Goal: Task Accomplishment & Management: Complete application form

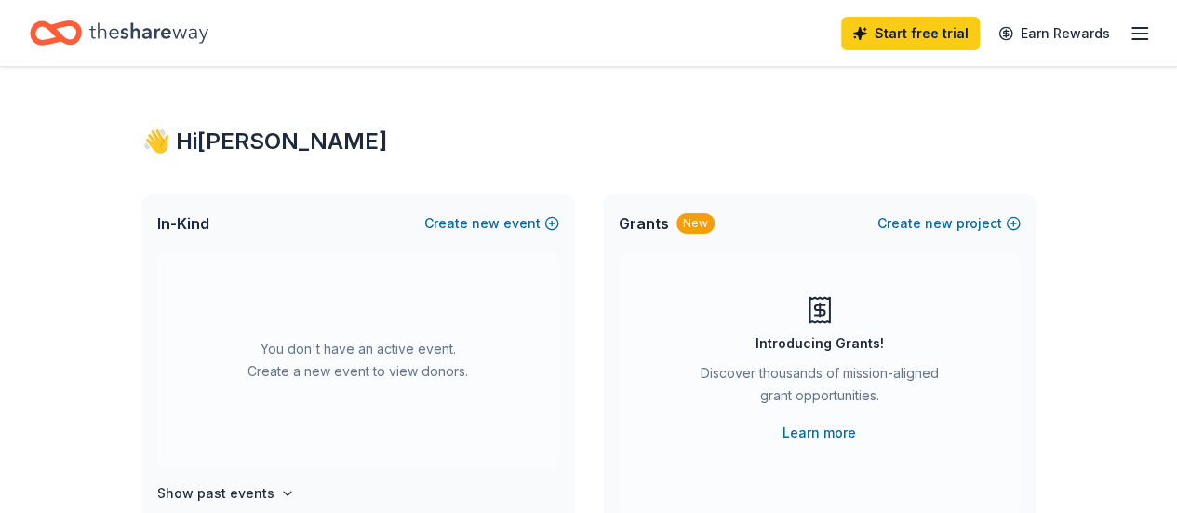
click at [1128, 27] on icon "button" at bounding box center [1139, 33] width 22 height 22
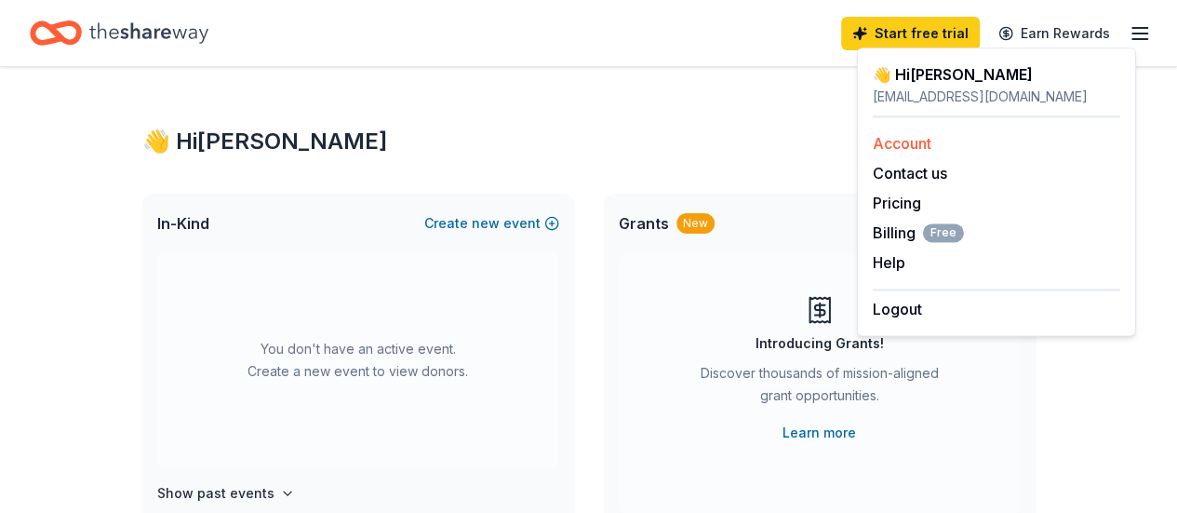
click at [923, 148] on link "Account" at bounding box center [902, 143] width 59 height 19
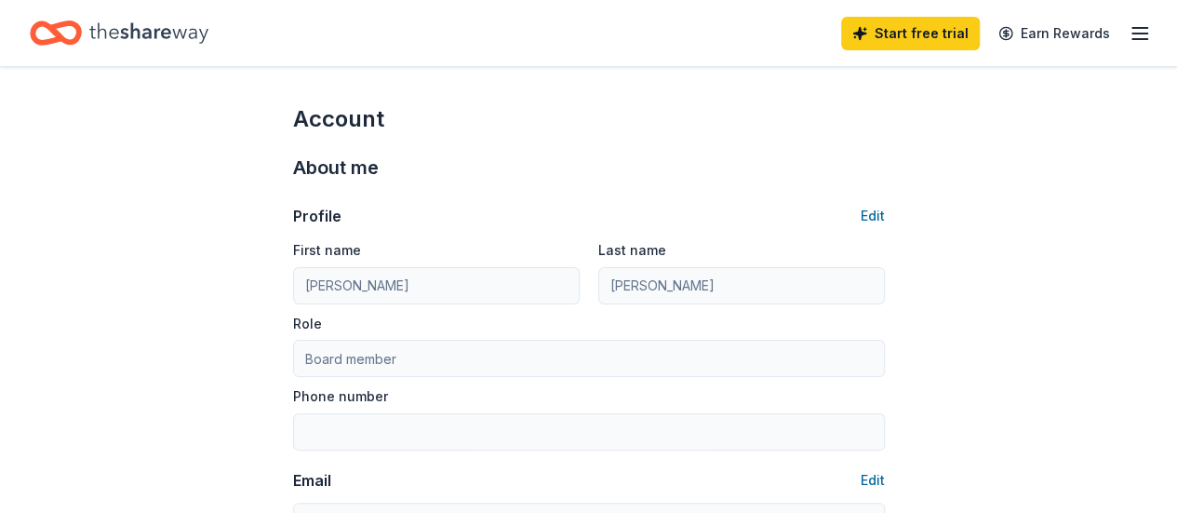
click at [1129, 42] on icon "button" at bounding box center [1139, 33] width 22 height 22
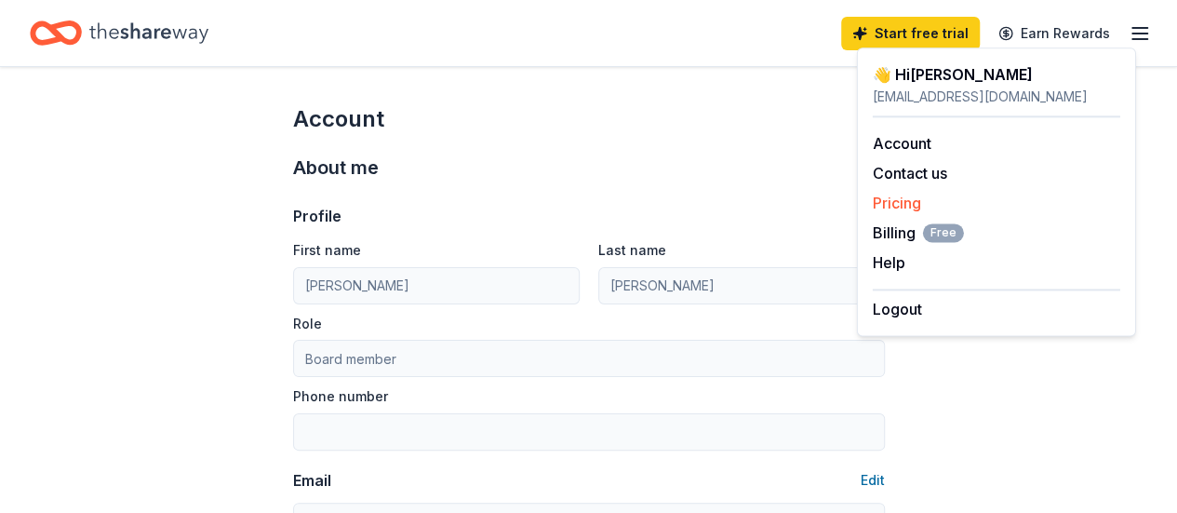
click at [904, 207] on link "Pricing" at bounding box center [897, 202] width 48 height 19
click at [911, 139] on link "Account" at bounding box center [902, 143] width 59 height 19
click at [698, 142] on div "About me Profile Edit First name Apeksha Last name Jatin Pabari Role Board memb…" at bounding box center [589, 390] width 592 height 513
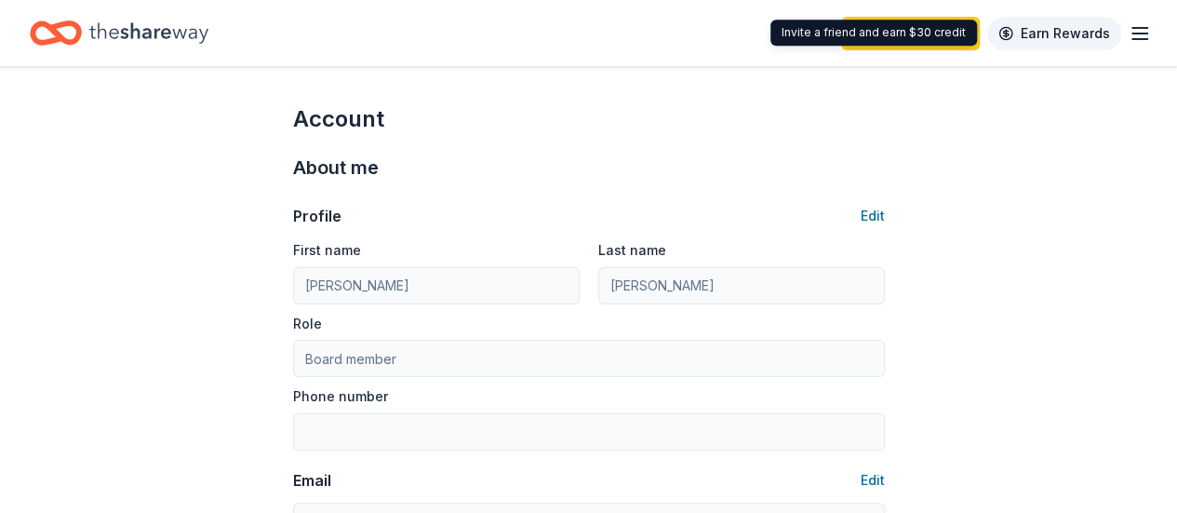
click at [1050, 30] on link "Earn Rewards" at bounding box center [1054, 33] width 134 height 33
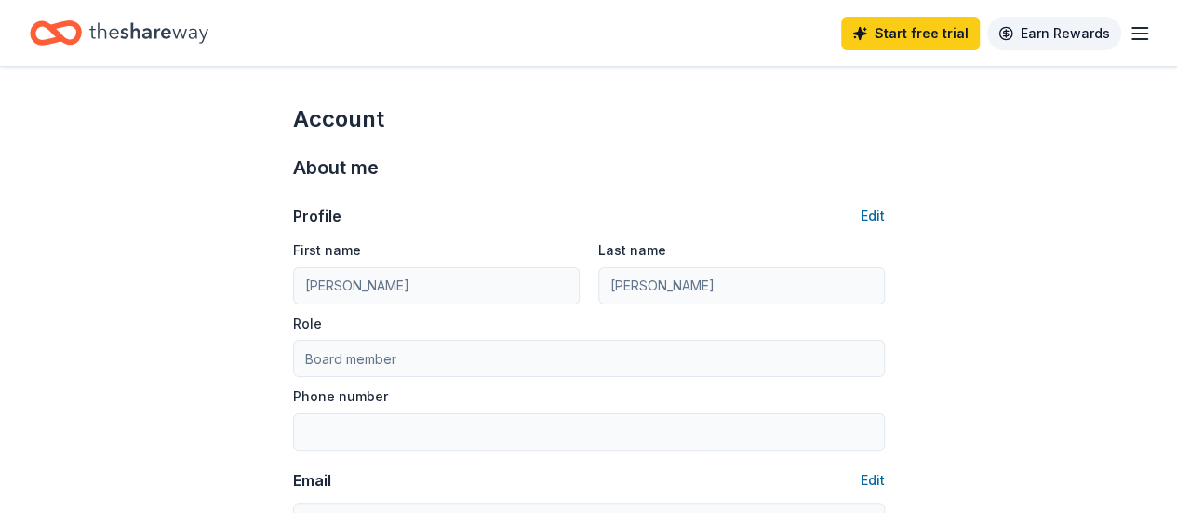
click at [1049, 33] on link "Earn Rewards" at bounding box center [1054, 33] width 134 height 33
click at [174, 34] on icon "Home" at bounding box center [148, 33] width 119 height 38
click at [165, 41] on icon "Home" at bounding box center [148, 33] width 119 height 38
click at [1132, 33] on line "button" at bounding box center [1139, 33] width 15 height 0
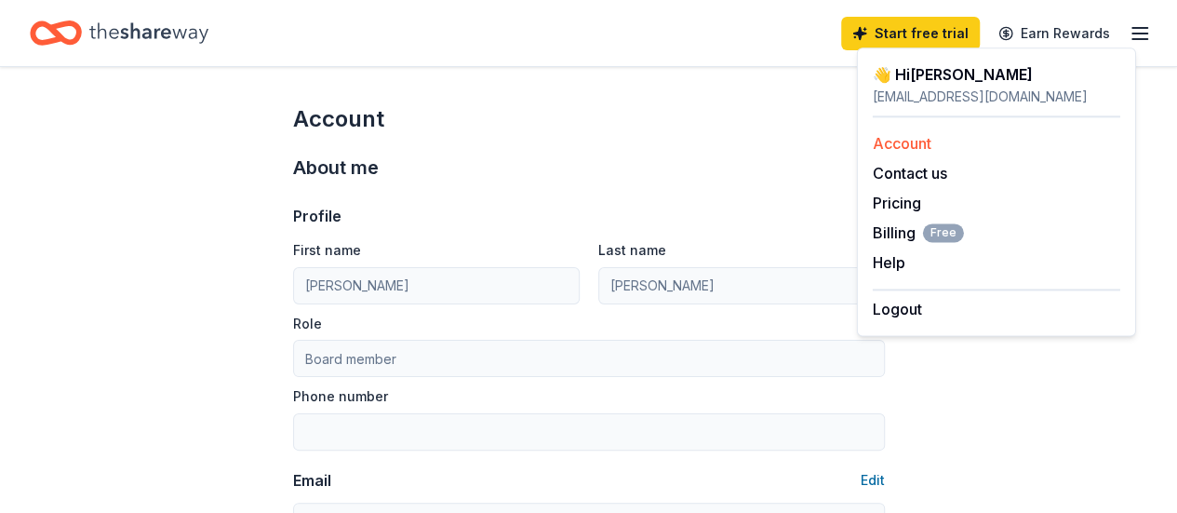
click at [916, 139] on link "Account" at bounding box center [902, 143] width 59 height 19
click at [913, 178] on button "Contact us" at bounding box center [910, 173] width 74 height 22
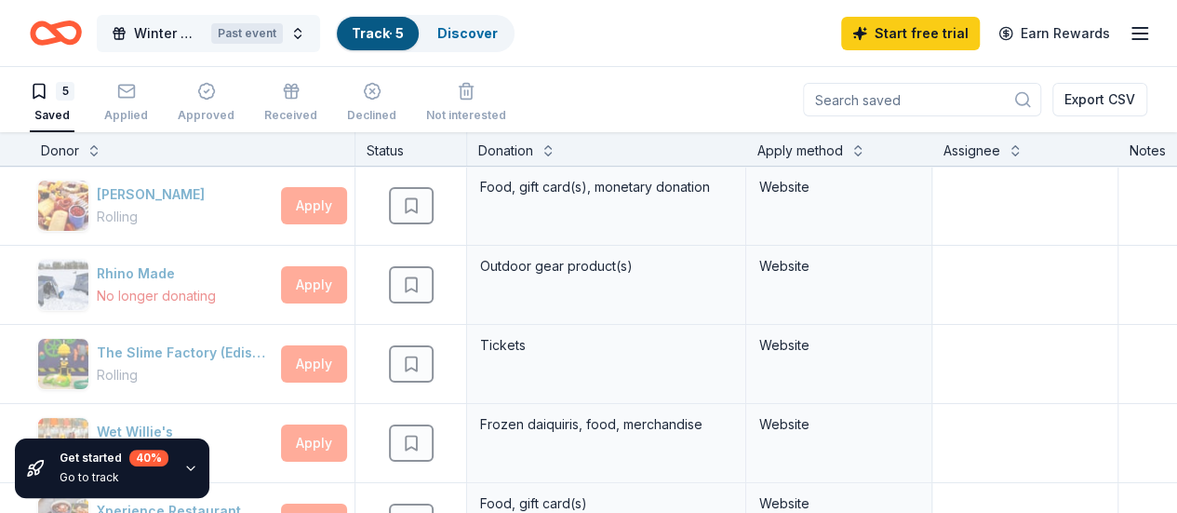
click at [188, 34] on span "Winter Wonderland Annual Gala Party" at bounding box center [169, 33] width 70 height 22
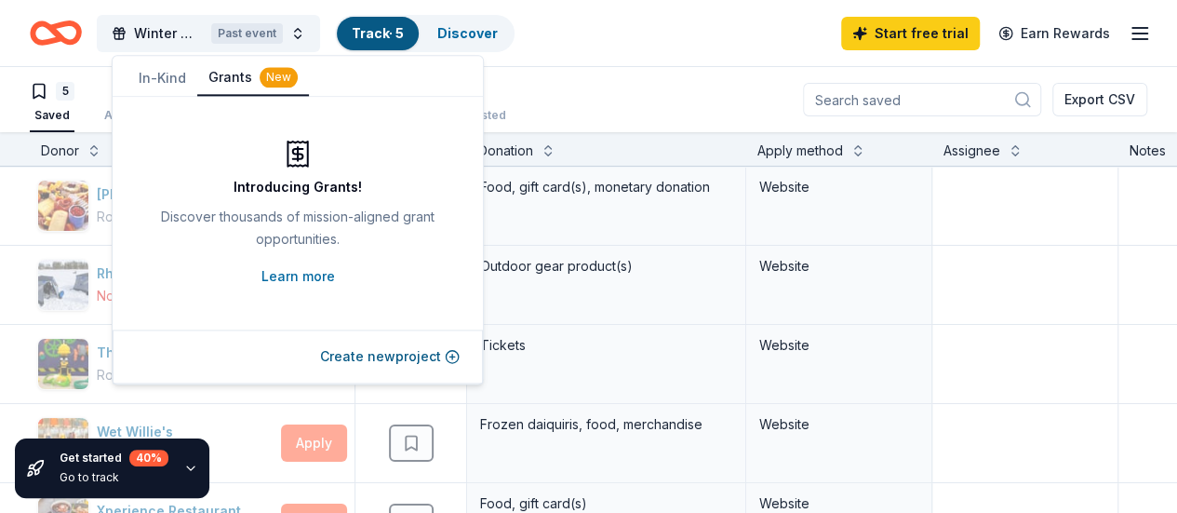
click at [228, 82] on button "Grants New" at bounding box center [253, 77] width 112 height 35
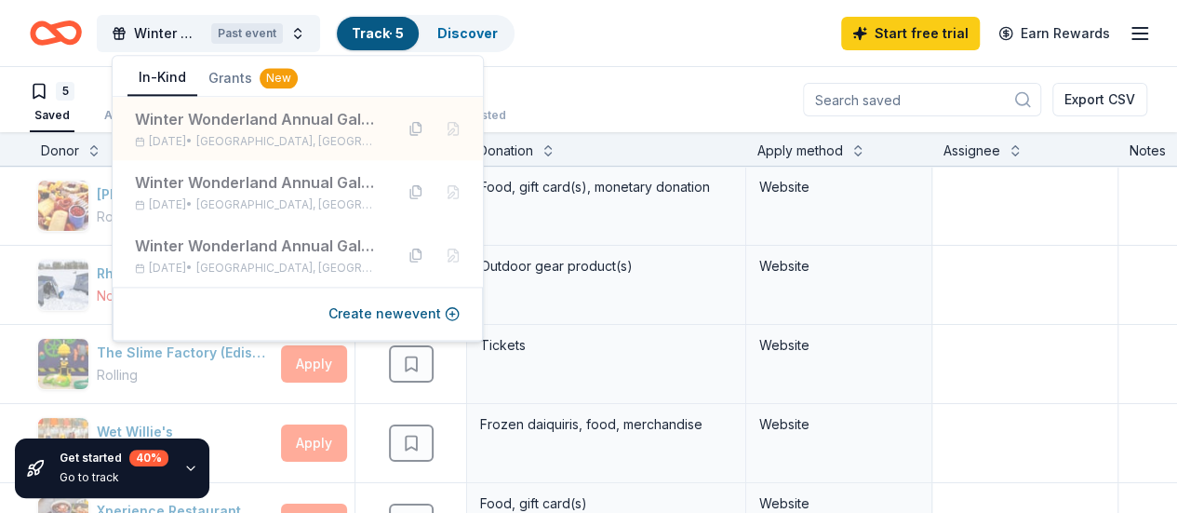
click at [148, 77] on button "In-Kind" at bounding box center [162, 77] width 70 height 35
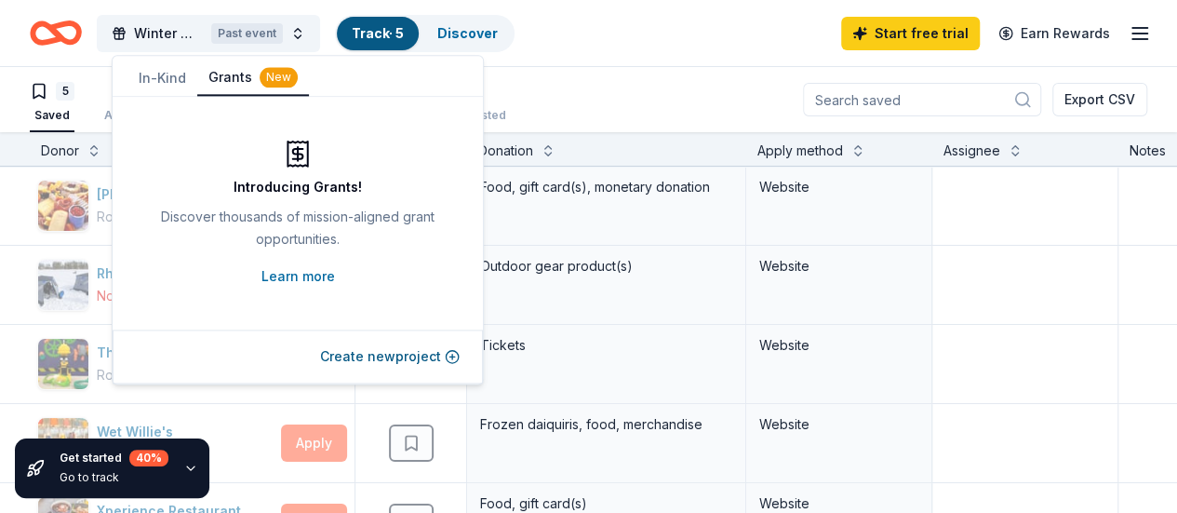
click at [250, 76] on button "Grants New" at bounding box center [253, 77] width 112 height 35
click at [172, 77] on button "In-Kind" at bounding box center [162, 77] width 70 height 33
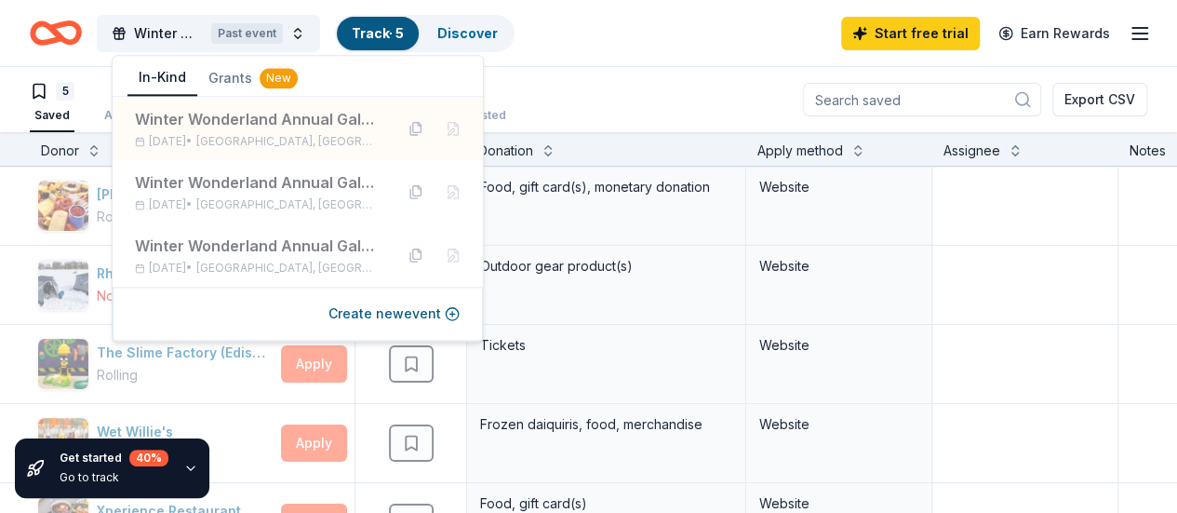
click at [660, 88] on div "5 Saved Applied Approved Received Declined Not interested Export CSV" at bounding box center [588, 99] width 1117 height 65
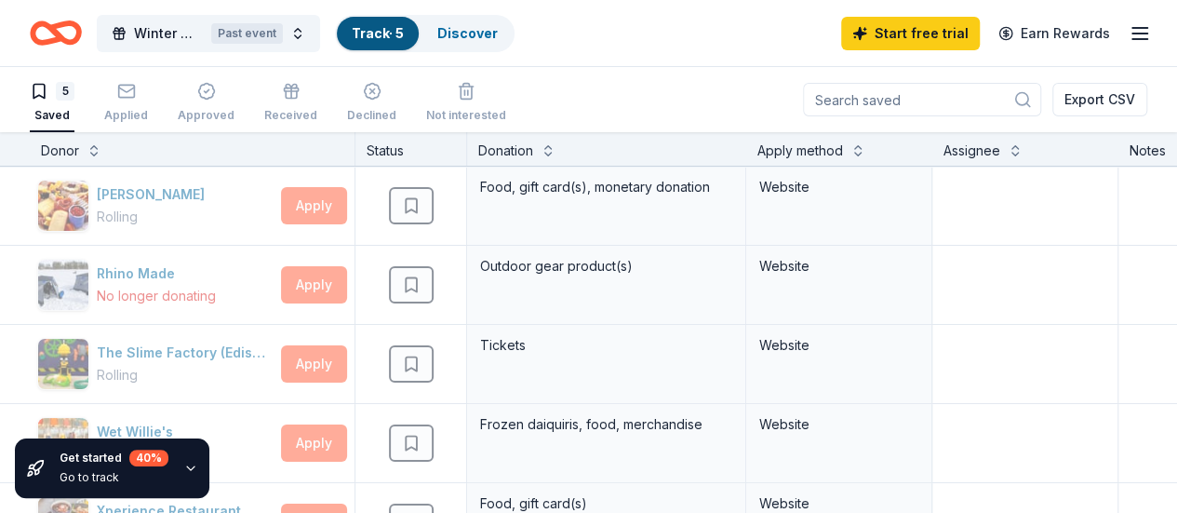
click at [1128, 34] on icon "button" at bounding box center [1139, 33] width 22 height 22
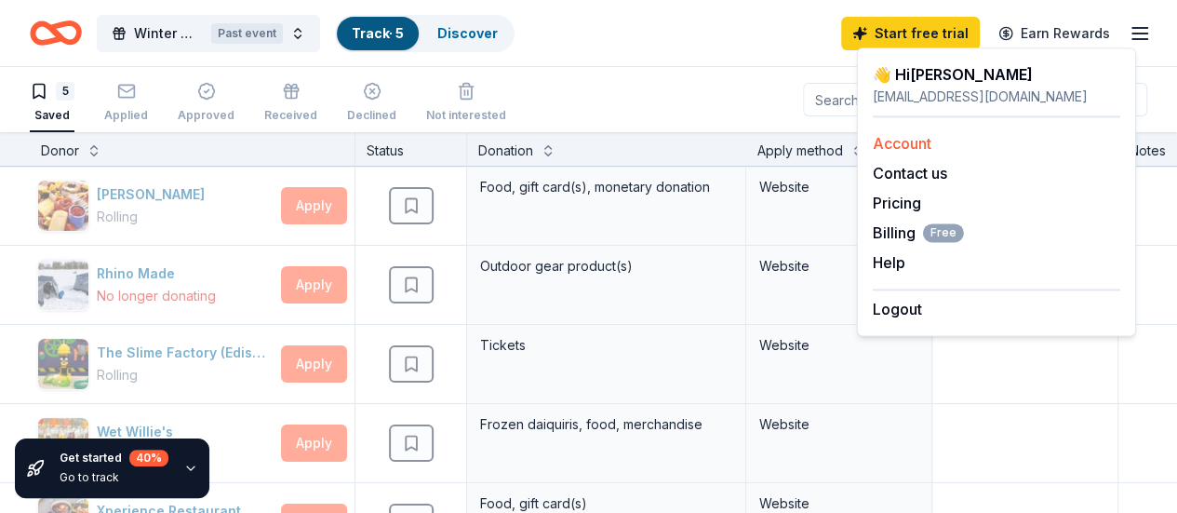
click at [897, 143] on link "Account" at bounding box center [902, 143] width 59 height 19
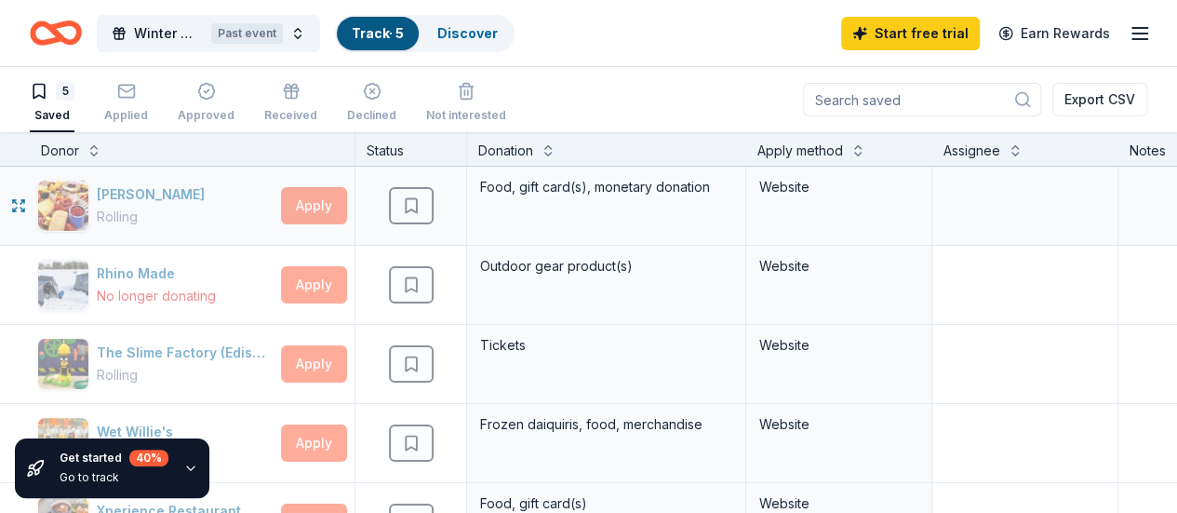
click at [340, 201] on div "Apply" at bounding box center [314, 205] width 66 height 37
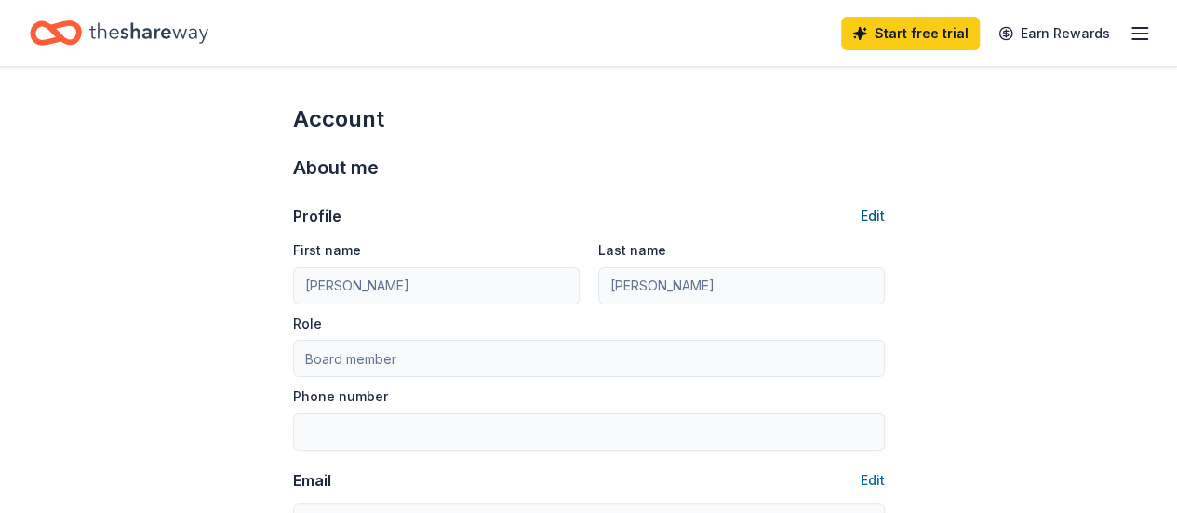
click at [867, 215] on button "Edit" at bounding box center [872, 216] width 24 height 22
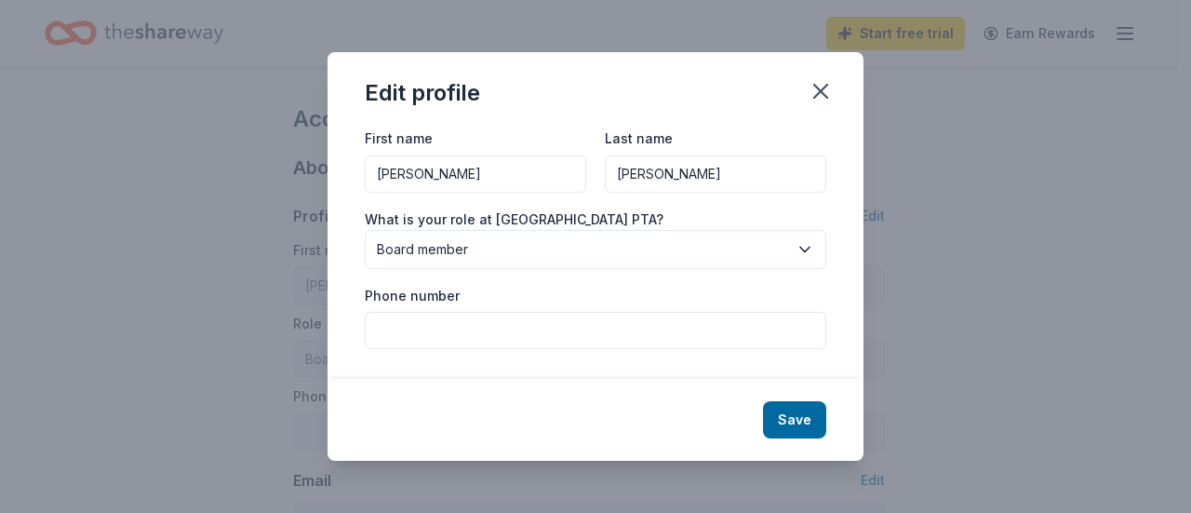
drag, startPoint x: 448, startPoint y: 175, endPoint x: 367, endPoint y: 163, distance: 81.8
click at [369, 163] on input "[PERSON_NAME]" at bounding box center [475, 173] width 221 height 37
type input "Sailu"
type input "[PERSON_NAME]"
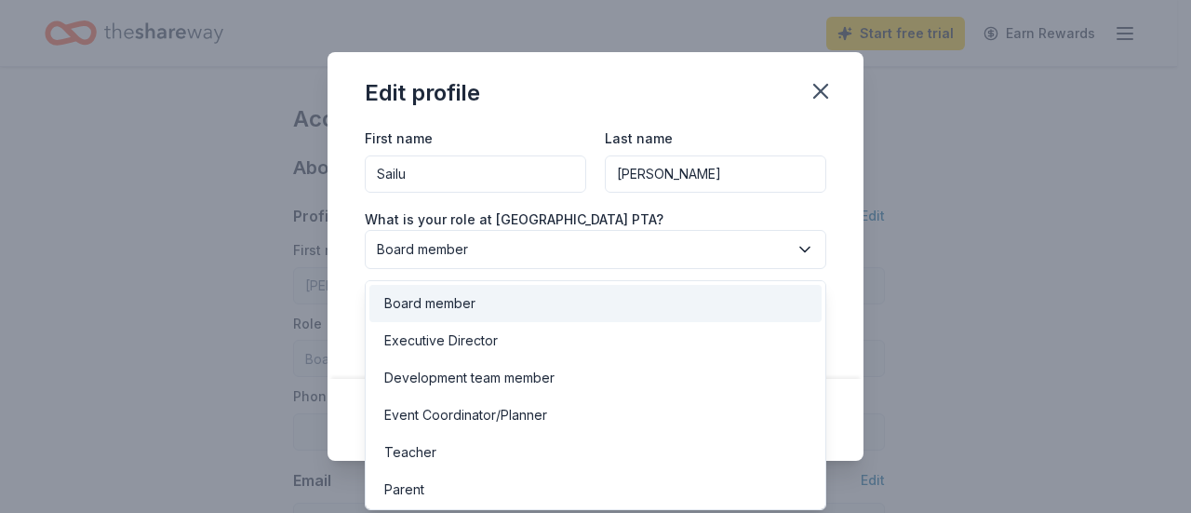
click at [481, 238] on span "Board member" at bounding box center [582, 249] width 411 height 22
click at [449, 293] on div "Board member" at bounding box center [429, 303] width 91 height 22
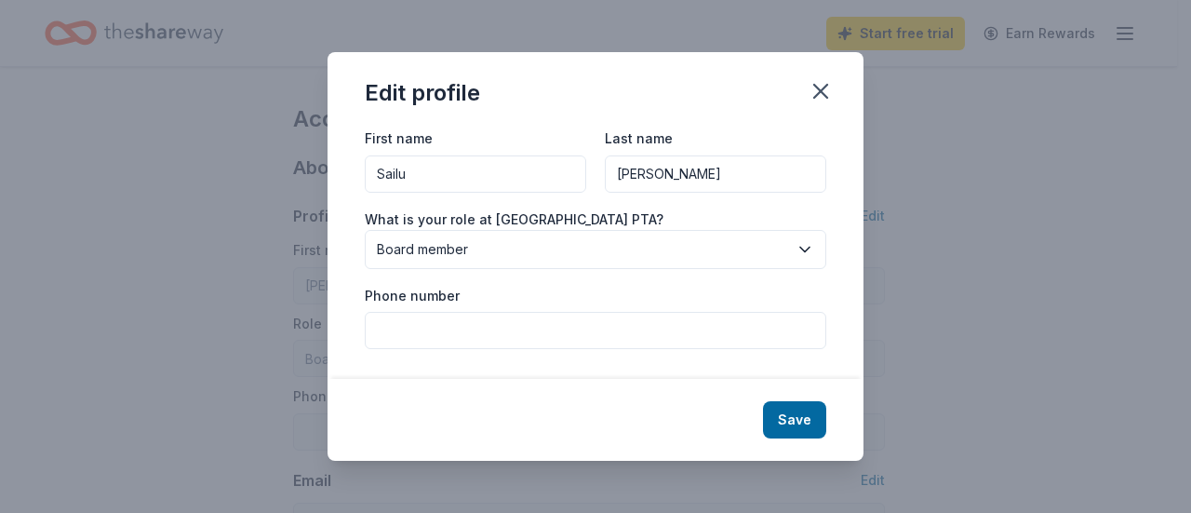
click at [456, 322] on input "Phone number" at bounding box center [595, 330] width 461 height 37
type input "573-647-1187"
click at [798, 419] on button "Save" at bounding box center [794, 419] width 63 height 37
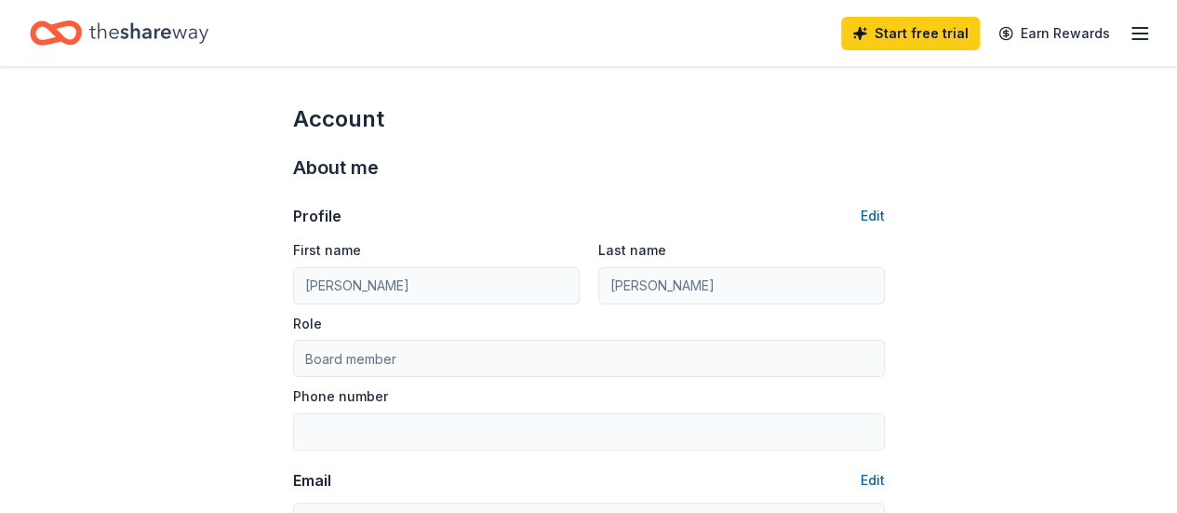
type input "Sailu"
type input "Rachapudi"
type input "573-647-1187"
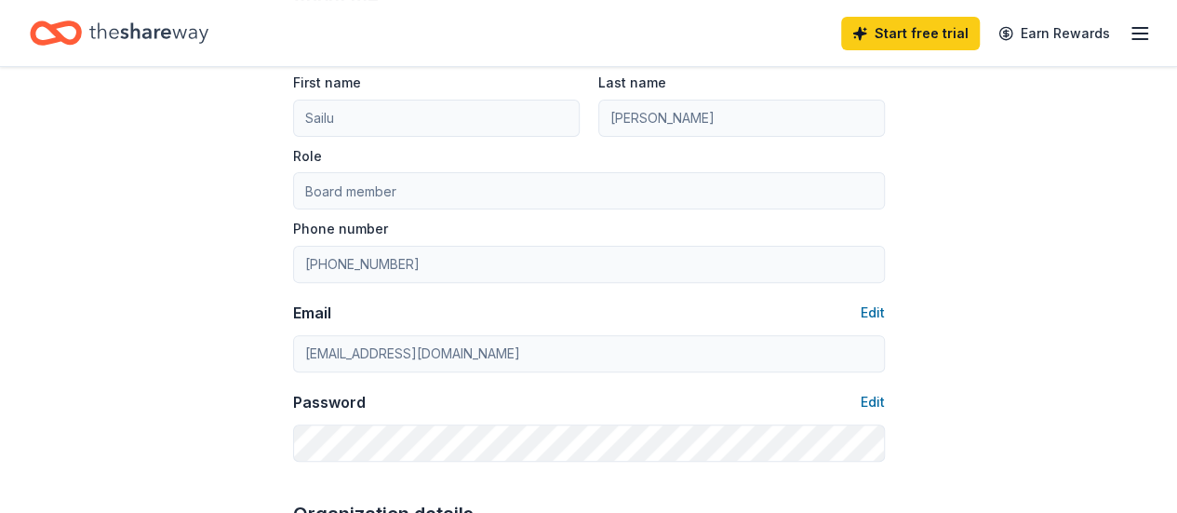
scroll to position [186, 0]
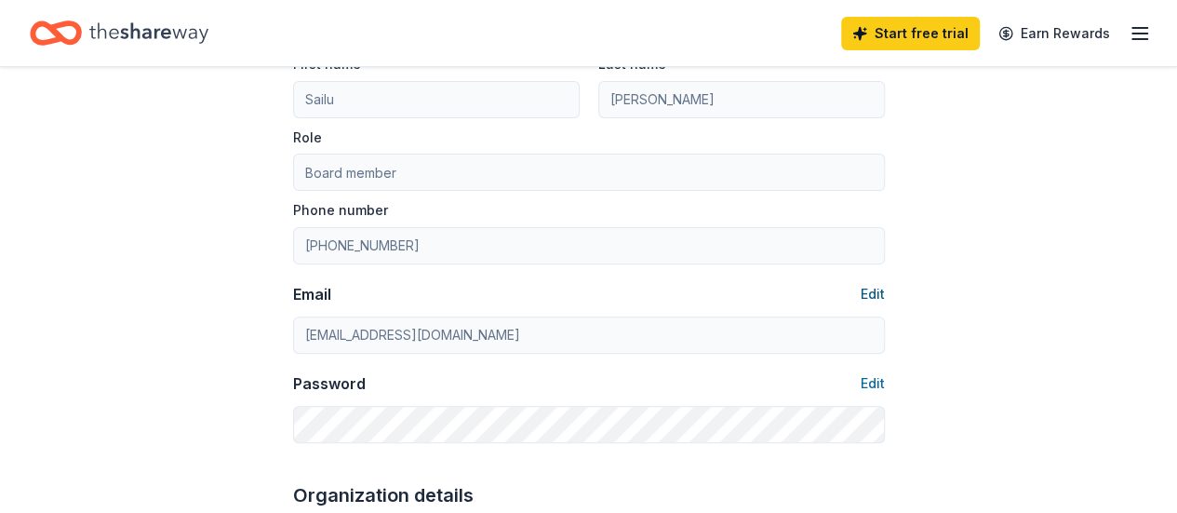
click at [871, 289] on button "Edit" at bounding box center [872, 294] width 24 height 22
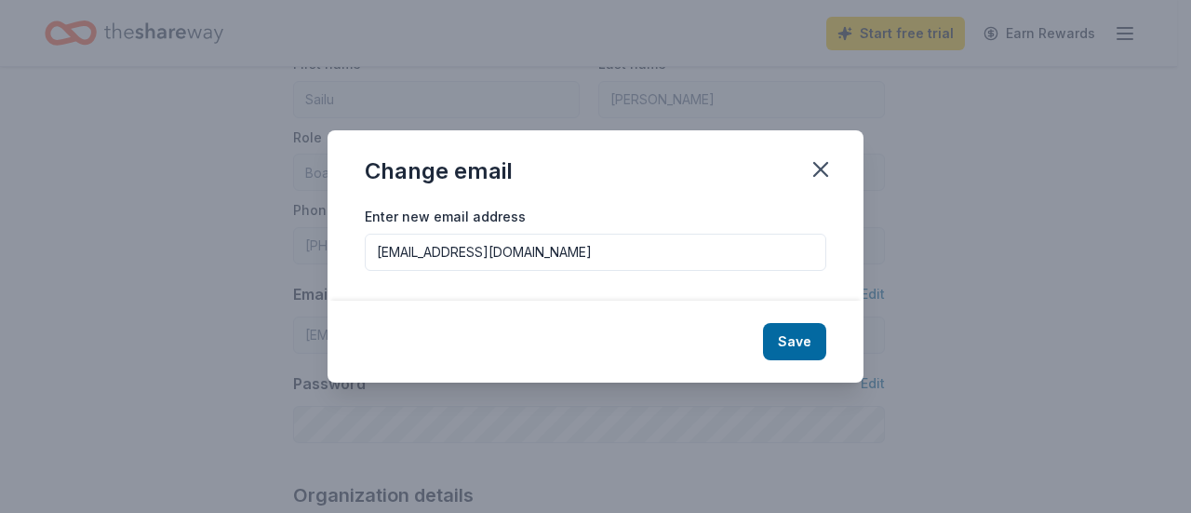
drag, startPoint x: 445, startPoint y: 258, endPoint x: 365, endPoint y: 260, distance: 80.0
click at [365, 260] on input "fundraising@millstoneriverpta.org" at bounding box center [595, 251] width 461 height 37
type input "secretary@millstoneriverpta.org"
click at [790, 345] on button "Save" at bounding box center [794, 341] width 63 height 37
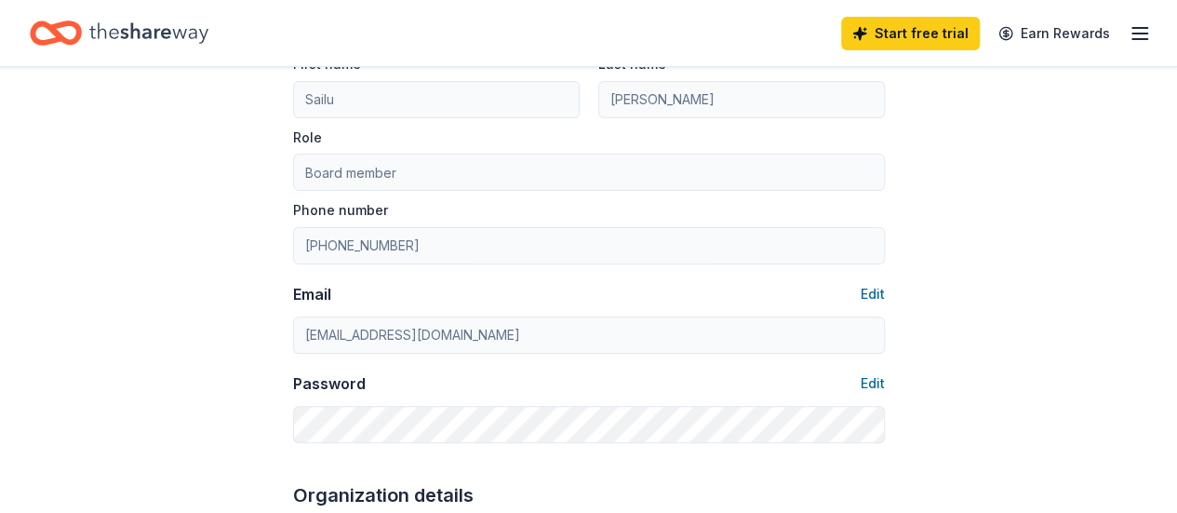
type input "secretary@millstoneriverpta.org"
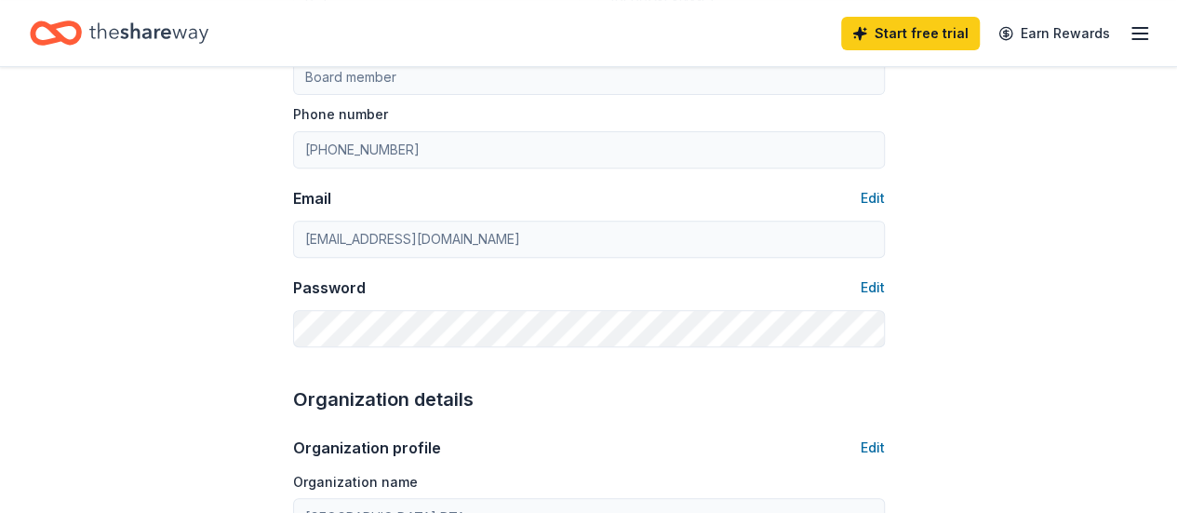
scroll to position [372, 0]
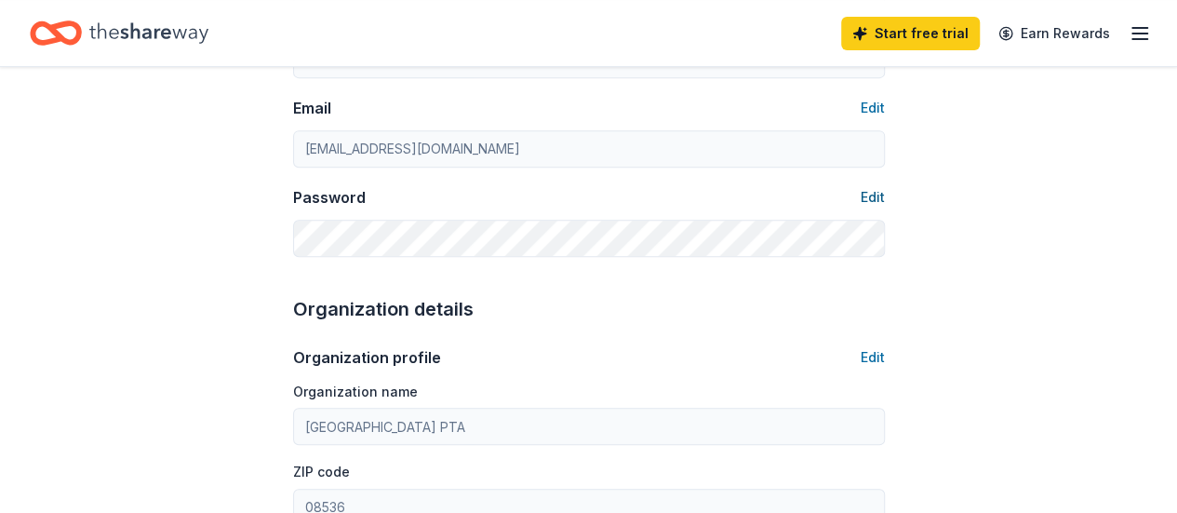
click at [869, 196] on button "Edit" at bounding box center [872, 197] width 24 height 22
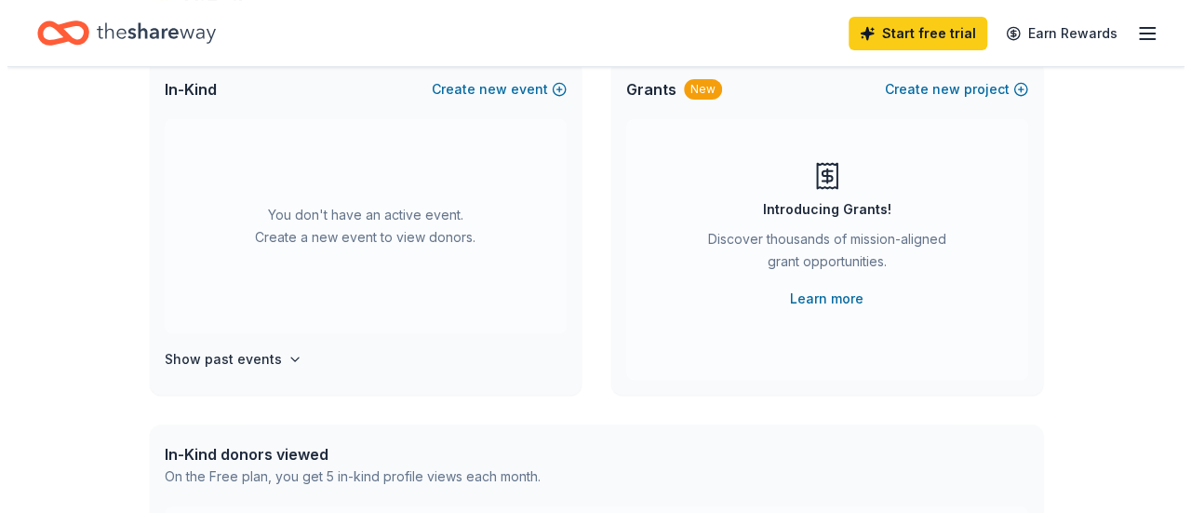
scroll to position [93, 0]
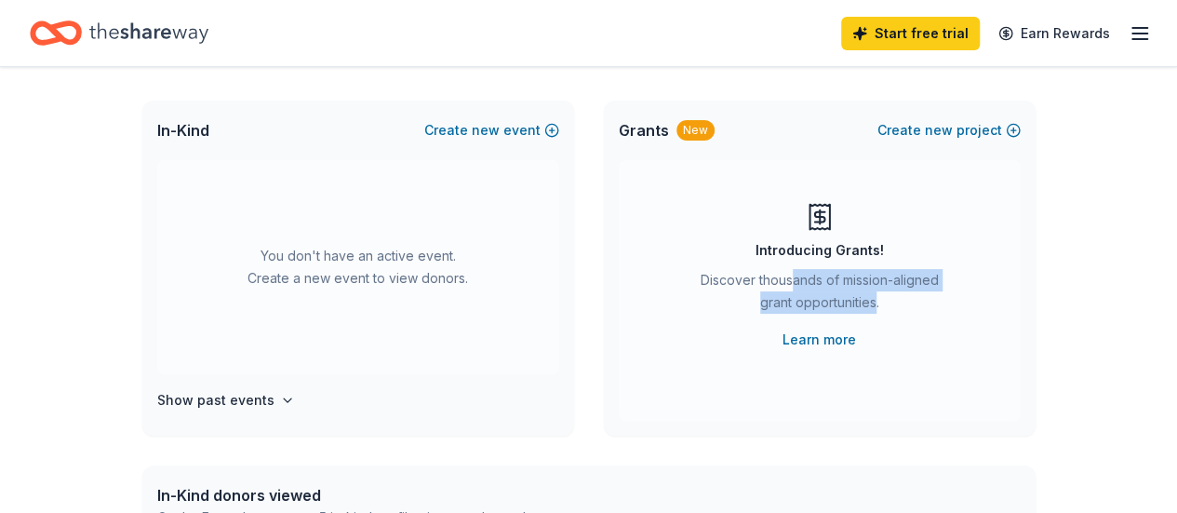
drag, startPoint x: 798, startPoint y: 281, endPoint x: 889, endPoint y: 314, distance: 97.1
click at [882, 313] on div "Discover thousands of mission-aligned grant opportunities." at bounding box center [819, 295] width 253 height 52
click at [889, 314] on div "Discover thousands of mission-aligned grant opportunities." at bounding box center [819, 295] width 253 height 52
click at [553, 127] on button "Create new event" at bounding box center [491, 130] width 135 height 22
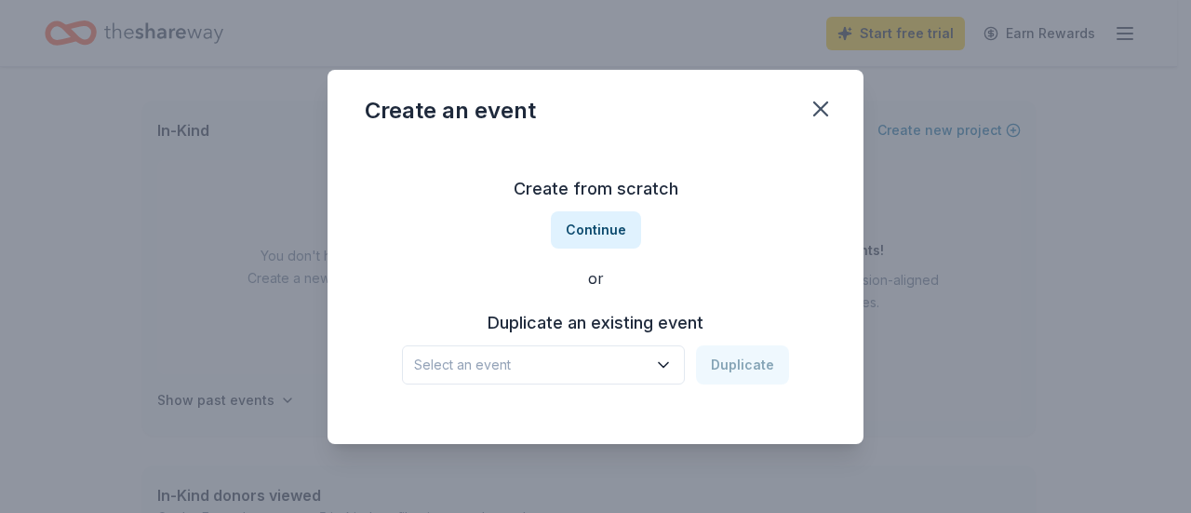
click at [677, 362] on button "Select an event" at bounding box center [543, 364] width 283 height 39
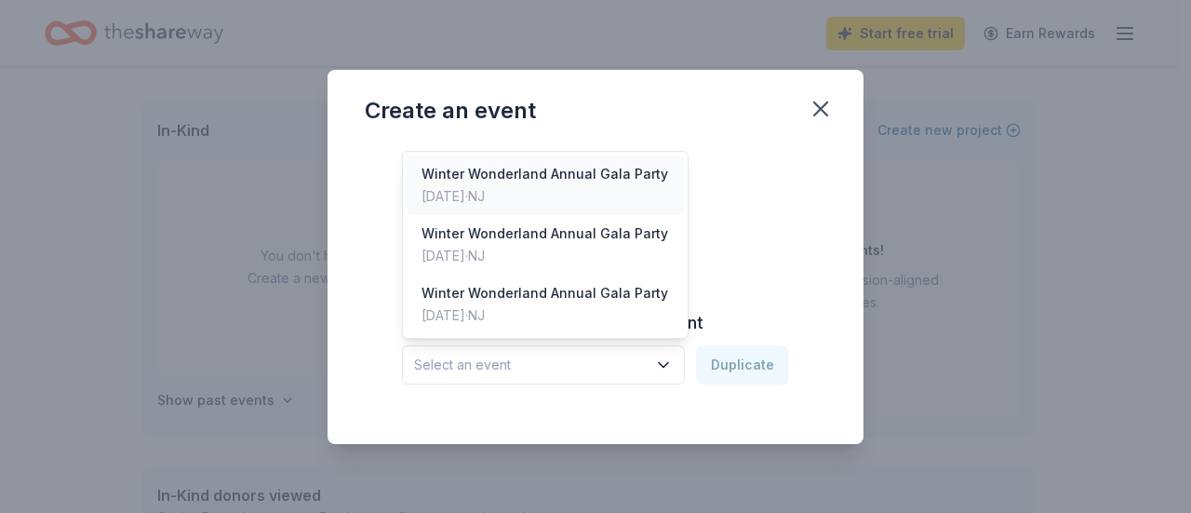
click at [585, 194] on div "Feb 07, 2025 · NJ" at bounding box center [544, 196] width 247 height 22
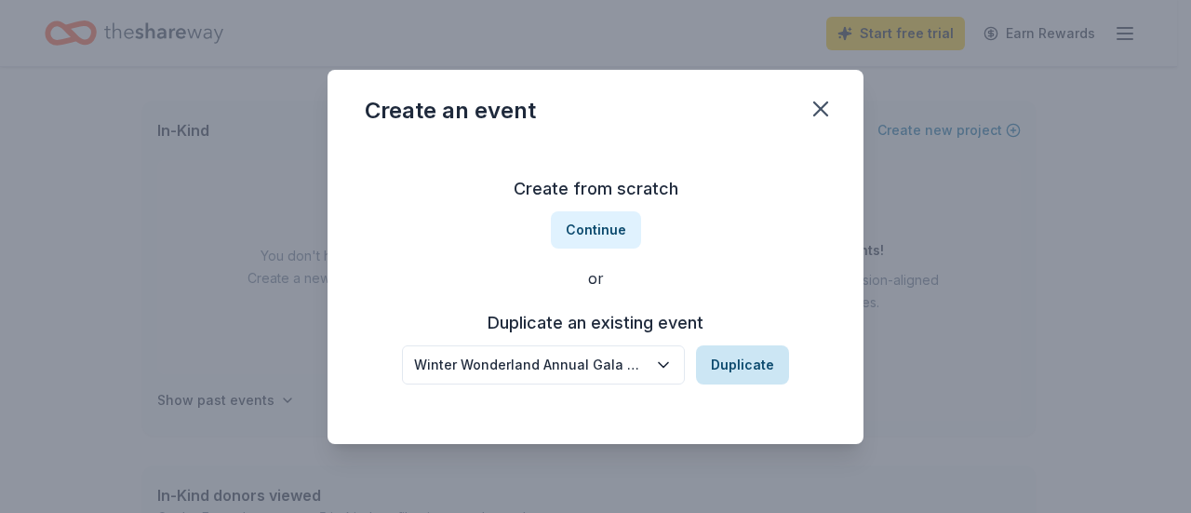
click at [737, 366] on button "Duplicate" at bounding box center [742, 364] width 93 height 39
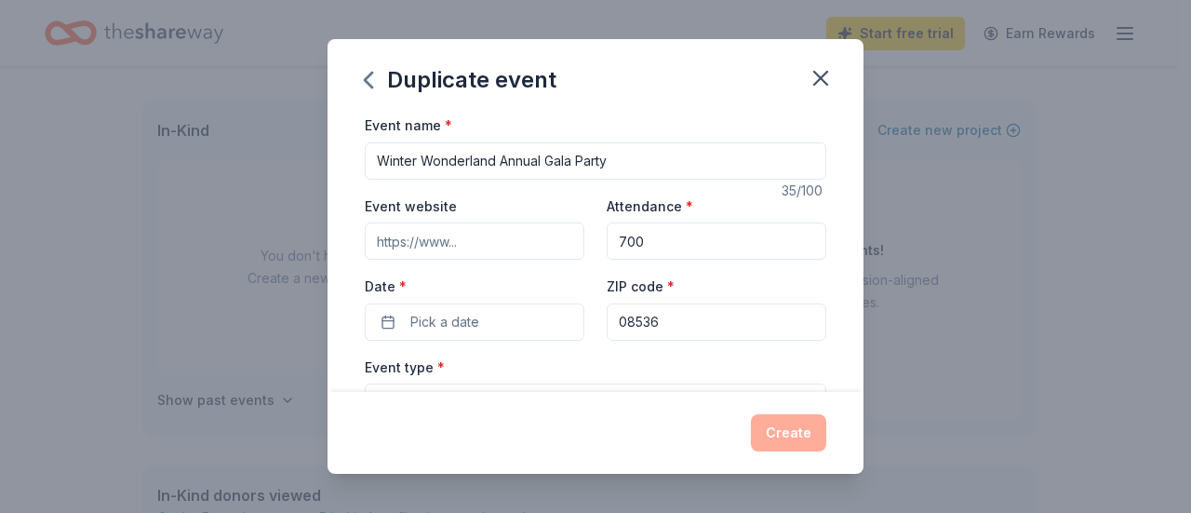
click at [522, 235] on input "Event website" at bounding box center [475, 240] width 220 height 37
click at [432, 243] on input "Event website" at bounding box center [475, 240] width 220 height 37
click at [483, 242] on input "Event website" at bounding box center [475, 240] width 220 height 37
click at [521, 249] on input "Event website" at bounding box center [475, 240] width 220 height 37
click at [656, 241] on input "700" at bounding box center [716, 240] width 220 height 37
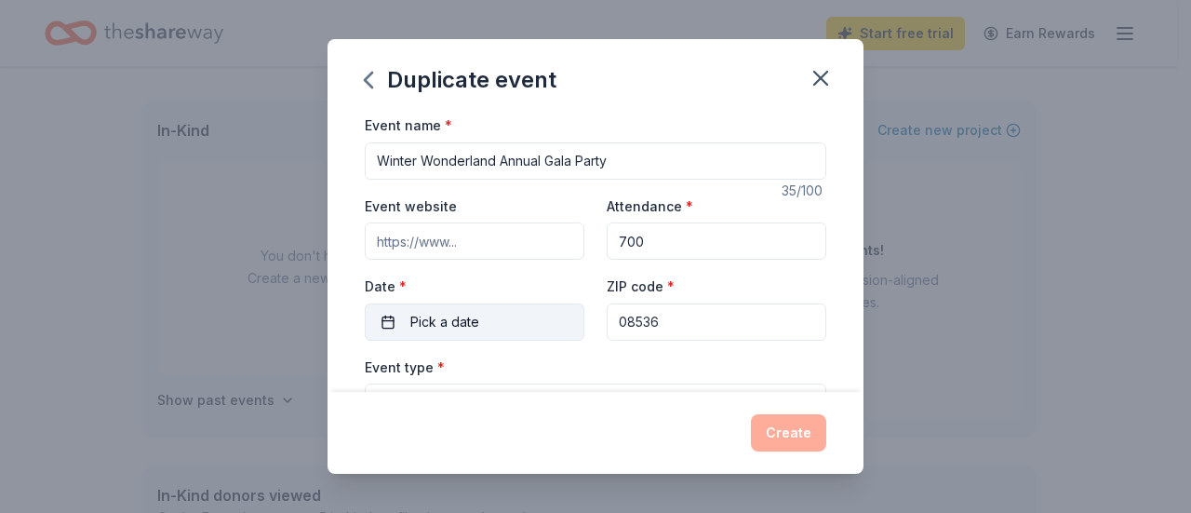
click at [532, 332] on button "Pick a date" at bounding box center [475, 321] width 220 height 37
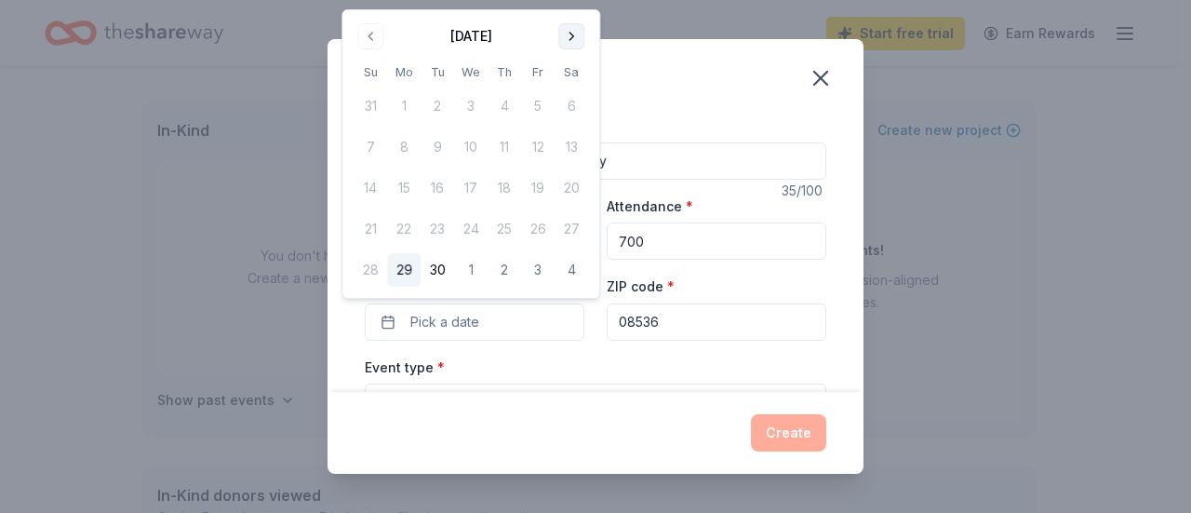
click at [572, 33] on button "Go to next month" at bounding box center [571, 36] width 26 height 26
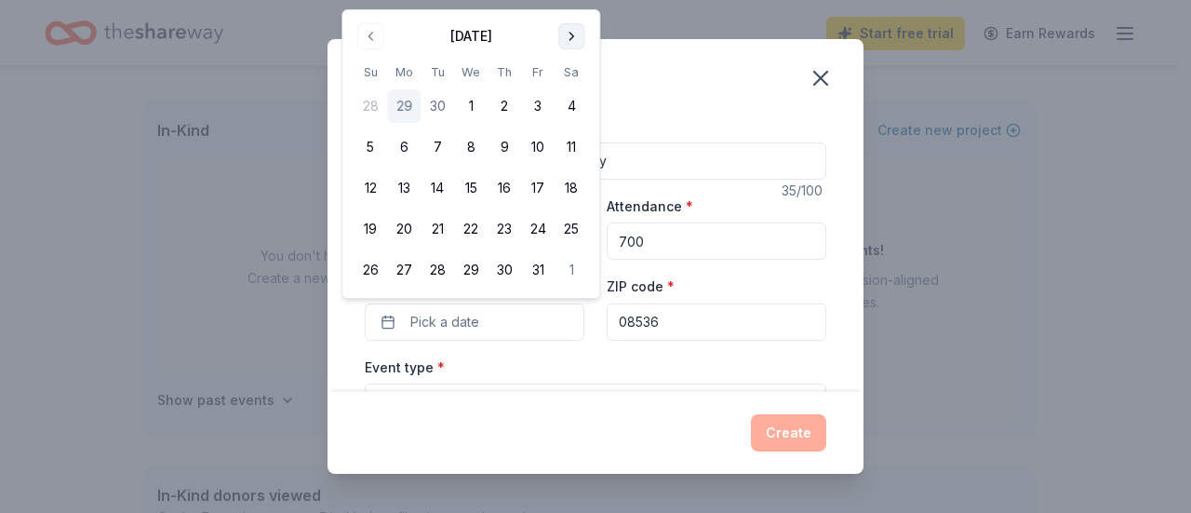
click at [572, 33] on button "Go to next month" at bounding box center [571, 36] width 26 height 26
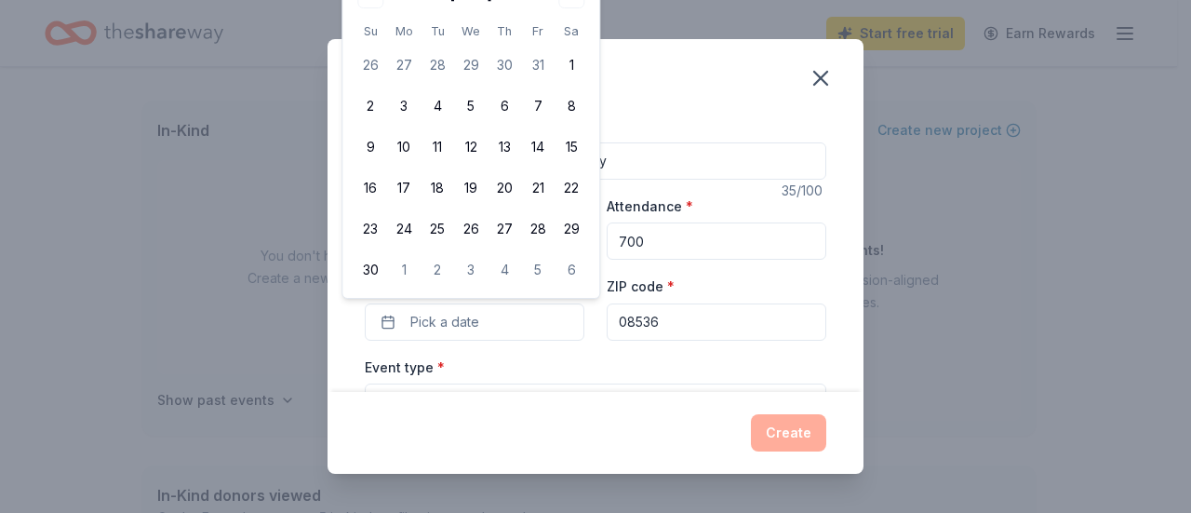
click at [572, 34] on th "Sa" at bounding box center [570, 31] width 33 height 20
click at [506, 321] on button "Pick a date" at bounding box center [475, 321] width 220 height 37
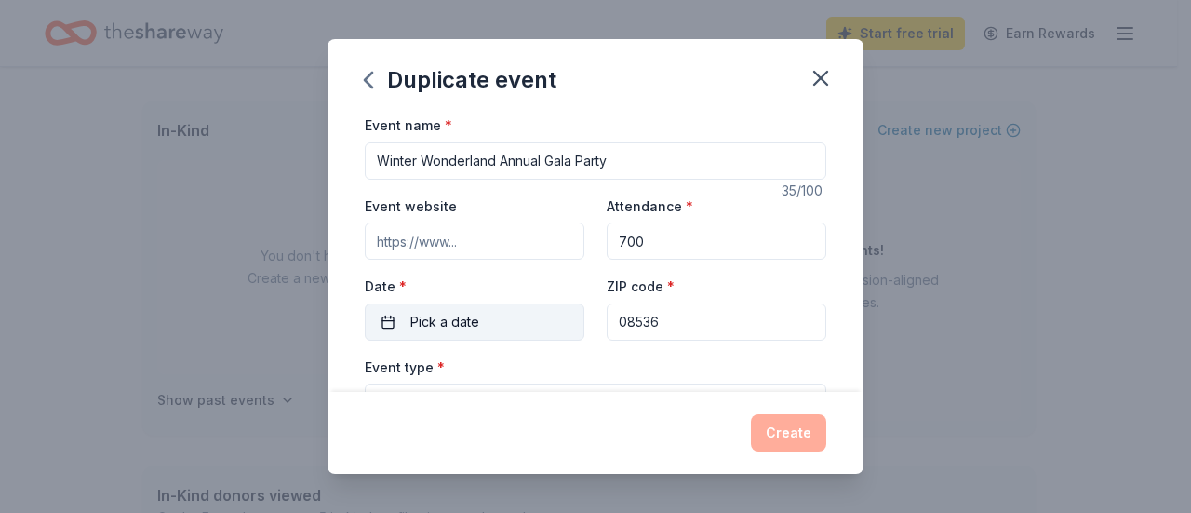
click at [500, 328] on button "Pick a date" at bounding box center [475, 321] width 220 height 37
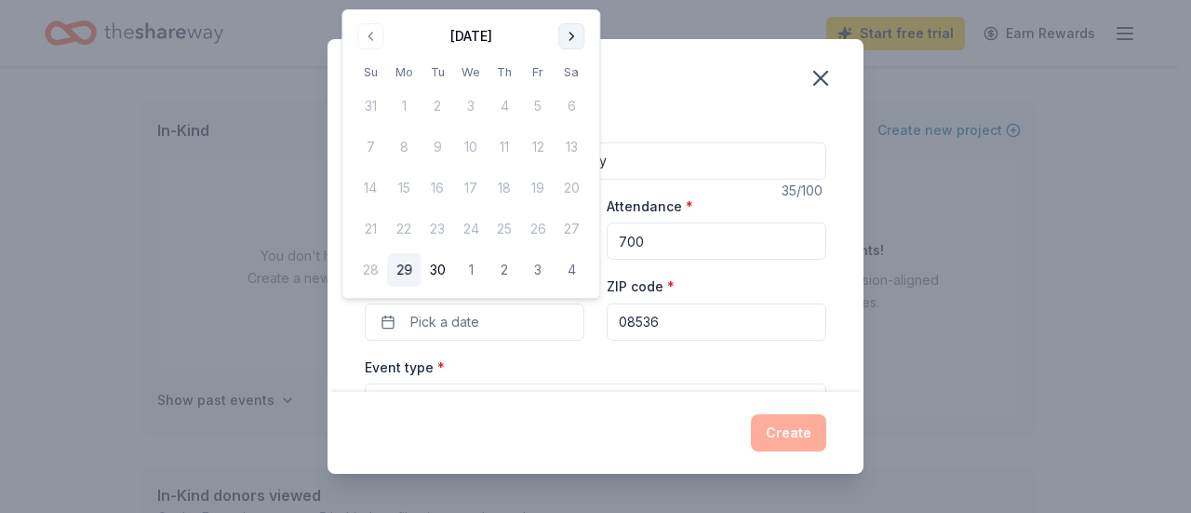
click at [568, 40] on button "Go to next month" at bounding box center [571, 36] width 26 height 26
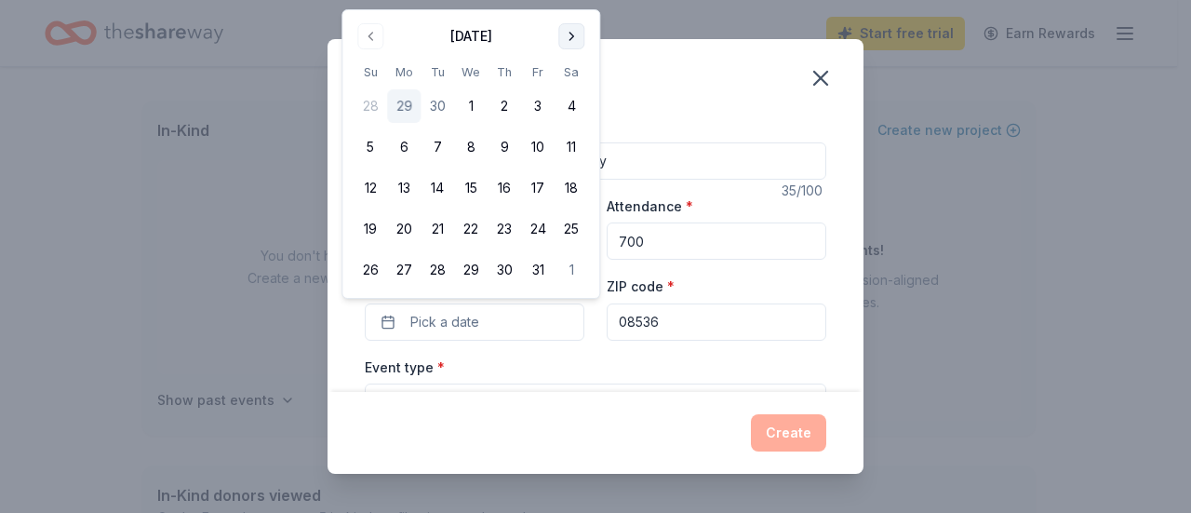
click at [570, 37] on button "Go to next month" at bounding box center [571, 36] width 26 height 26
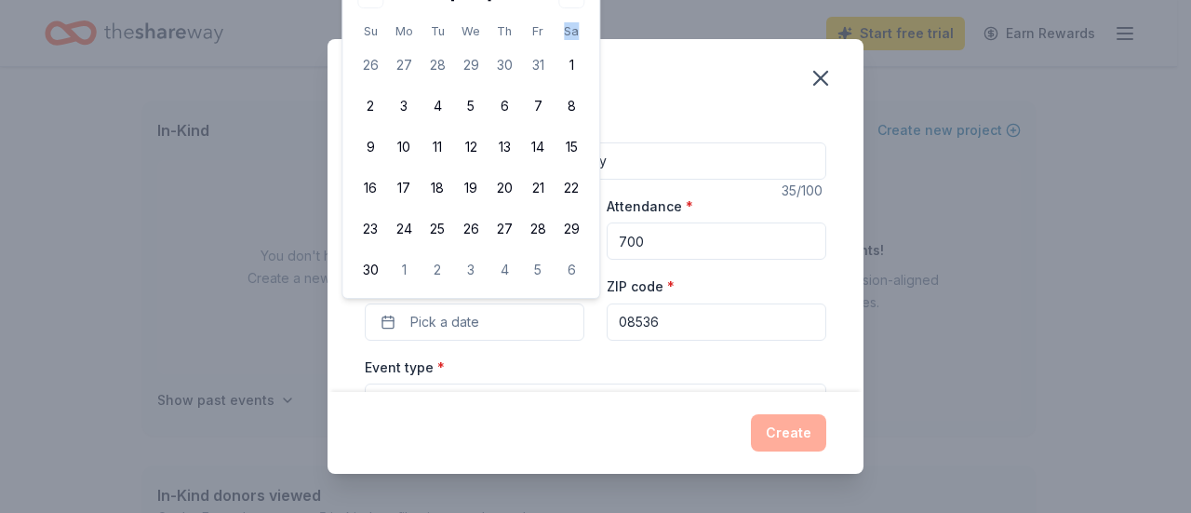
click at [570, 38] on th "Sa" at bounding box center [570, 31] width 33 height 20
click at [570, 258] on button "6" at bounding box center [570, 269] width 33 height 33
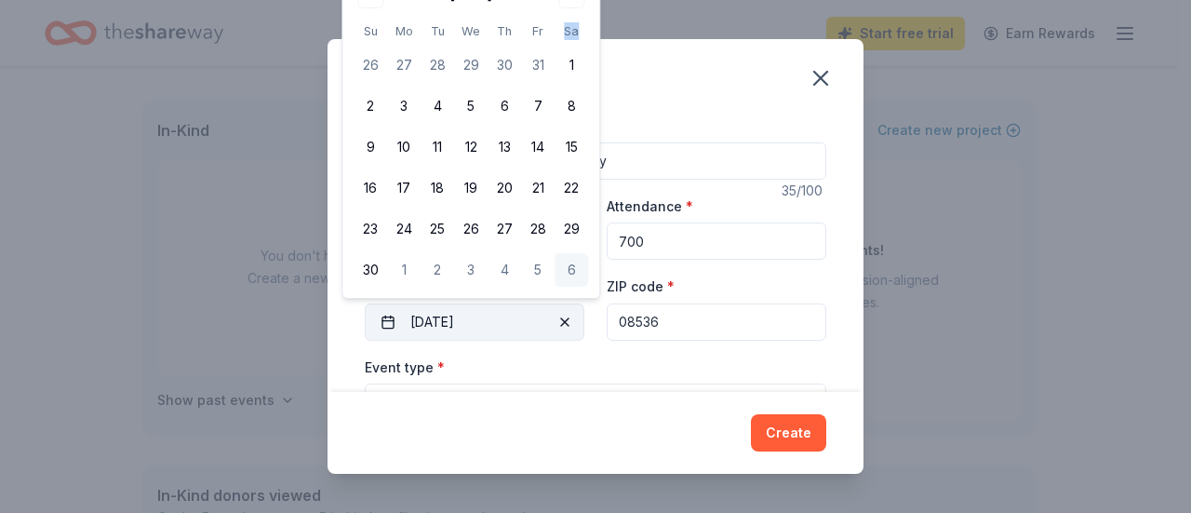
click at [470, 323] on button "12/06/2025" at bounding box center [475, 321] width 220 height 37
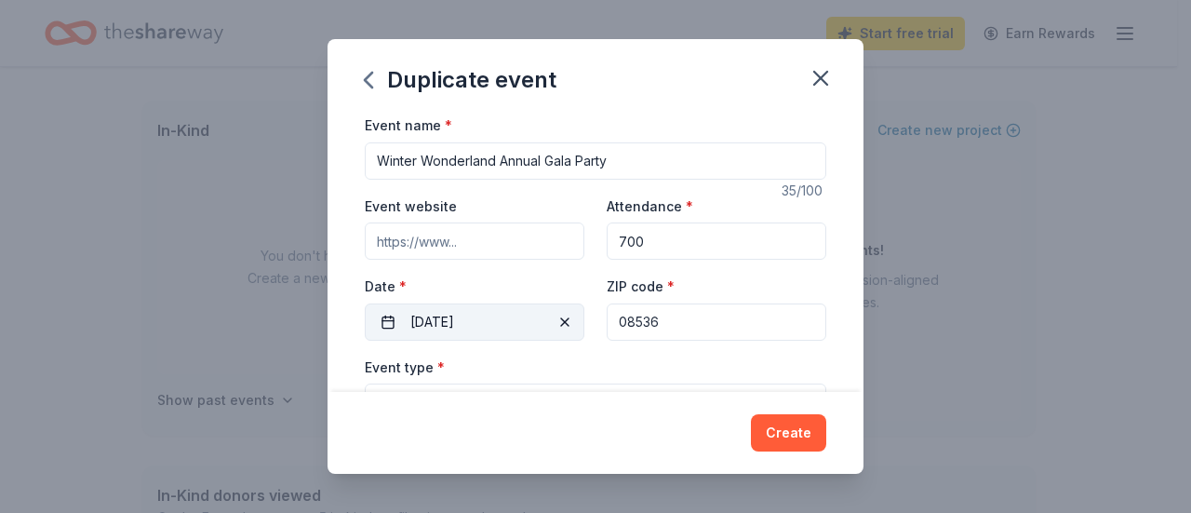
click at [476, 324] on button "12/06/2025" at bounding box center [475, 321] width 220 height 37
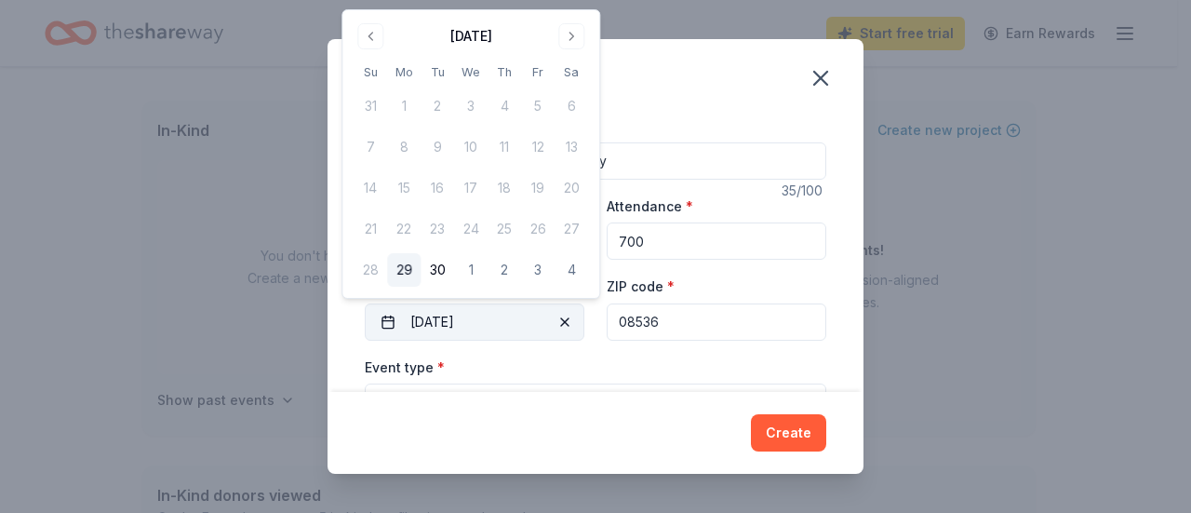
click at [432, 323] on button "12/06/2025" at bounding box center [475, 321] width 220 height 37
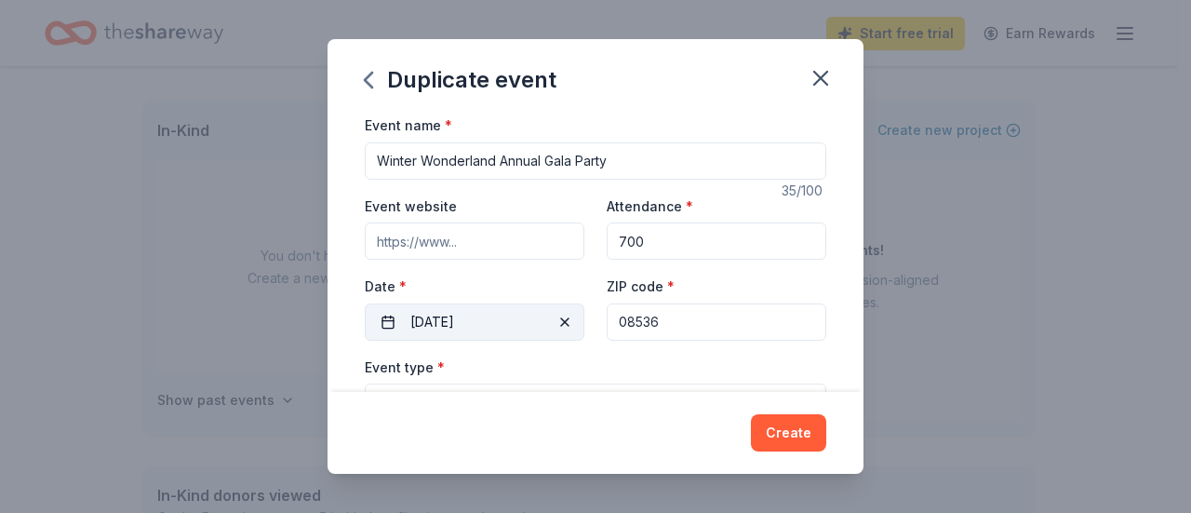
click at [423, 314] on button "12/06/2025" at bounding box center [475, 321] width 220 height 37
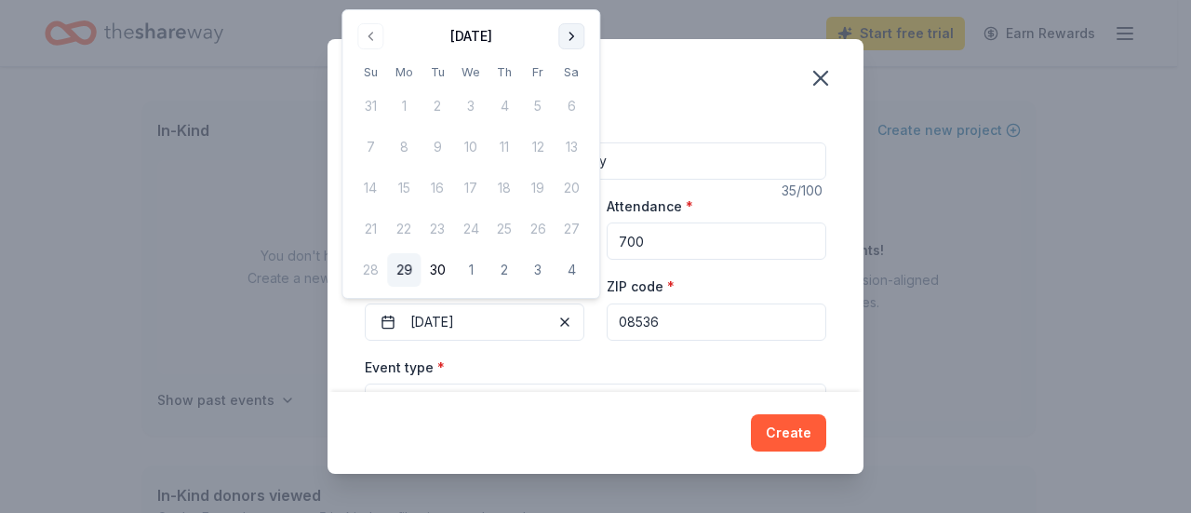
click at [567, 36] on button "Go to next month" at bounding box center [571, 36] width 26 height 26
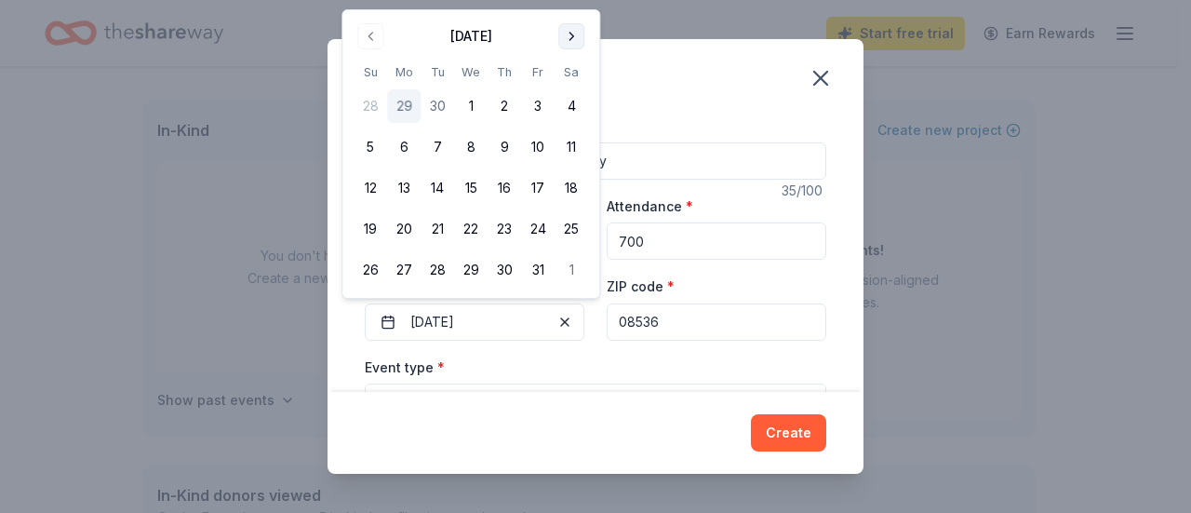
click at [568, 37] on button "Go to next month" at bounding box center [571, 36] width 26 height 26
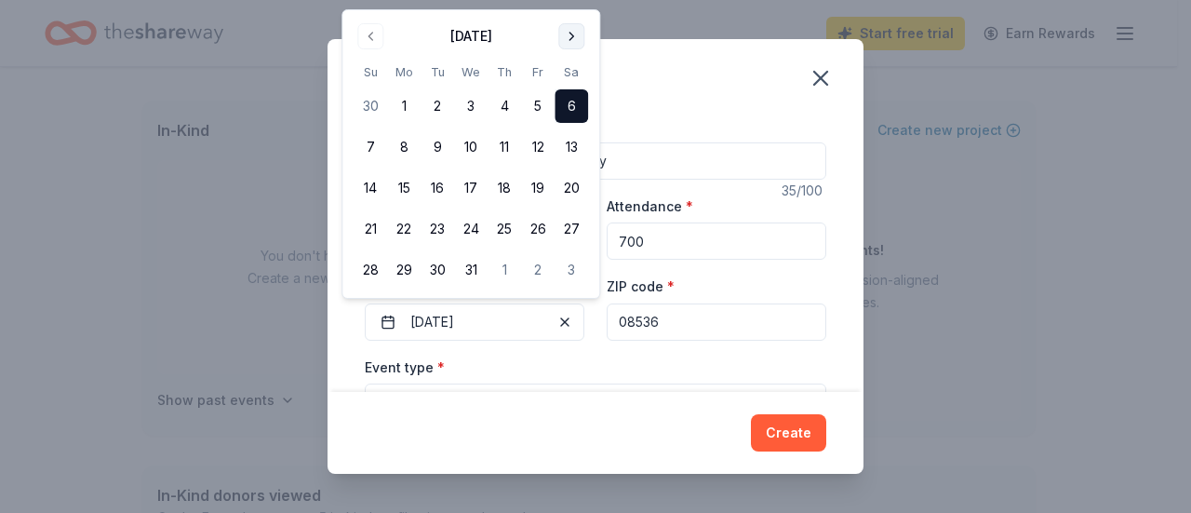
click at [567, 33] on button "Go to next month" at bounding box center [571, 36] width 26 height 26
click at [567, 34] on button "Go to next month" at bounding box center [571, 36] width 26 height 26
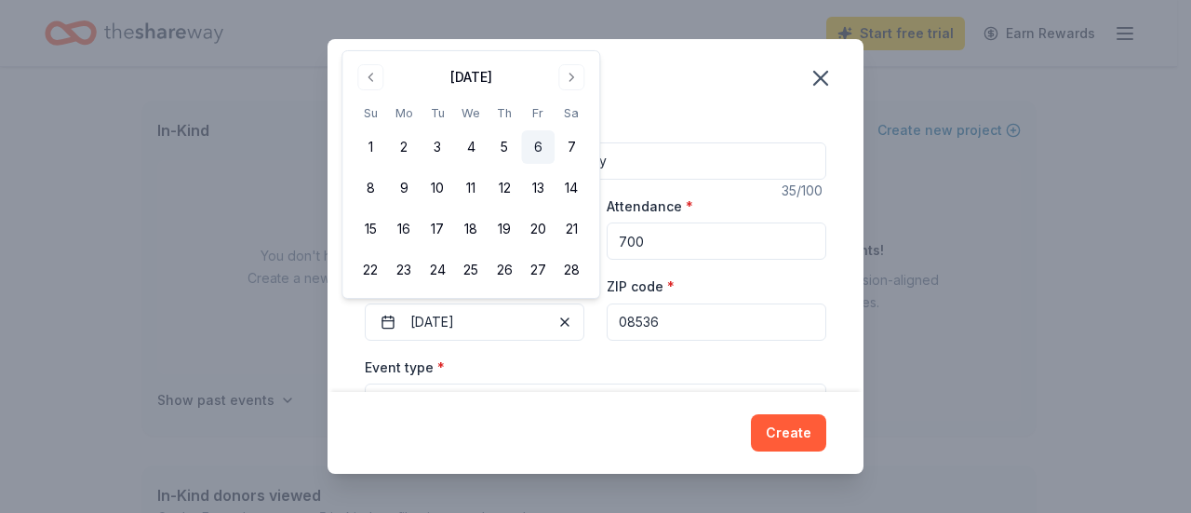
click at [538, 147] on button "6" at bounding box center [537, 146] width 33 height 33
click at [649, 379] on div "Event type * Fundraiser" at bounding box center [595, 390] width 461 height 70
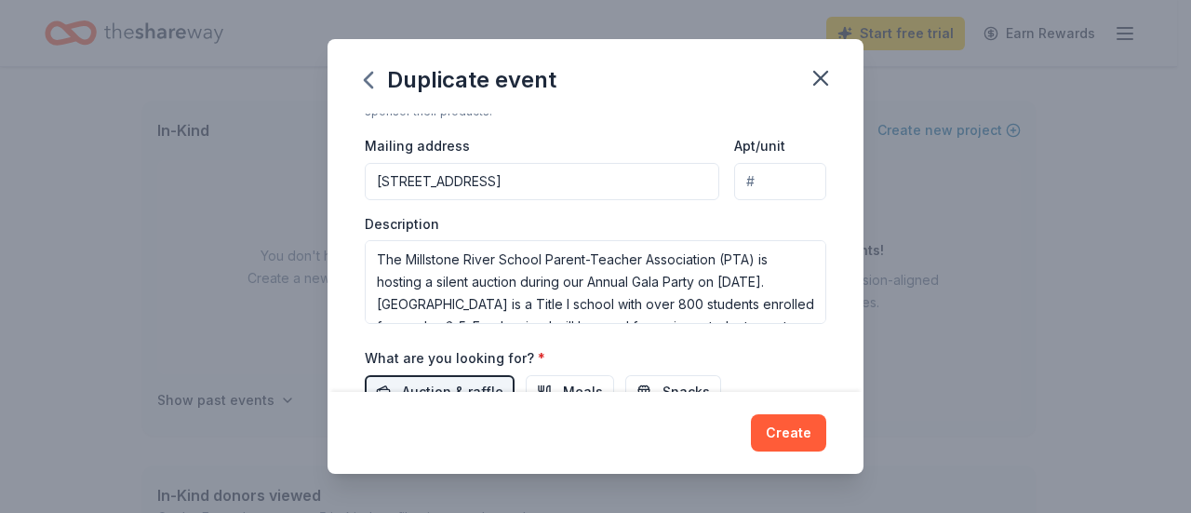
scroll to position [465, 0]
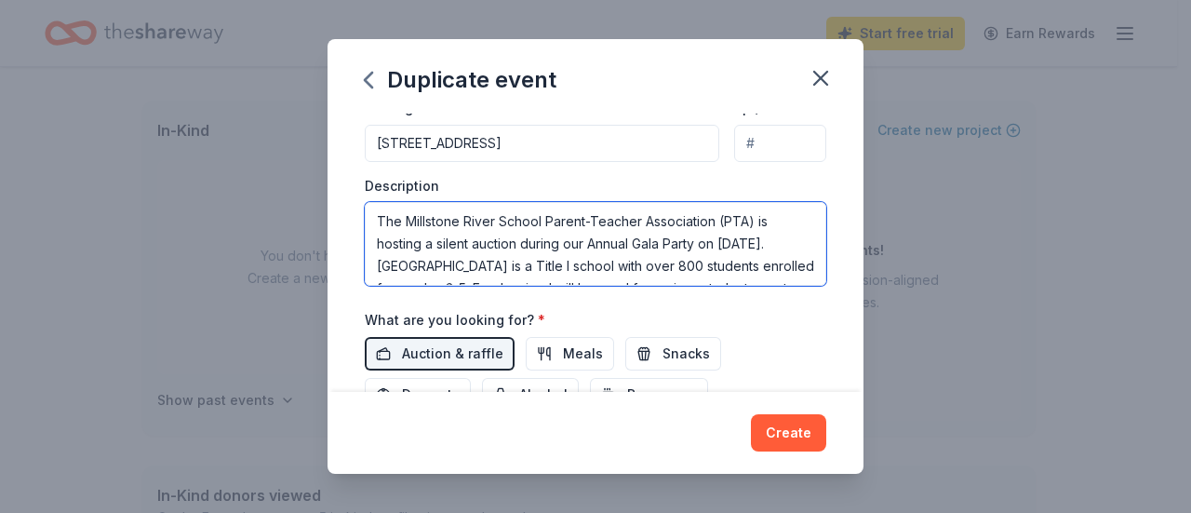
click at [381, 256] on textarea "The Millstone River School Parent-Teacher Association (PTA) is hosting a silent…" at bounding box center [595, 244] width 461 height 84
click at [435, 258] on textarea "The Millstone River School Parent-Teacher Association (PTA) is hosting a silent…" at bounding box center [595, 244] width 461 height 84
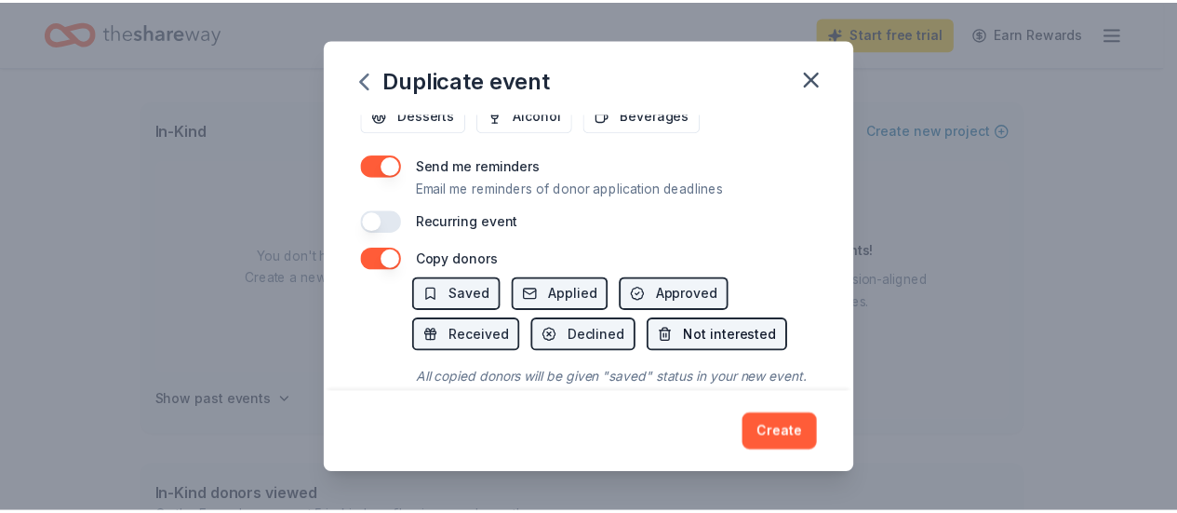
scroll to position [813, 0]
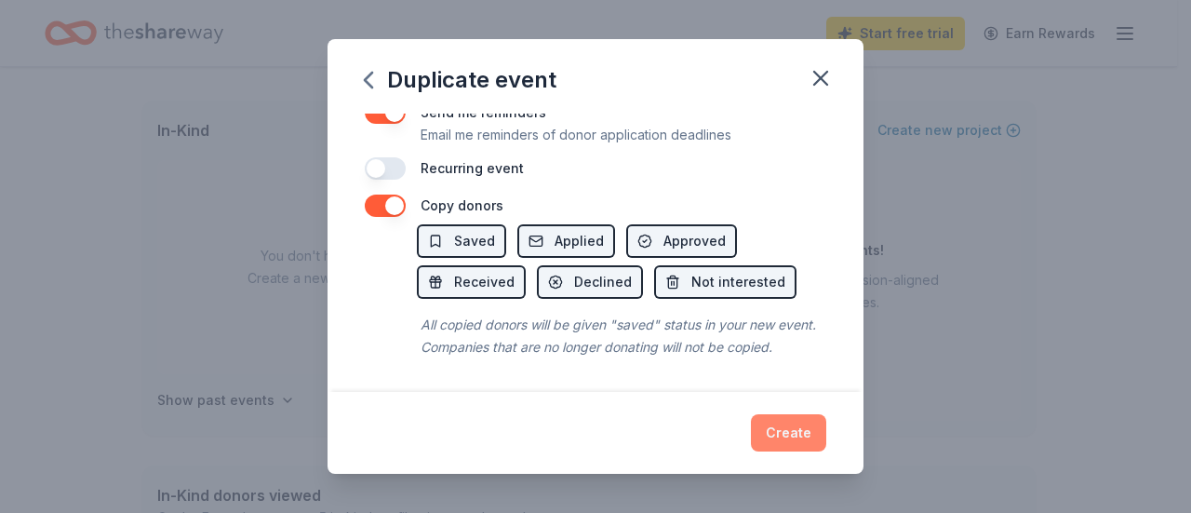
type textarea "The Millstone River School Parent-Teacher Association (PTA) is hosting a silent…"
click at [796, 433] on button "Create" at bounding box center [788, 432] width 75 height 37
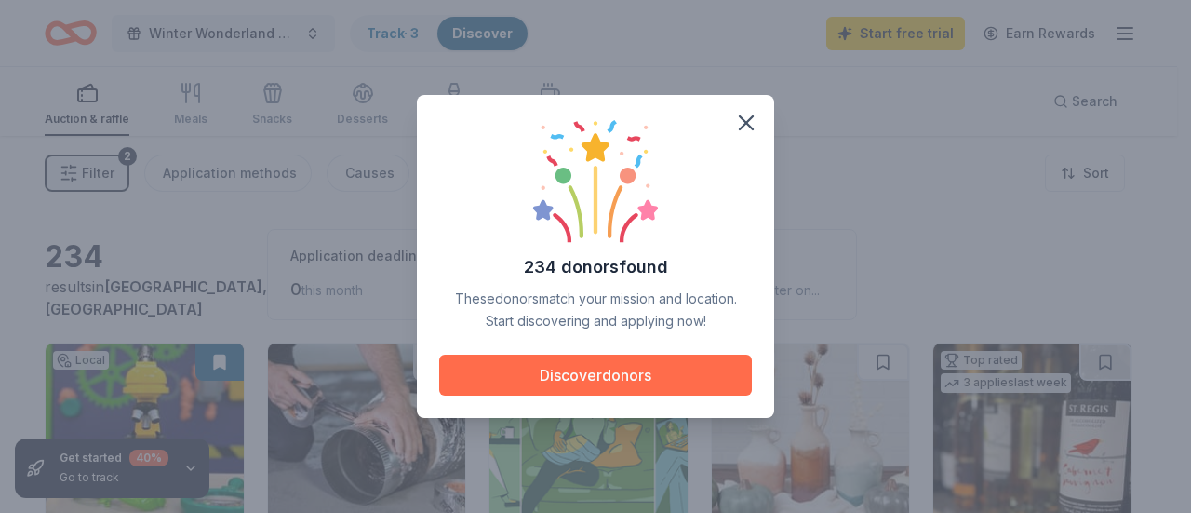
click at [657, 380] on button "Discover donors" at bounding box center [595, 374] width 313 height 41
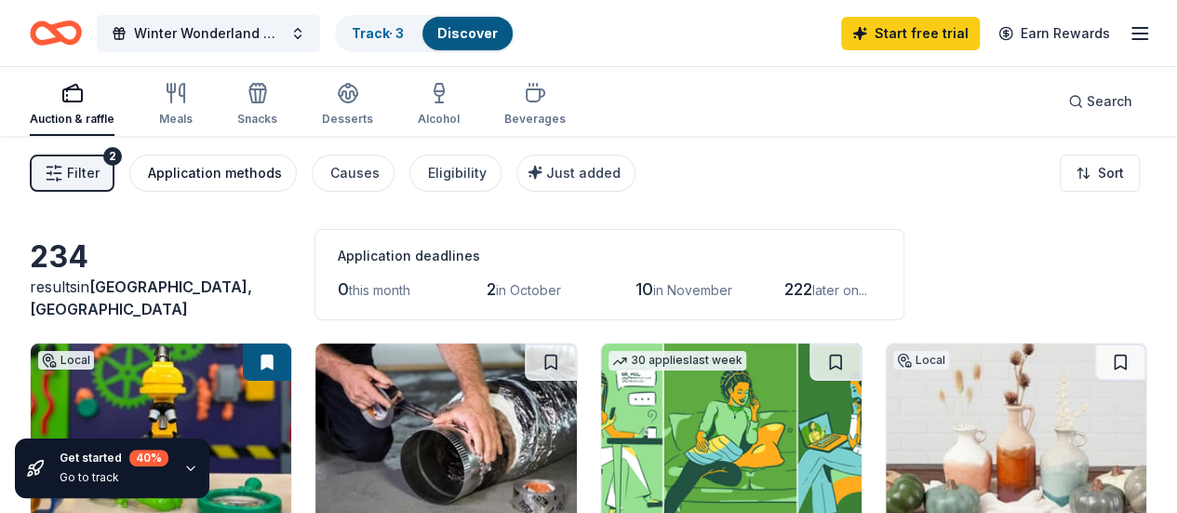
click at [214, 174] on div "Application methods" at bounding box center [215, 173] width 134 height 22
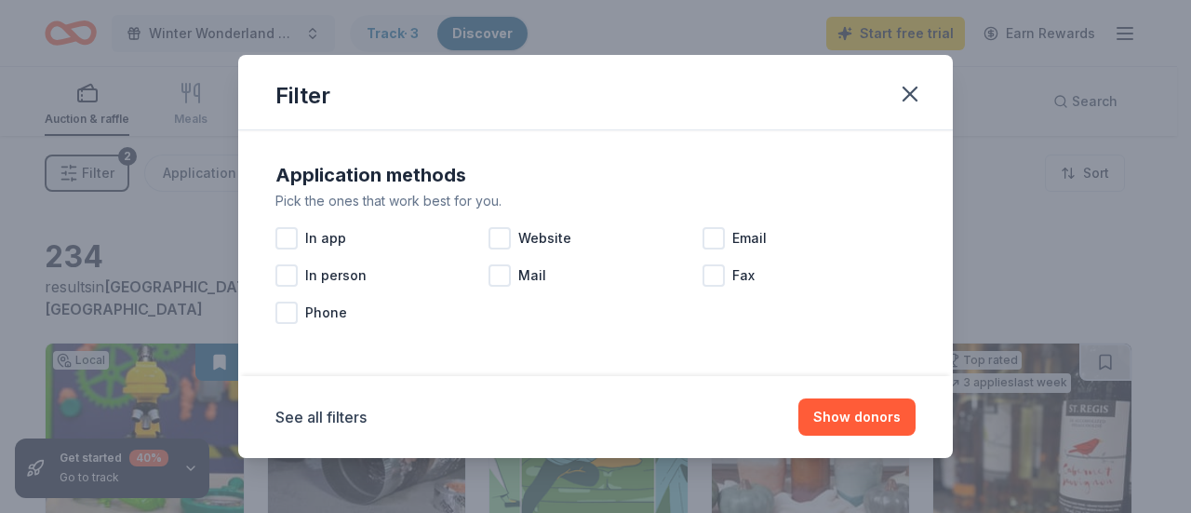
drag, startPoint x: 332, startPoint y: 202, endPoint x: 495, endPoint y: 203, distance: 162.8
click at [491, 207] on div "Pick the ones that work best for you." at bounding box center [595, 201] width 640 height 22
drag, startPoint x: 493, startPoint y: 198, endPoint x: 493, endPoint y: 228, distance: 29.8
click at [493, 209] on div "Pick the ones that work best for you." at bounding box center [595, 201] width 640 height 22
click at [287, 240] on div at bounding box center [286, 238] width 22 height 22
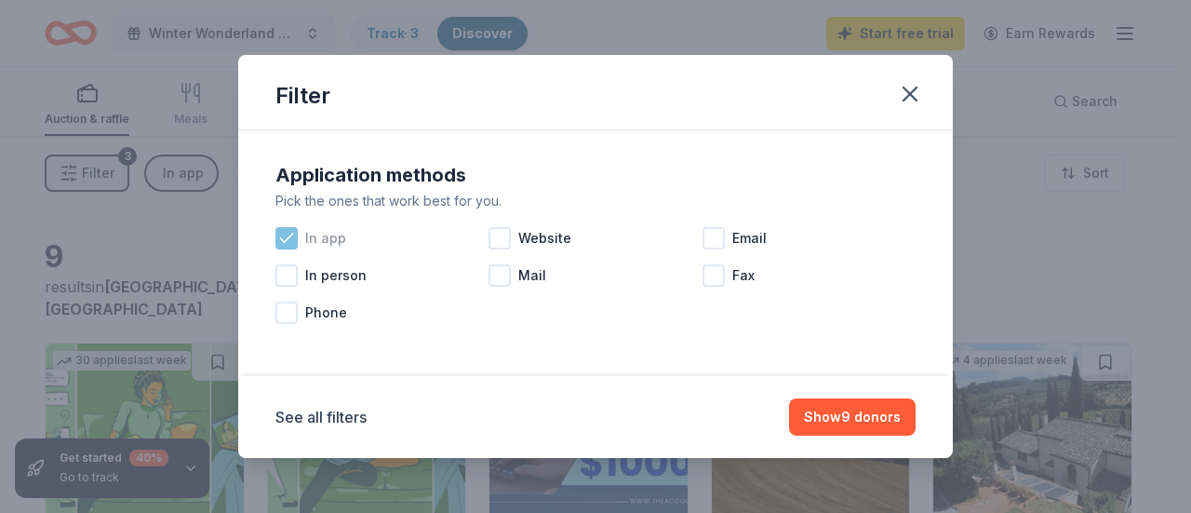
click at [292, 233] on icon at bounding box center [286, 237] width 12 height 8
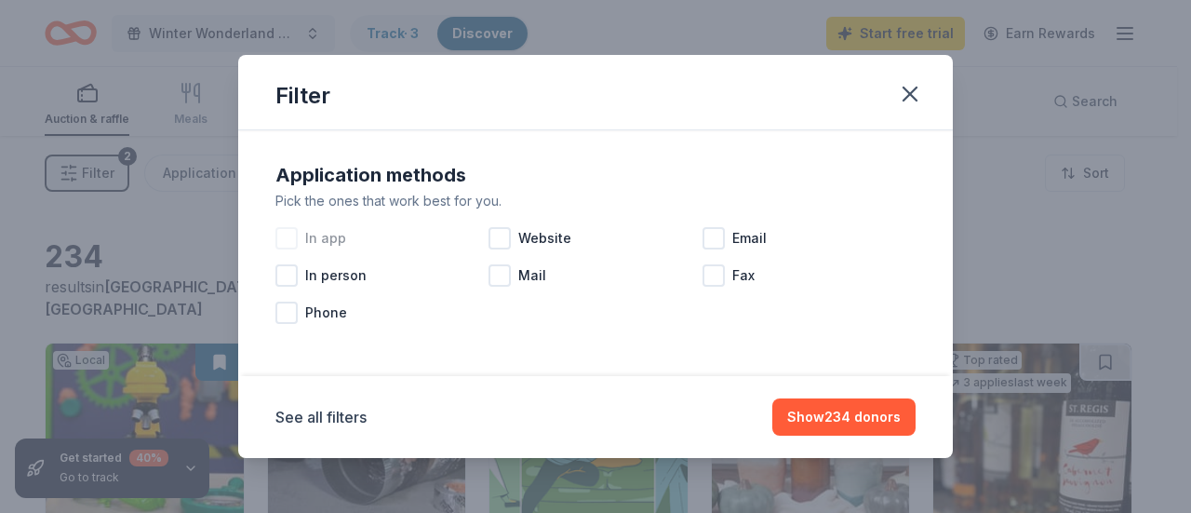
click at [291, 240] on div at bounding box center [286, 238] width 22 height 22
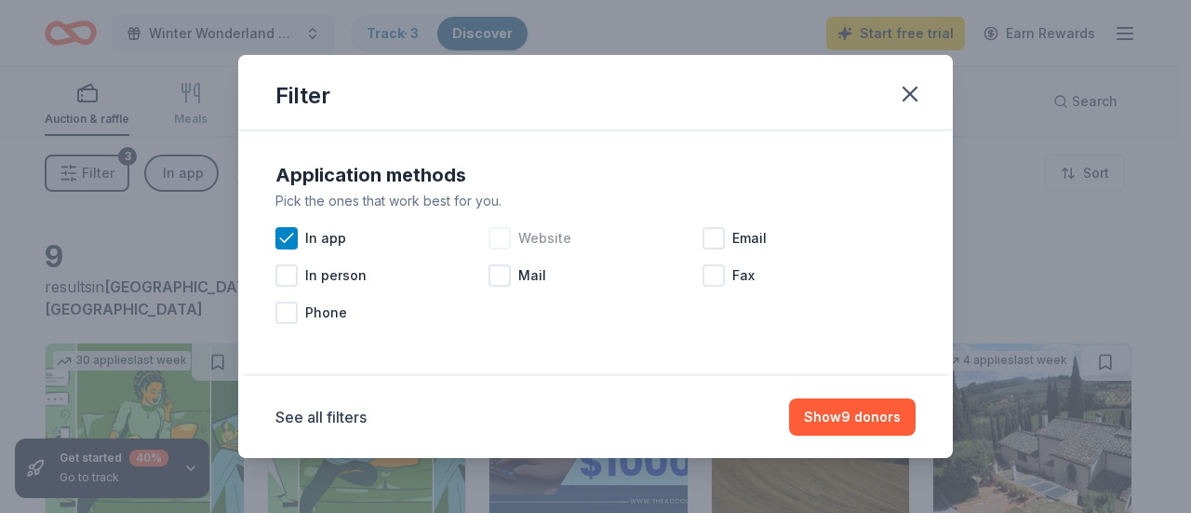
click at [494, 234] on div at bounding box center [499, 238] width 22 height 22
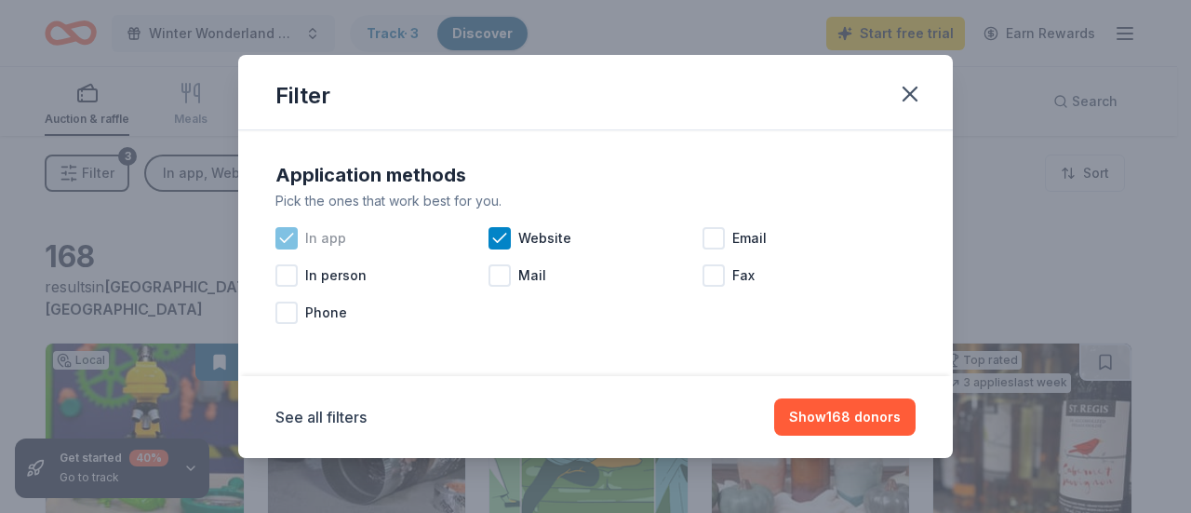
click at [288, 242] on icon at bounding box center [286, 238] width 19 height 19
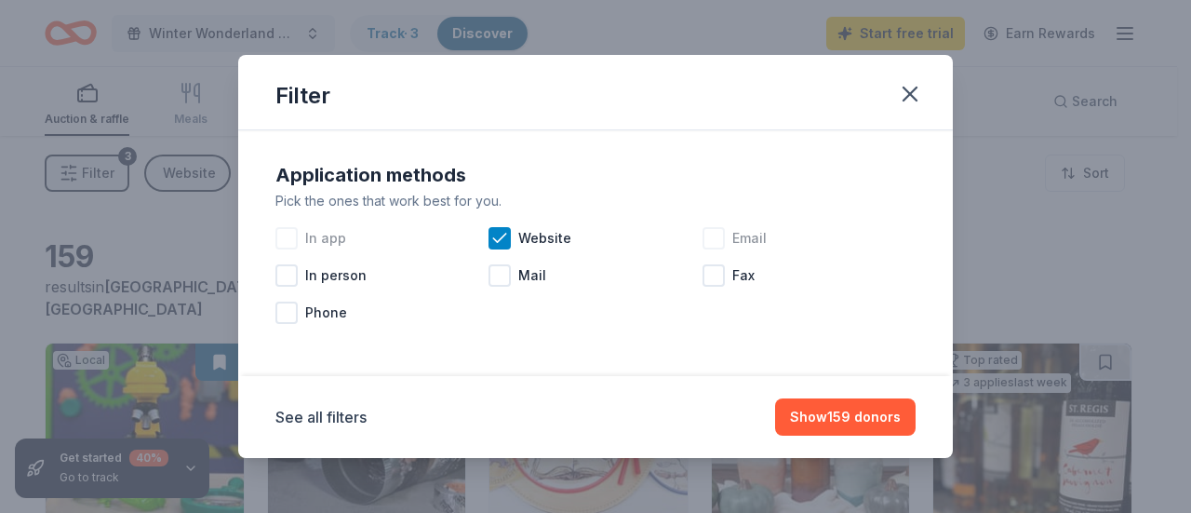
click at [718, 233] on div at bounding box center [713, 238] width 22 height 22
click at [499, 271] on div at bounding box center [499, 275] width 22 height 22
click at [501, 236] on icon at bounding box center [499, 238] width 19 height 19
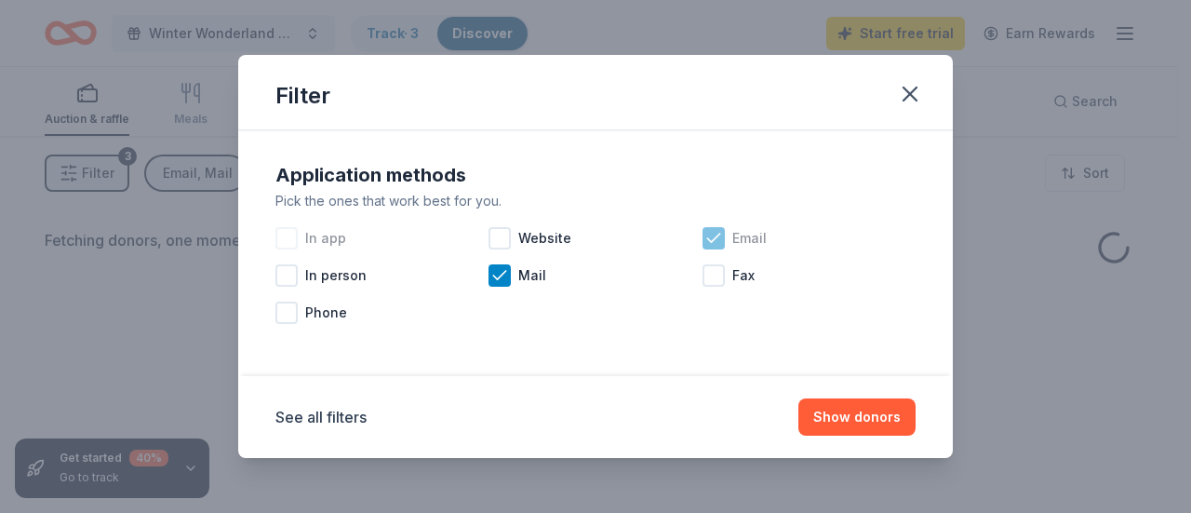
click at [713, 233] on icon at bounding box center [713, 238] width 19 height 19
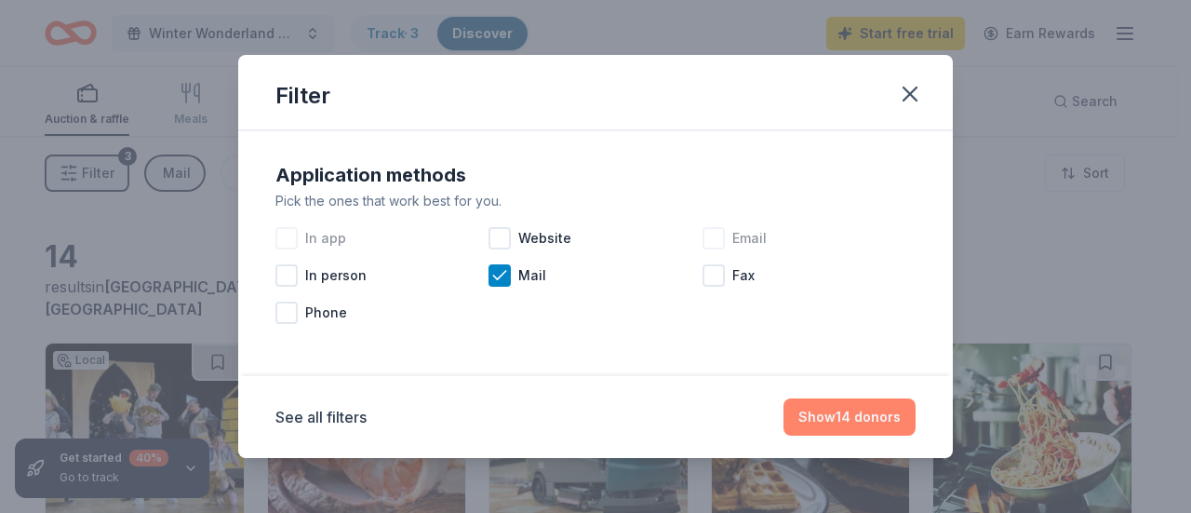
click at [835, 410] on button "Show 14 donors" at bounding box center [849, 416] width 132 height 37
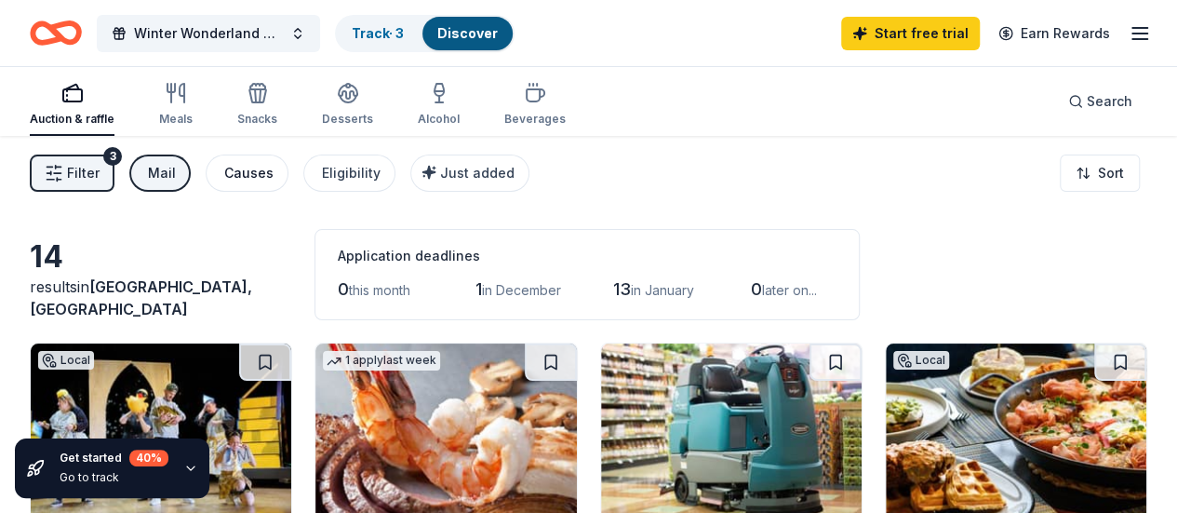
click at [270, 172] on div "Causes" at bounding box center [248, 173] width 49 height 22
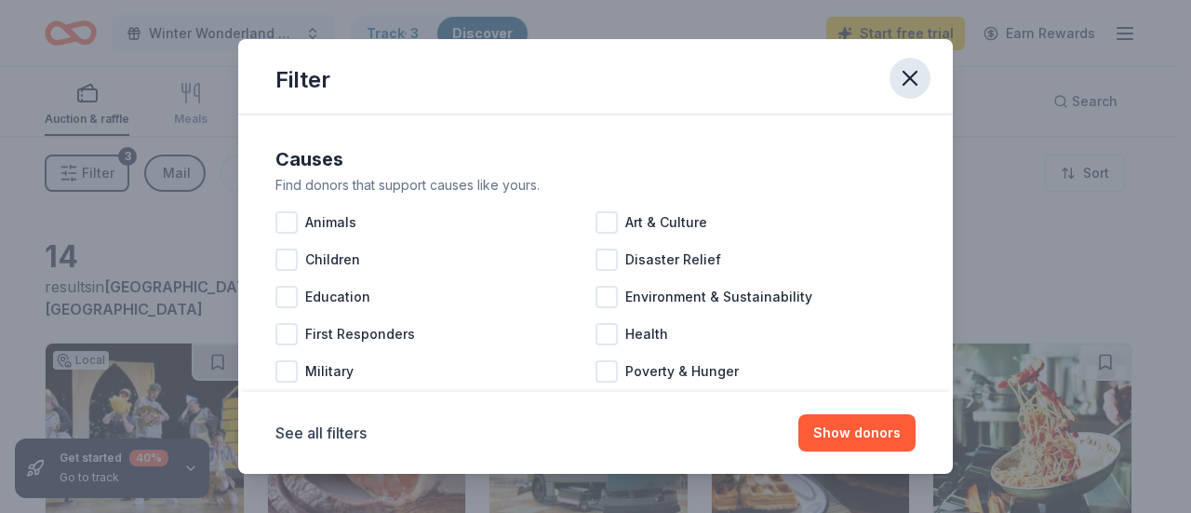
click at [910, 83] on icon "button" at bounding box center [910, 78] width 26 height 26
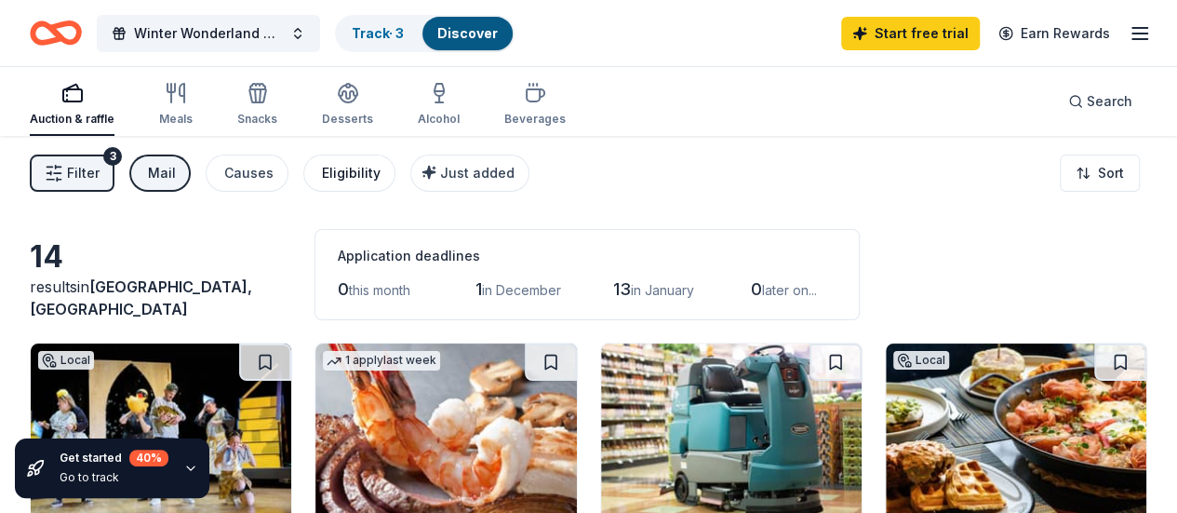
click at [346, 176] on div "Eligibility" at bounding box center [351, 173] width 59 height 22
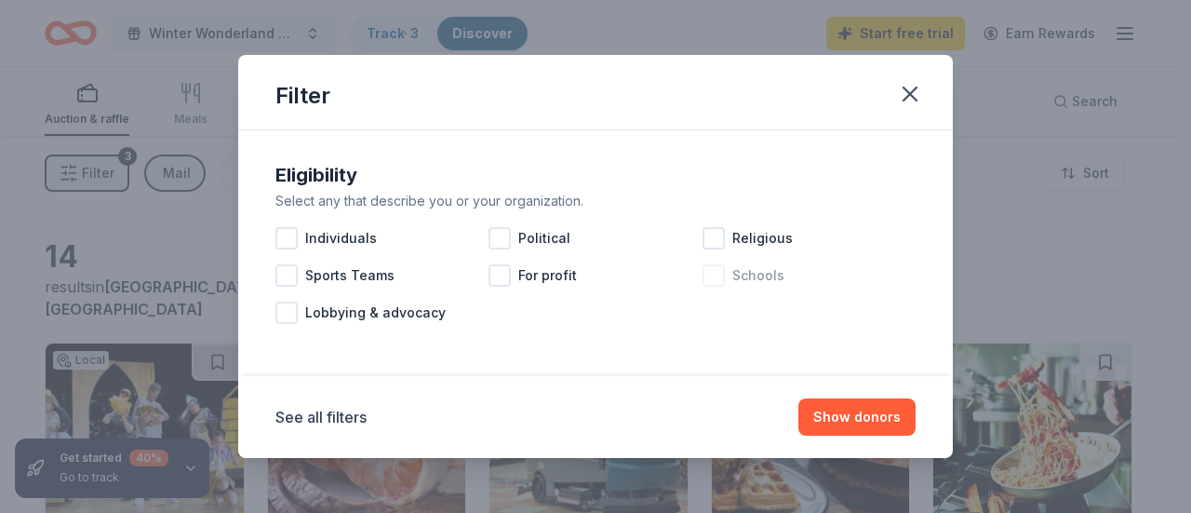
click at [711, 267] on div at bounding box center [713, 275] width 22 height 22
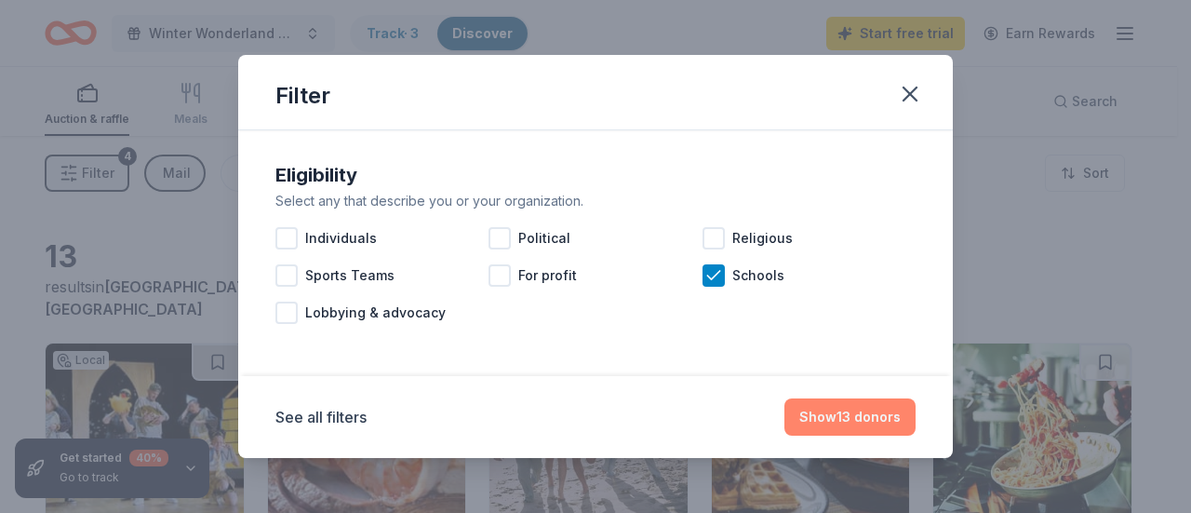
click at [872, 431] on button "Show 13 donors" at bounding box center [849, 416] width 131 height 37
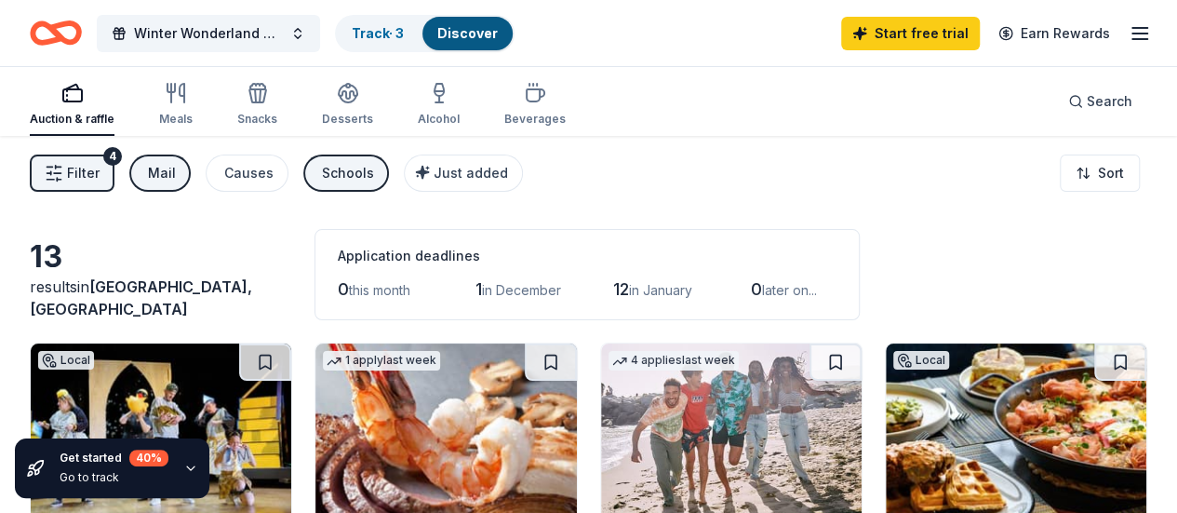
click at [100, 181] on span "Filter" at bounding box center [83, 173] width 33 height 22
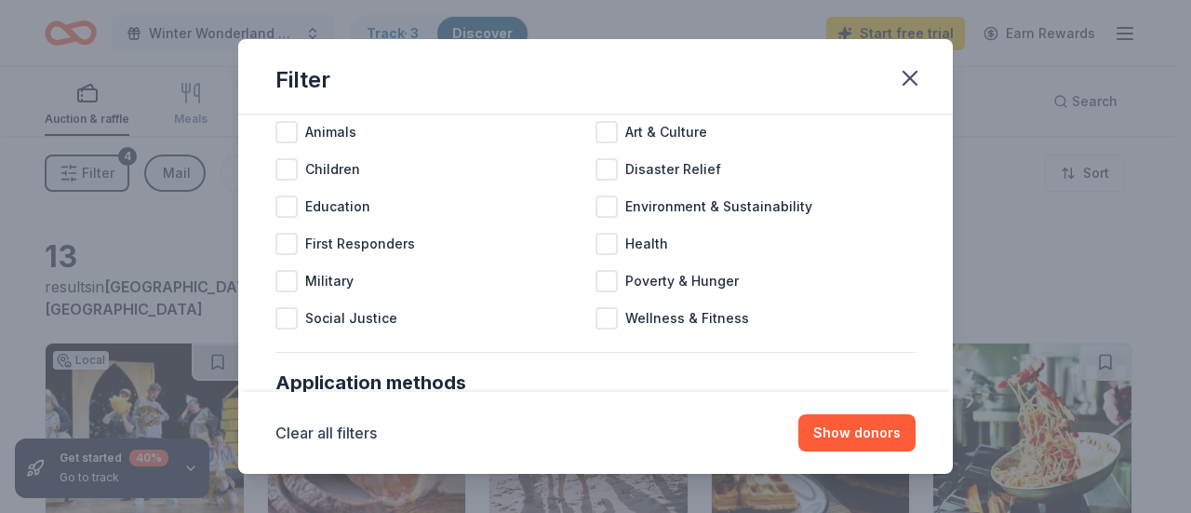
scroll to position [279, 0]
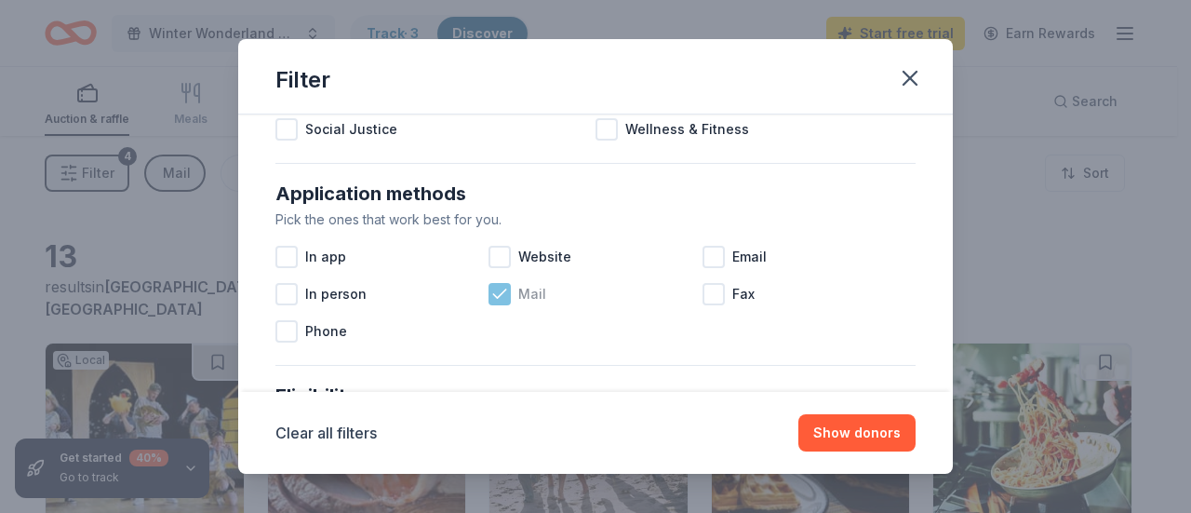
click at [502, 296] on icon at bounding box center [499, 294] width 19 height 19
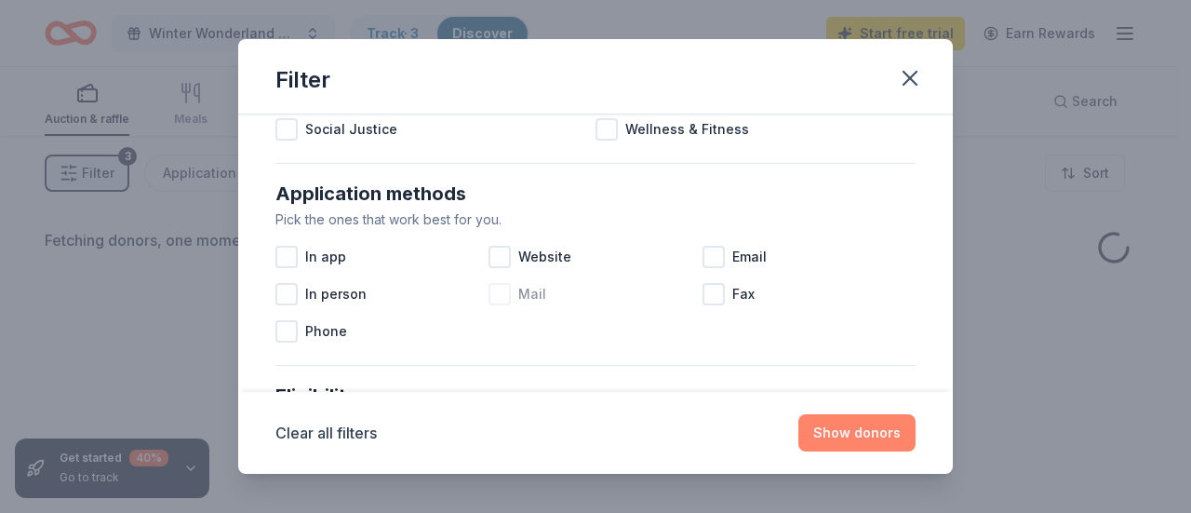
click at [850, 433] on button "Show donors" at bounding box center [856, 432] width 117 height 37
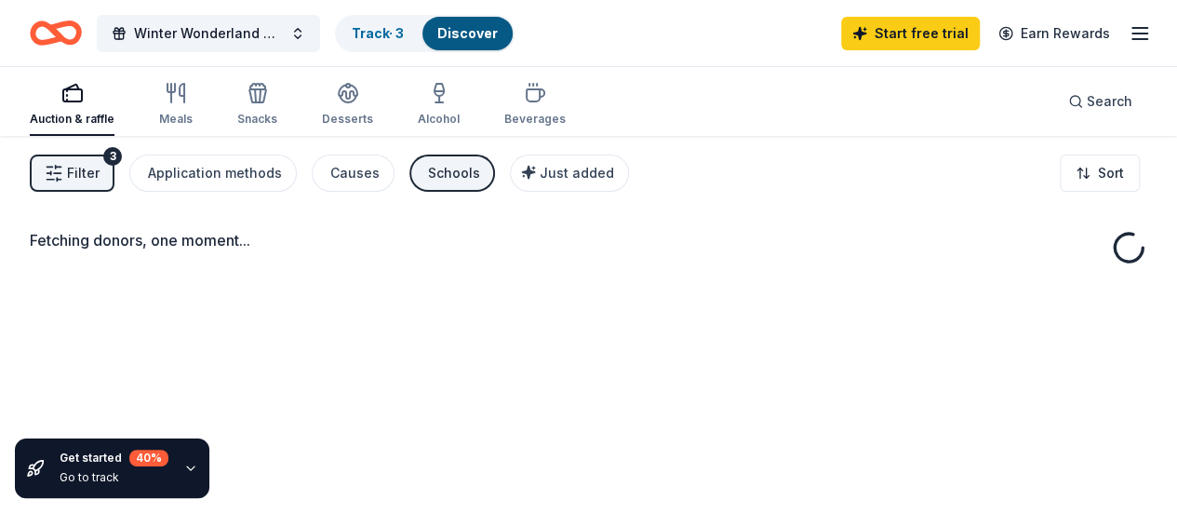
click at [74, 187] on button "Filter 3" at bounding box center [72, 172] width 85 height 37
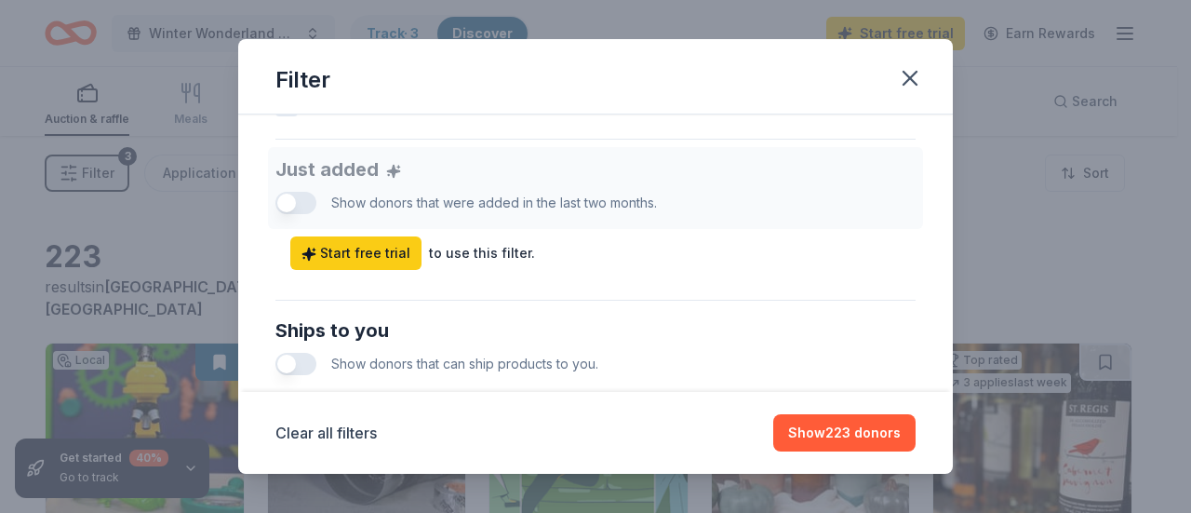
scroll to position [744, 0]
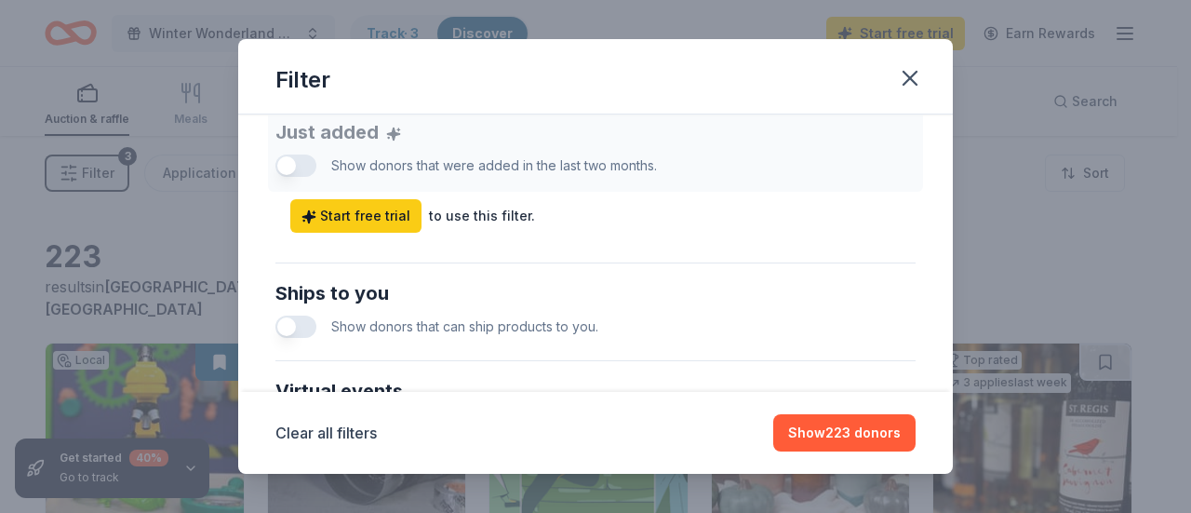
click at [287, 327] on button "button" at bounding box center [295, 326] width 41 height 22
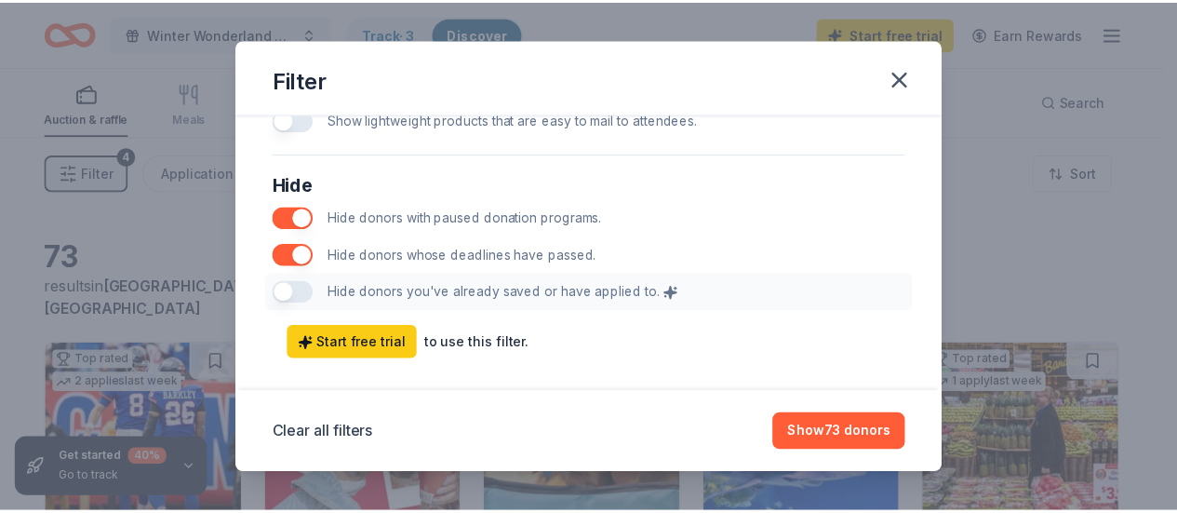
scroll to position [1073, 0]
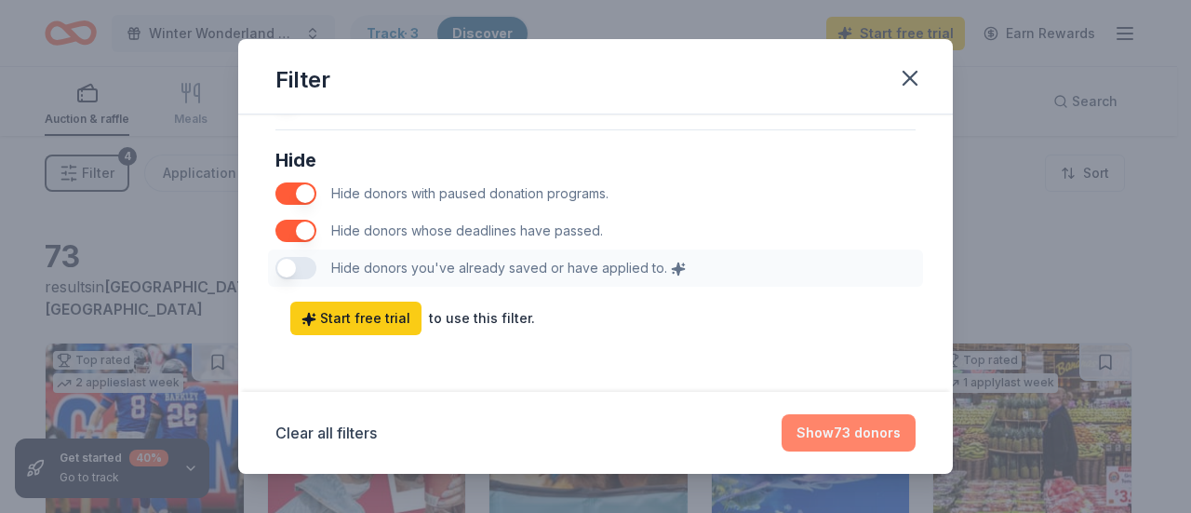
click at [810, 421] on button "Show 73 donors" at bounding box center [848, 432] width 134 height 37
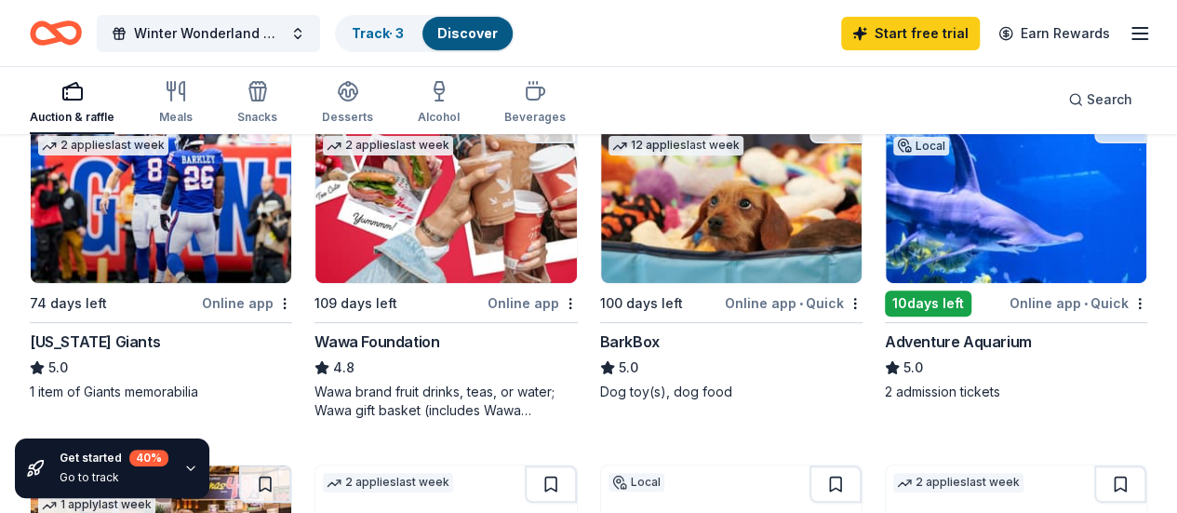
scroll to position [279, 0]
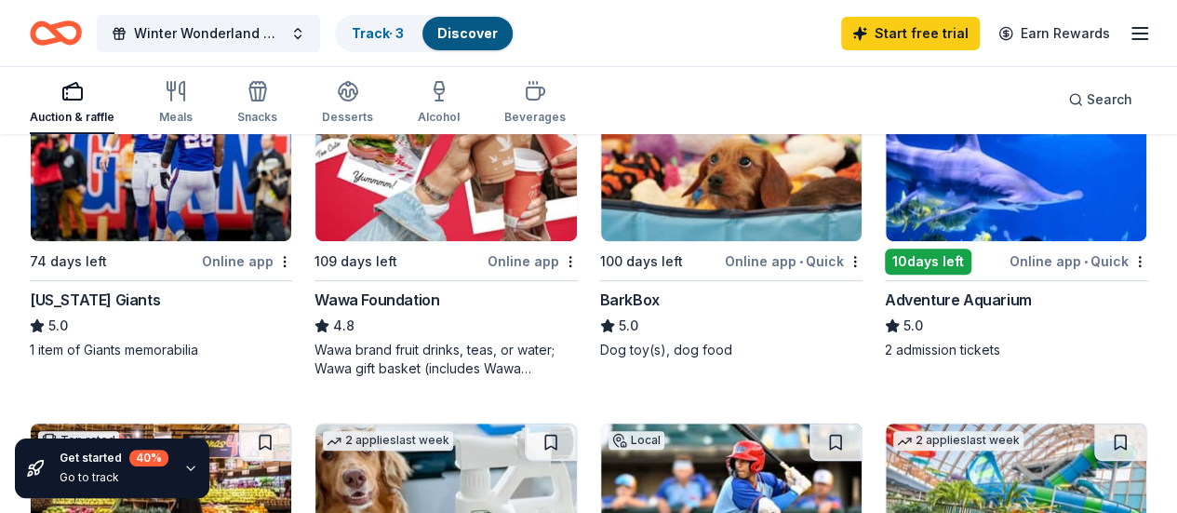
click at [291, 423] on img at bounding box center [161, 511] width 260 height 177
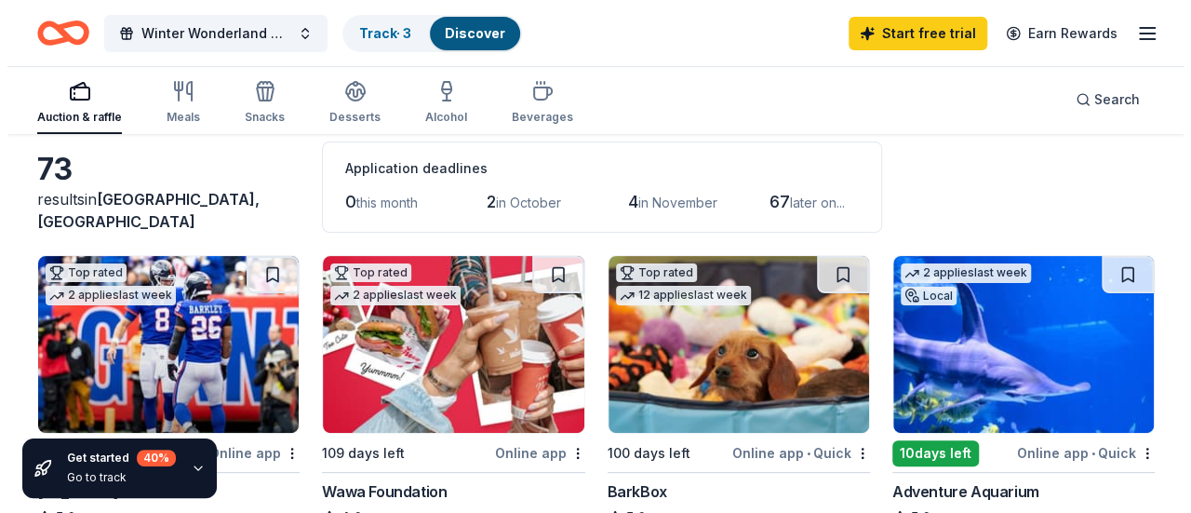
scroll to position [0, 0]
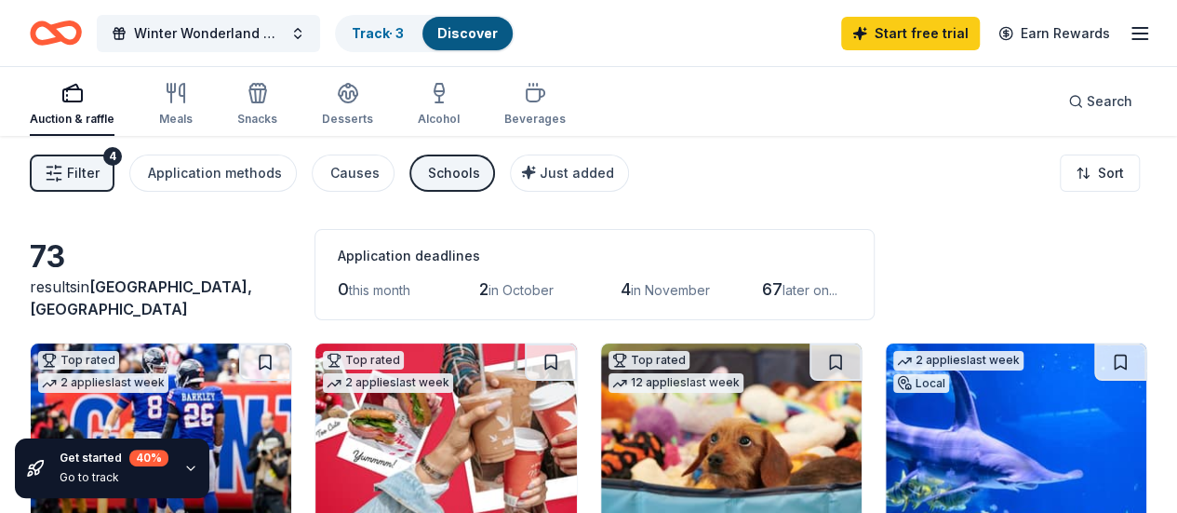
click at [100, 183] on span "Filter" at bounding box center [83, 173] width 33 height 22
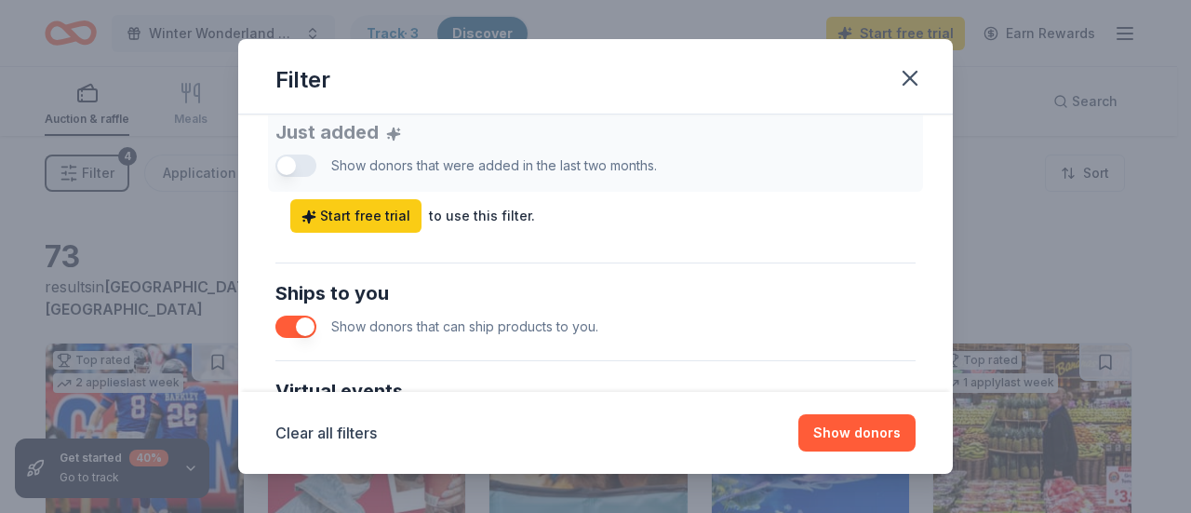
scroll to position [1023, 0]
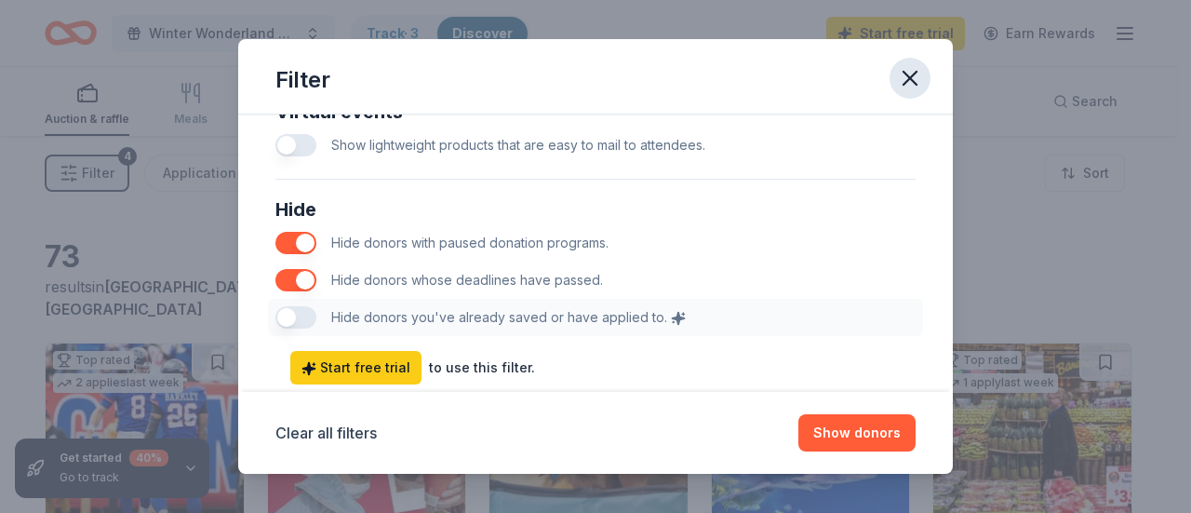
click at [916, 85] on icon "button" at bounding box center [909, 78] width 13 height 13
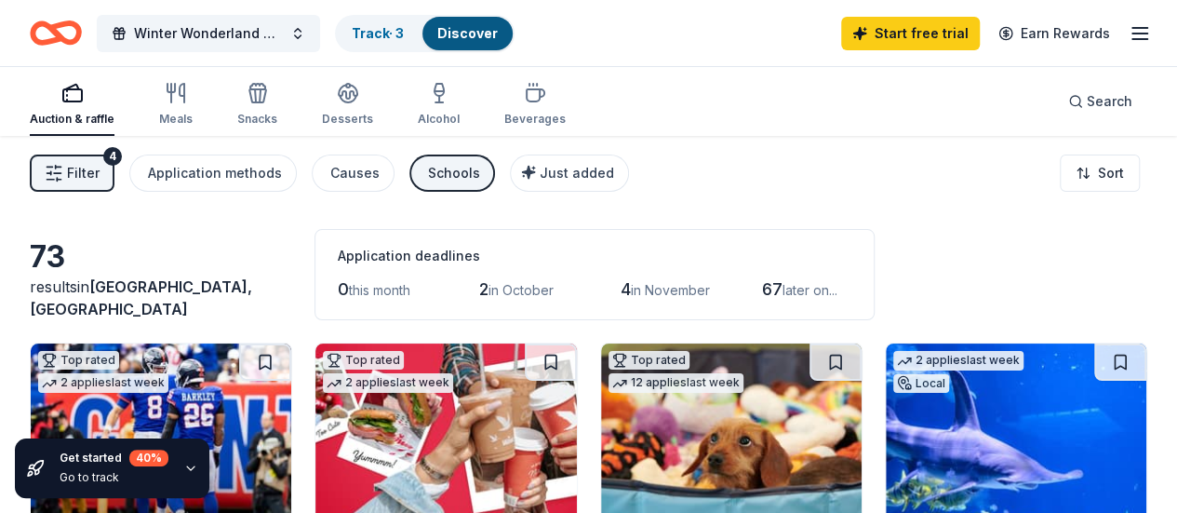
click at [94, 180] on span "Filter" at bounding box center [83, 173] width 33 height 22
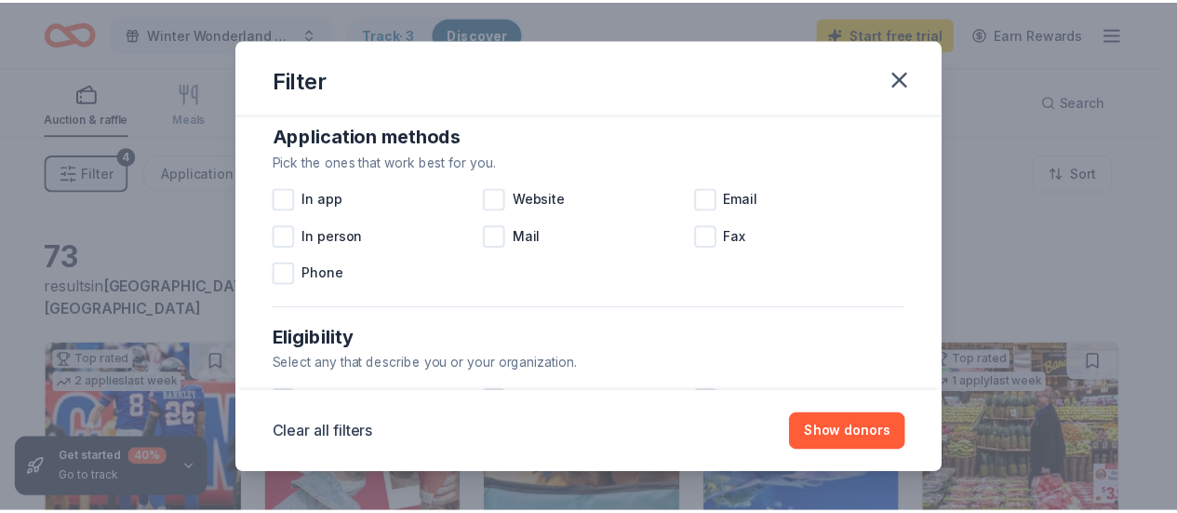
scroll to position [558, 0]
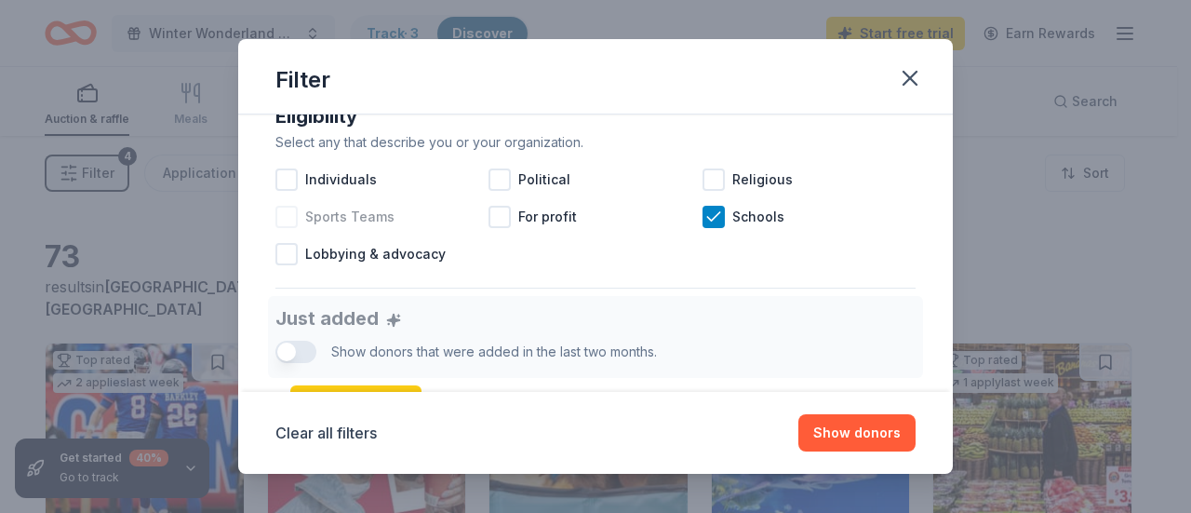
click at [287, 217] on div at bounding box center [286, 217] width 22 height 22
click at [704, 213] on icon at bounding box center [713, 216] width 19 height 19
click at [285, 209] on icon at bounding box center [286, 216] width 19 height 19
drag, startPoint x: 855, startPoint y: 420, endPoint x: 856, endPoint y: 406, distance: 14.0
click at [855, 420] on button "Show 77 donors" at bounding box center [848, 432] width 134 height 37
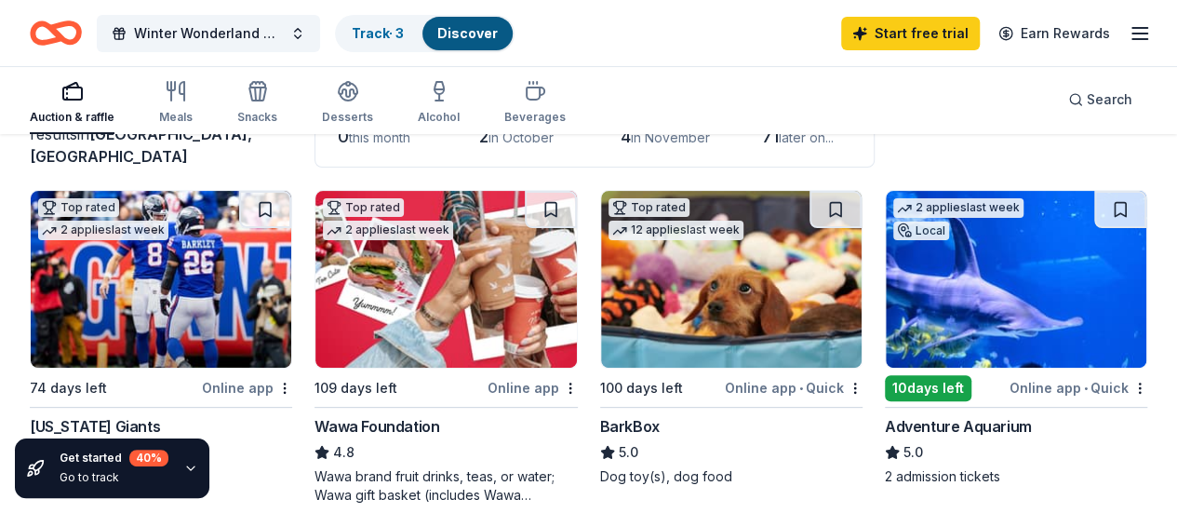
scroll to position [186, 0]
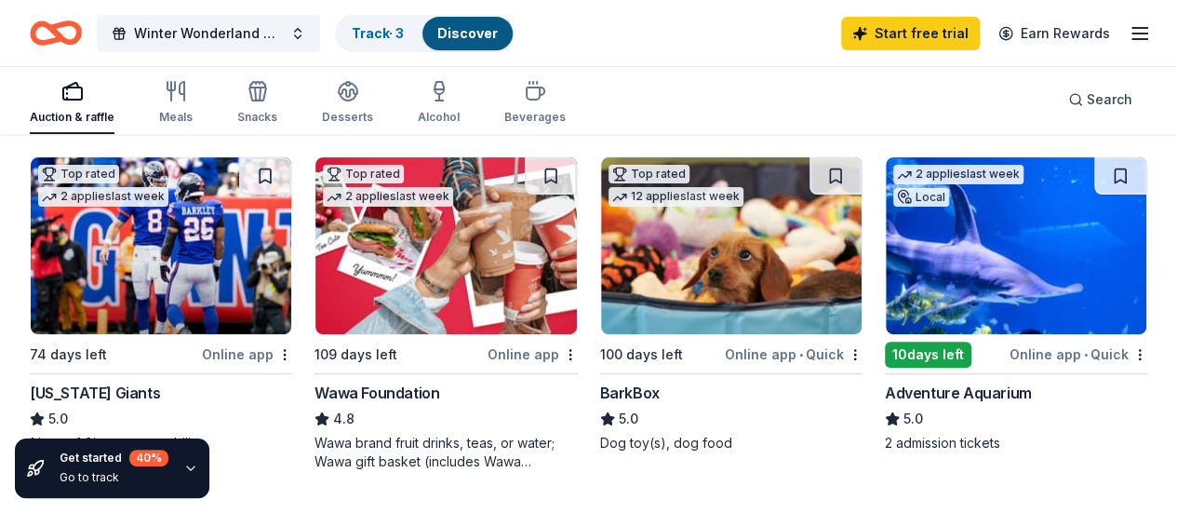
click at [353, 291] on img at bounding box center [445, 245] width 260 height 177
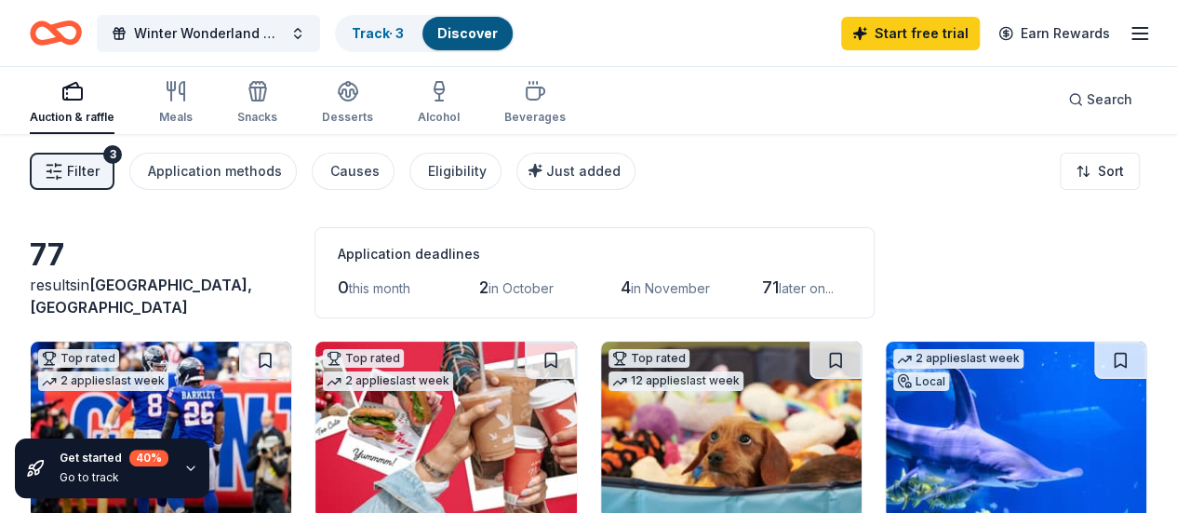
scroll to position [0, 0]
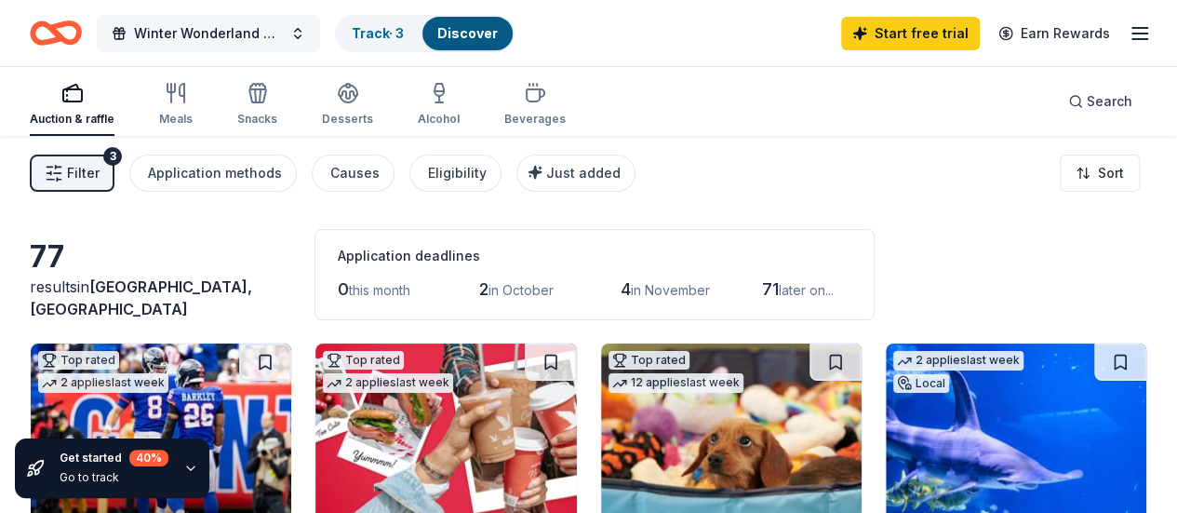
click at [274, 22] on span "Winter Wonderland Annual Gala Party" at bounding box center [208, 33] width 149 height 22
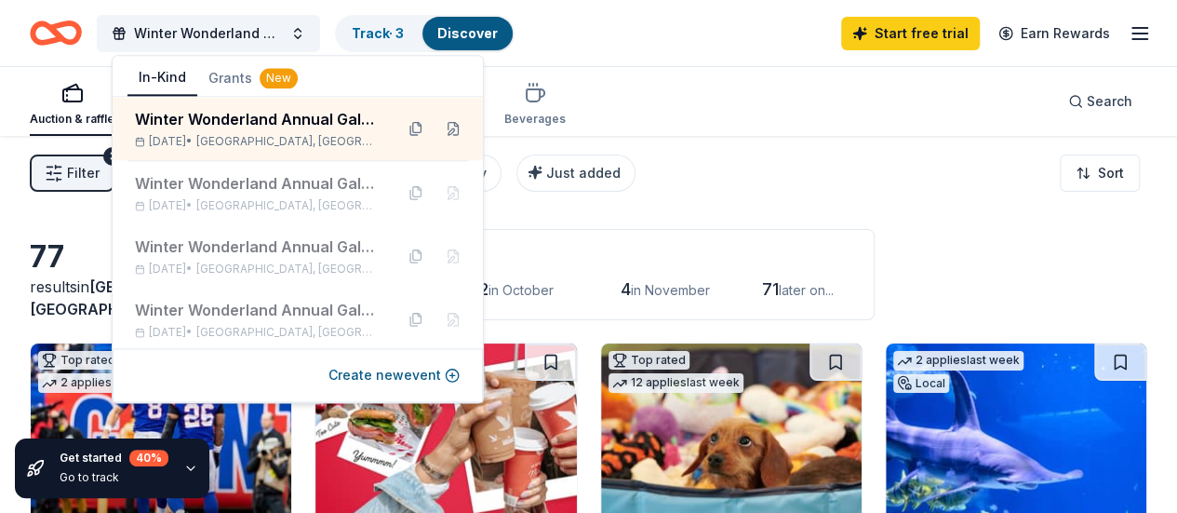
click at [646, 54] on div "Winter Wonderland Annual Gala Party Track · 3 Discover Start free trial Earn Re…" at bounding box center [588, 33] width 1117 height 44
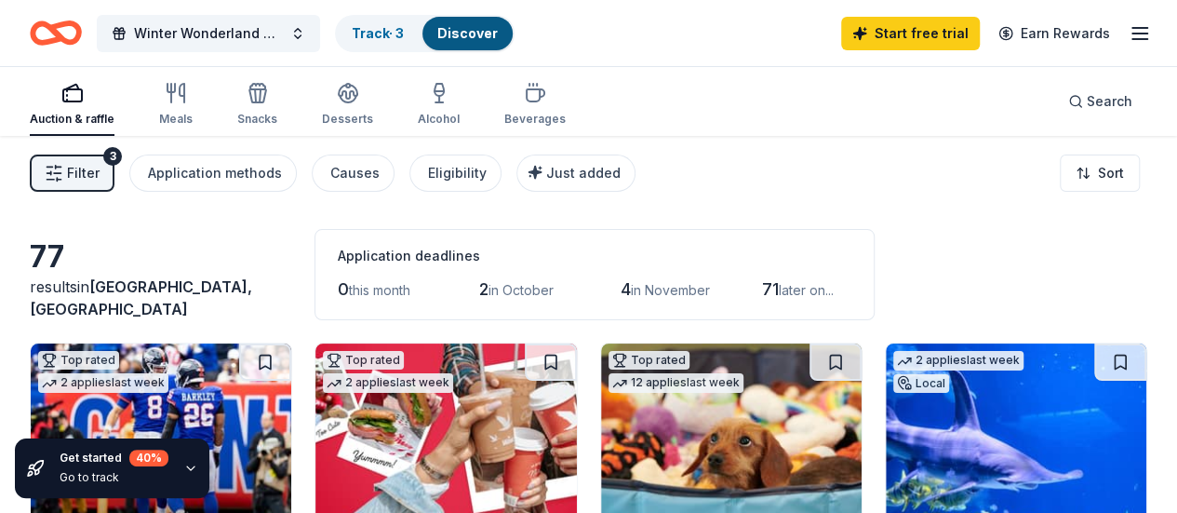
click at [89, 181] on span "Filter" at bounding box center [83, 173] width 33 height 22
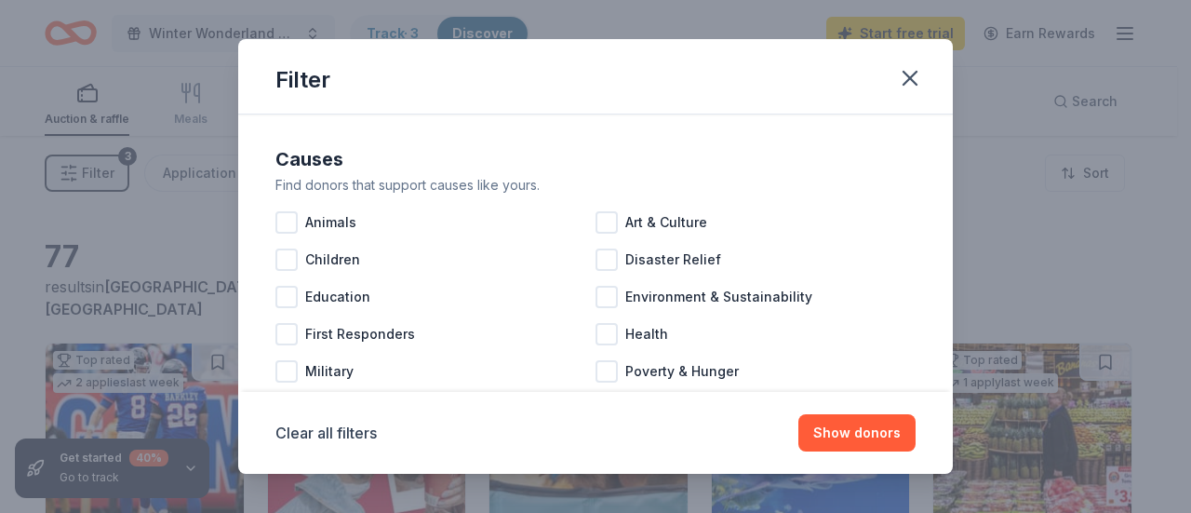
click at [441, 83] on div "Filter" at bounding box center [595, 76] width 714 height 75
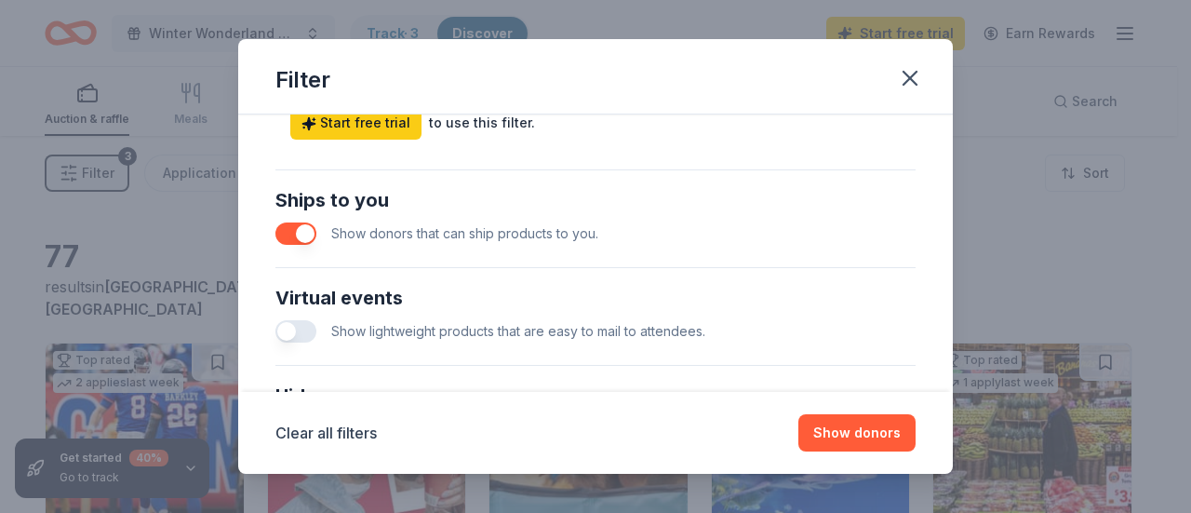
scroll to position [1073, 0]
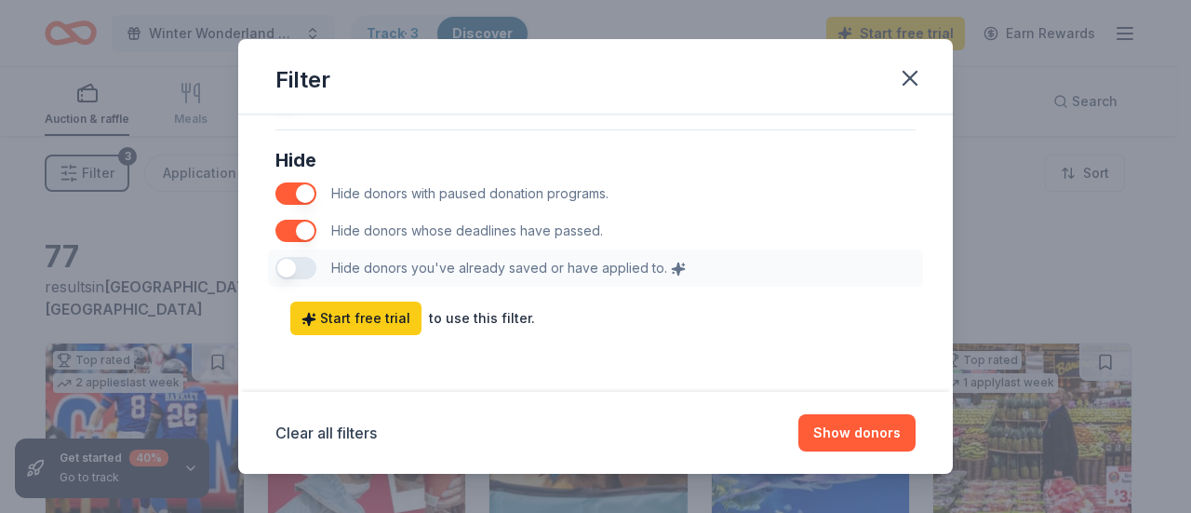
click at [1068, 237] on div "Filter Causes Find donors that support causes like yours. Animals Art & Culture…" at bounding box center [595, 256] width 1191 height 513
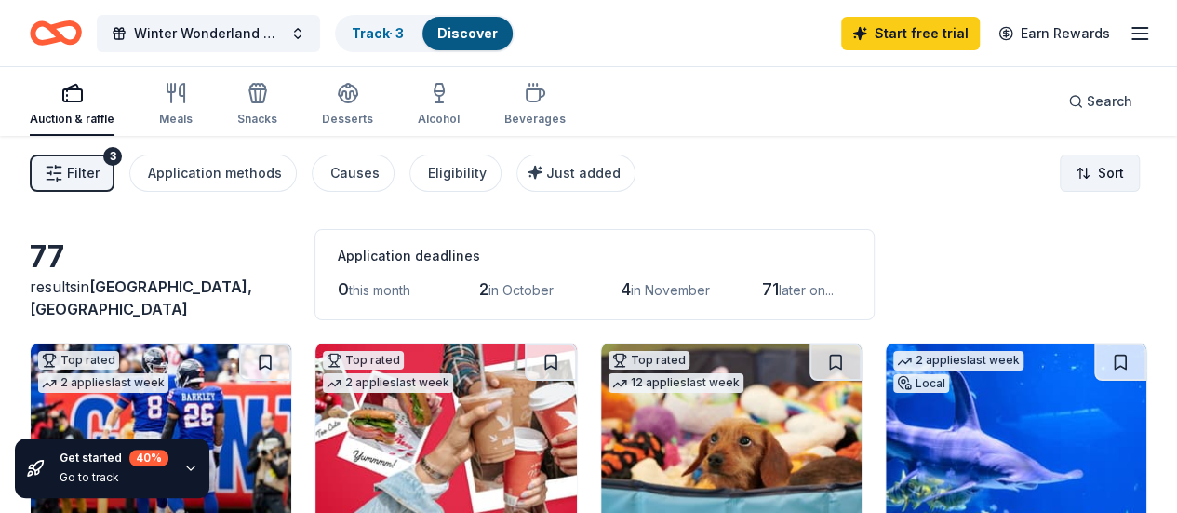
click at [1101, 178] on html "Winter Wonderland Annual Gala Party Track · 3 Discover Start free trial Earn Re…" at bounding box center [588, 256] width 1177 height 513
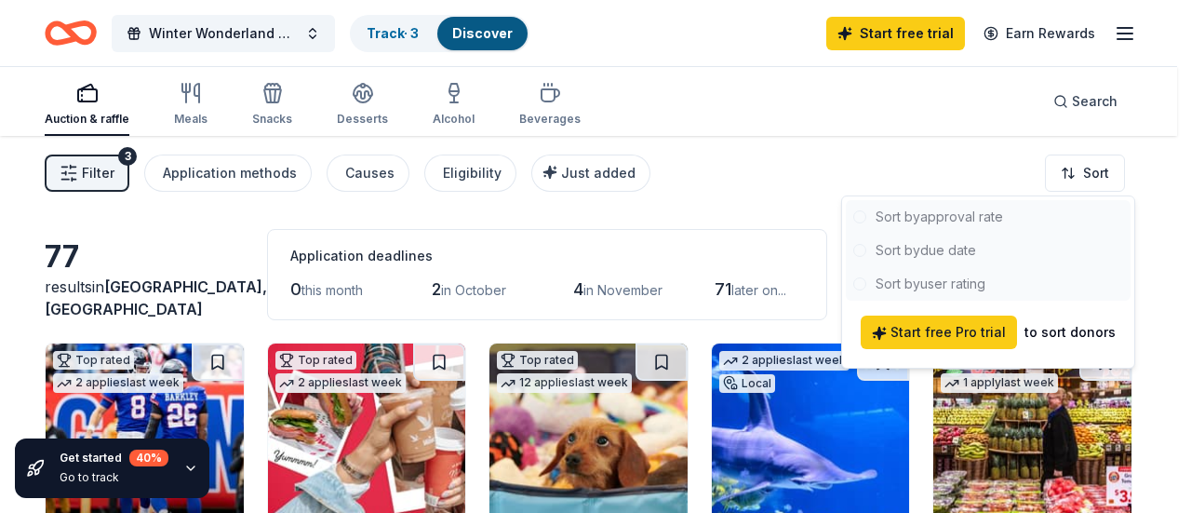
click at [953, 222] on div at bounding box center [988, 250] width 285 height 100
click at [958, 209] on div at bounding box center [988, 250] width 285 height 100
click at [740, 210] on html "Winter Wonderland Annual Gala Party Track · 3 Discover Start free trial Earn Re…" at bounding box center [595, 256] width 1191 height 513
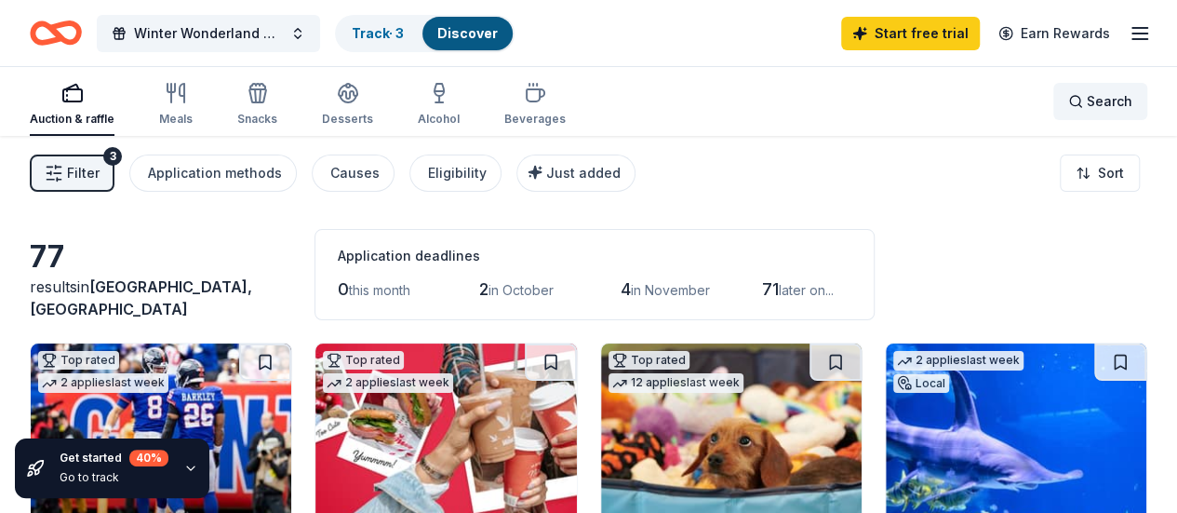
click at [1086, 100] on span "Search" at bounding box center [1109, 101] width 46 height 22
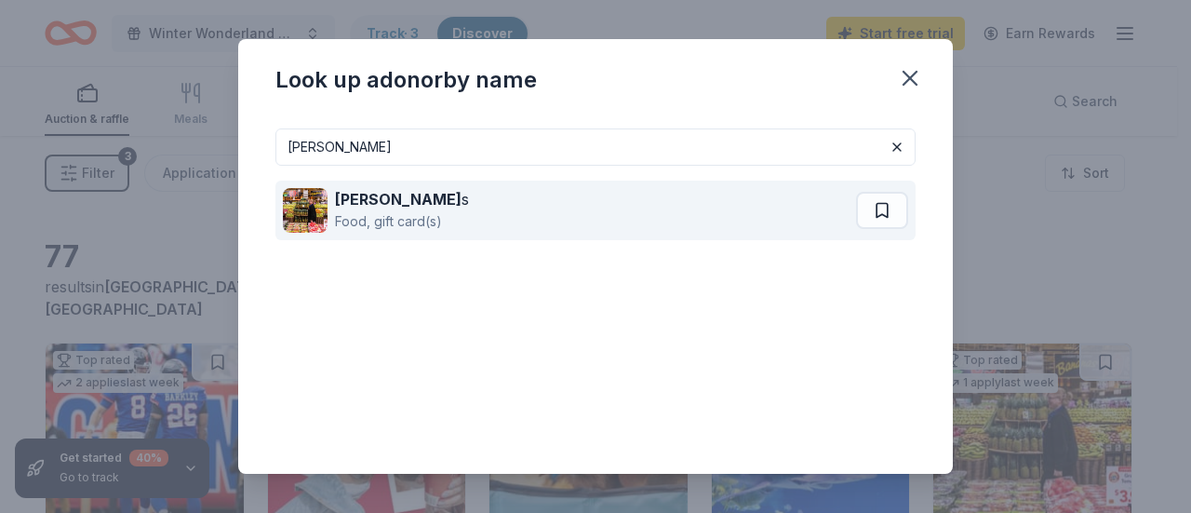
type input "wegman"
click at [430, 222] on div "Food, gift card(s)" at bounding box center [402, 221] width 134 height 22
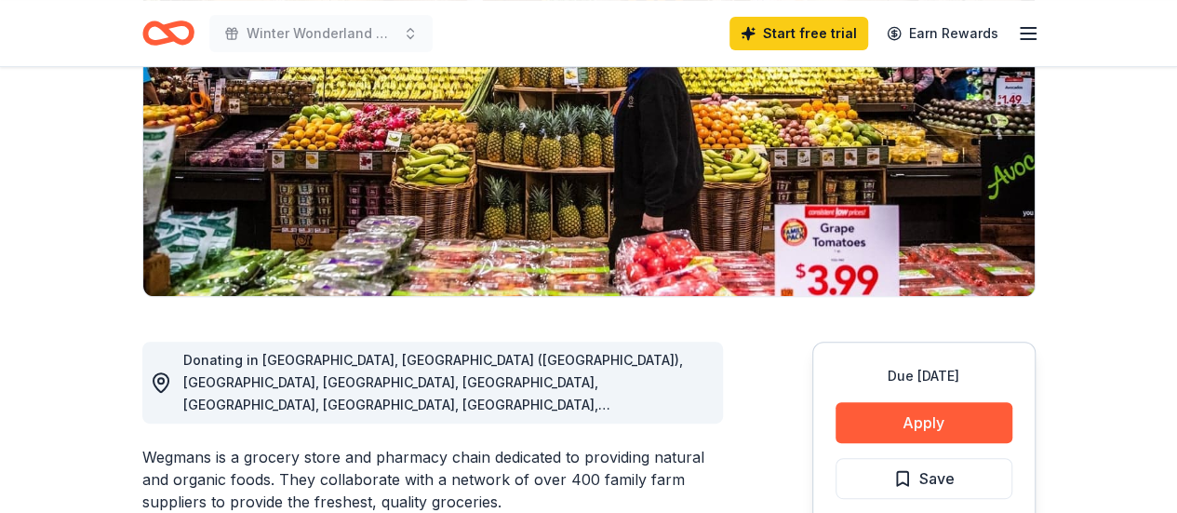
scroll to position [279, 0]
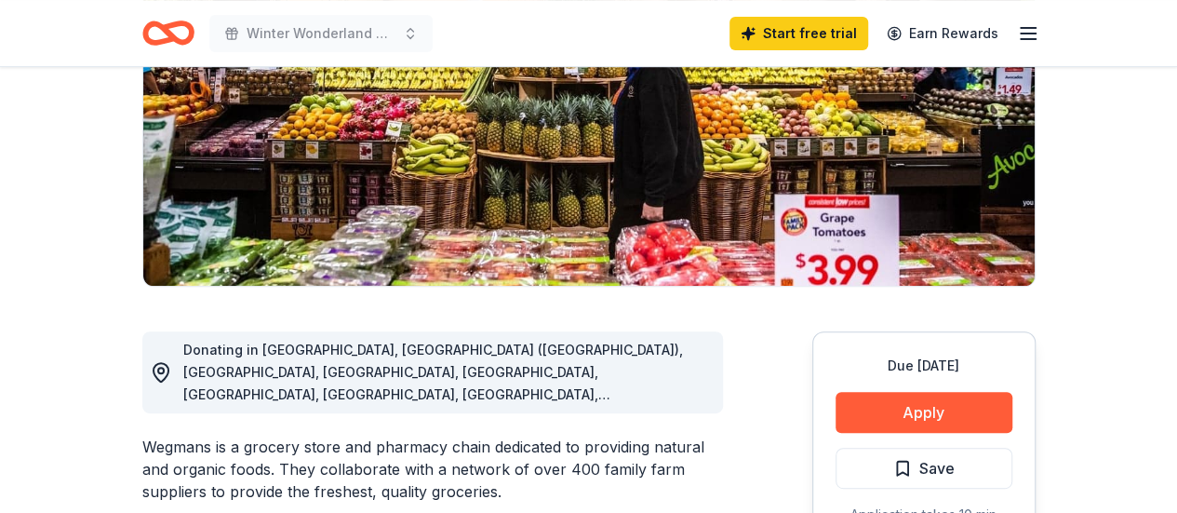
drag, startPoint x: 262, startPoint y: 401, endPoint x: 482, endPoint y: 412, distance: 219.8
click at [467, 435] on div "Wegmans is a grocery store and pharmacy chain dedicated to providing natural an…" at bounding box center [432, 468] width 580 height 67
drag, startPoint x: 402, startPoint y: 415, endPoint x: 428, endPoint y: 414, distance: 26.1
click at [427, 435] on div "Wegmans is a grocery store and pharmacy chain dedicated to providing natural an…" at bounding box center [432, 468] width 580 height 67
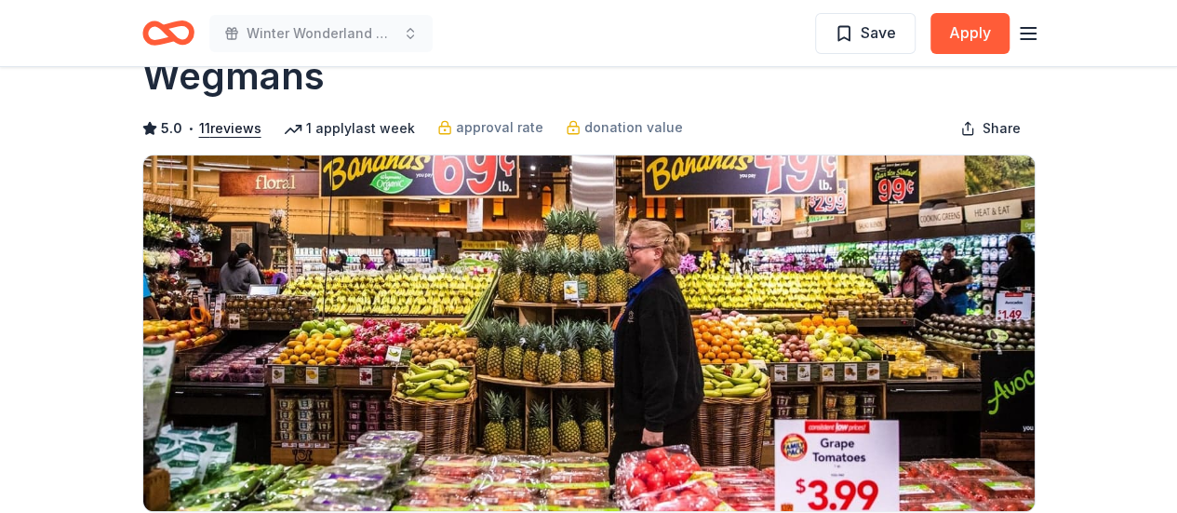
scroll to position [0, 0]
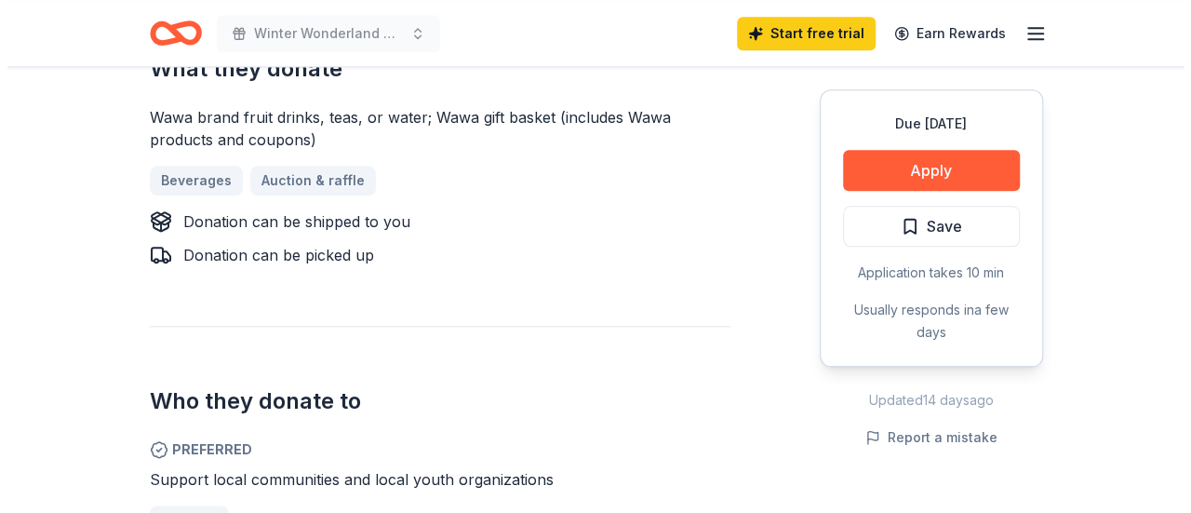
scroll to position [1023, 0]
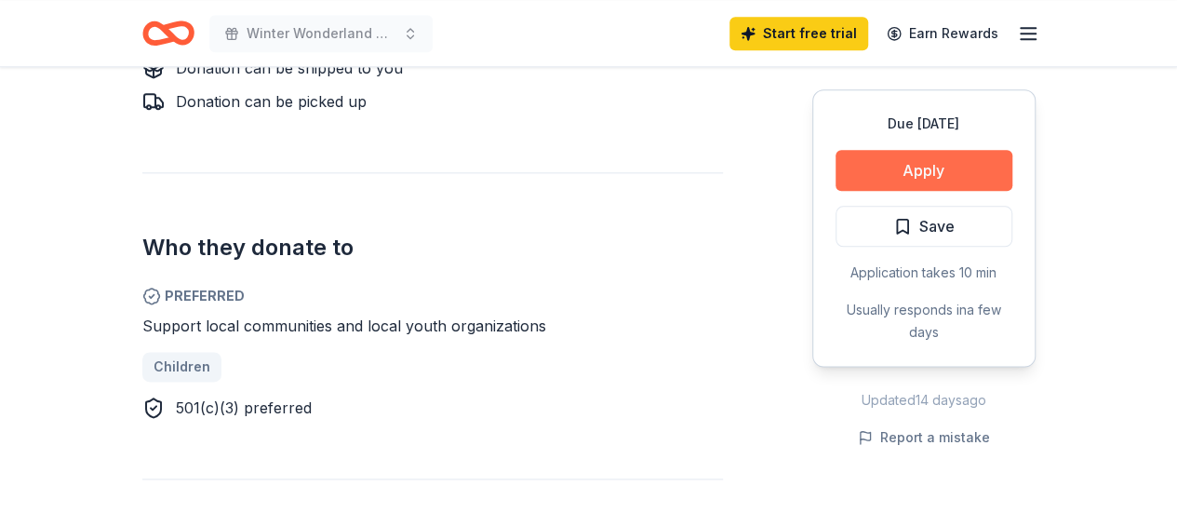
click at [934, 173] on button "Apply" at bounding box center [923, 170] width 177 height 41
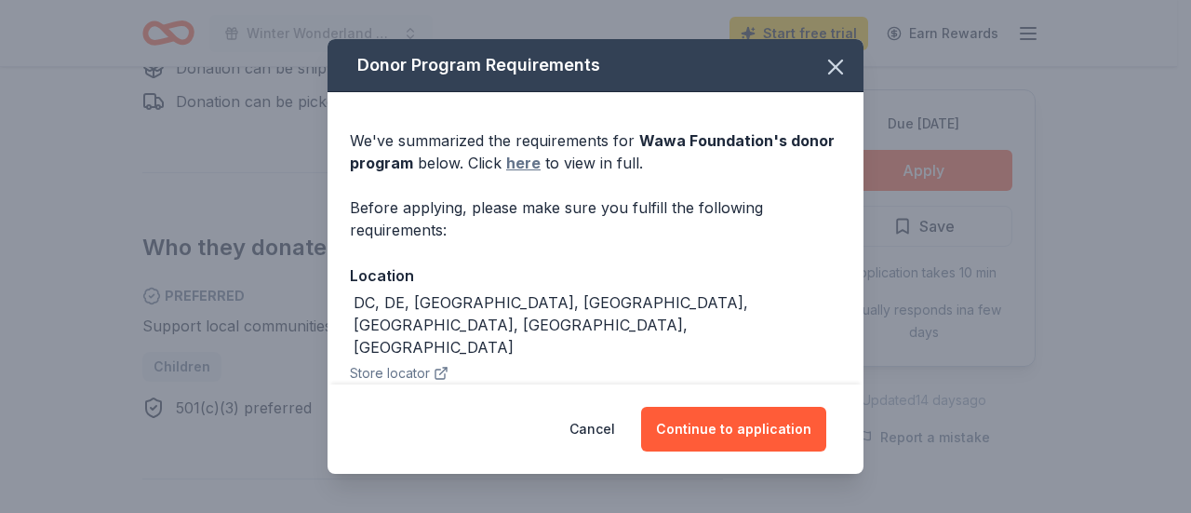
click at [524, 160] on link "here" at bounding box center [523, 163] width 34 height 22
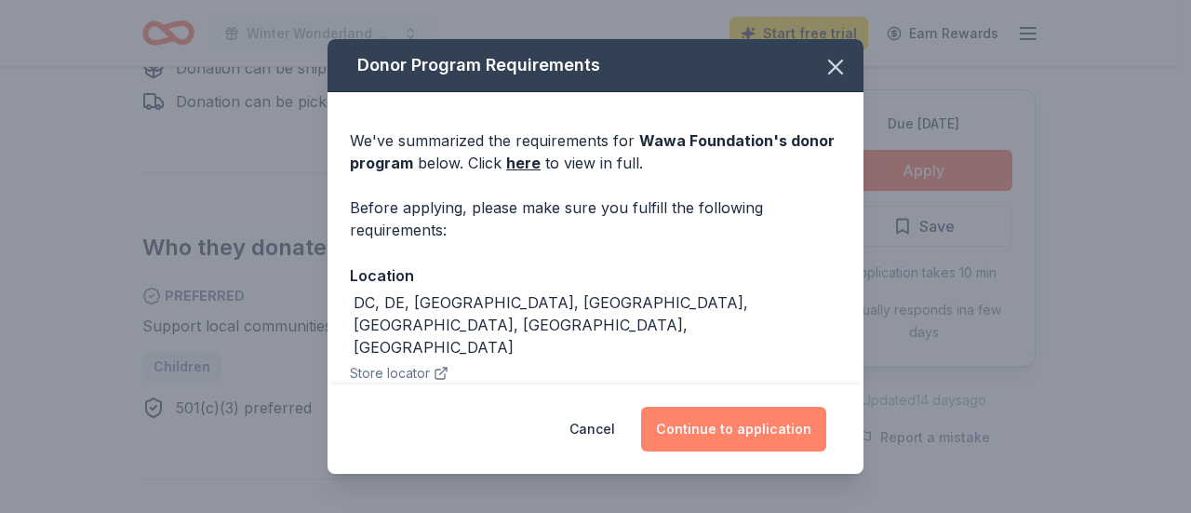
click at [746, 445] on button "Continue to application" at bounding box center [733, 428] width 185 height 45
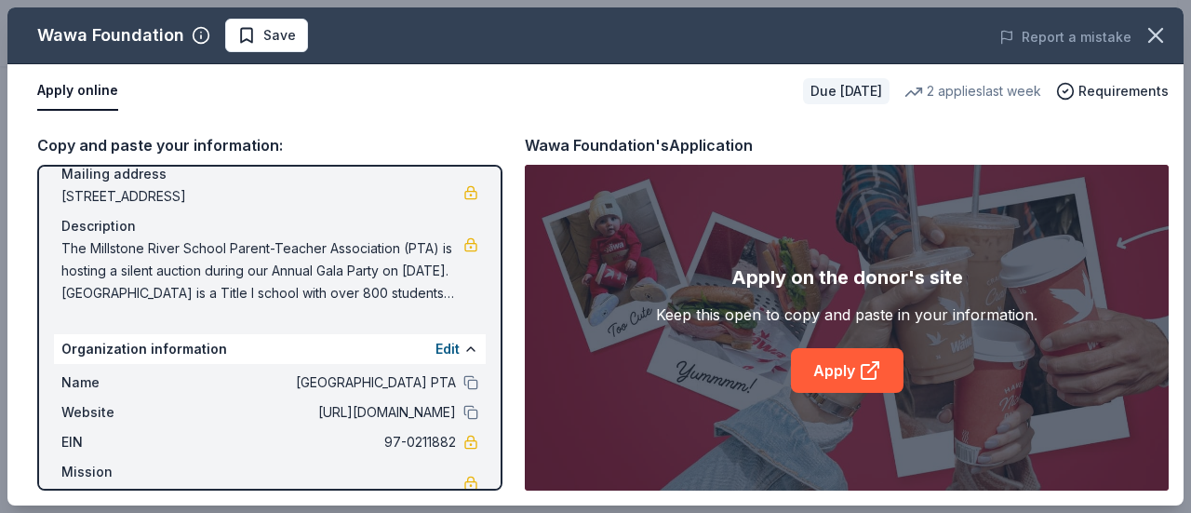
scroll to position [184, 0]
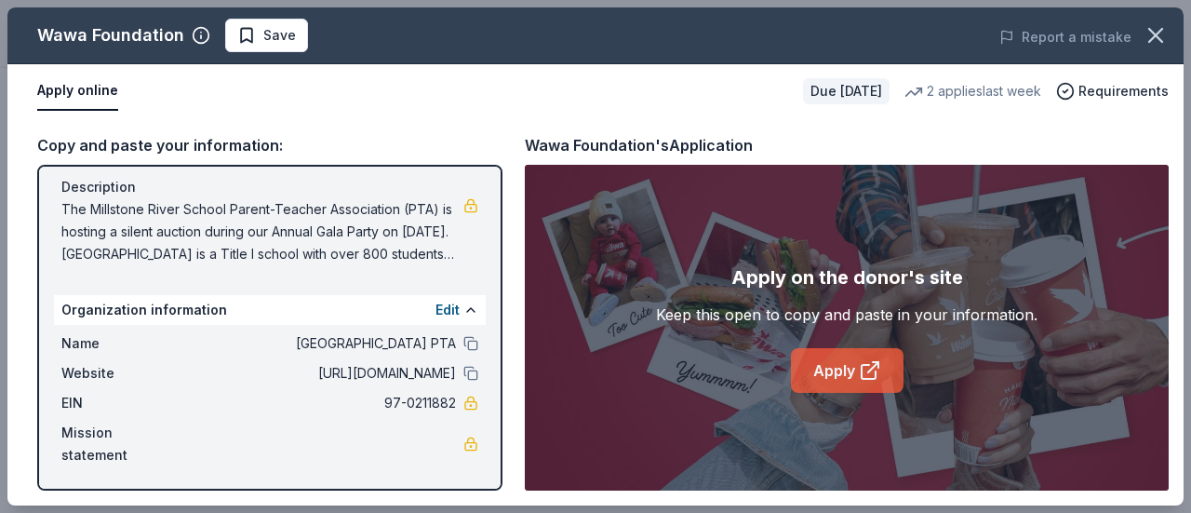
click at [847, 365] on link "Apply" at bounding box center [847, 370] width 113 height 45
click at [377, 245] on span "The Millstone River School Parent-Teacher Association (PTA) is hosting a silent…" at bounding box center [262, 231] width 402 height 67
drag, startPoint x: 263, startPoint y: 250, endPoint x: 374, endPoint y: 249, distance: 110.7
click at [358, 250] on span "The Millstone River School Parent-Teacher Association (PTA) is hosting a silent…" at bounding box center [262, 231] width 402 height 67
click at [383, 248] on span "The Millstone River School Parent-Teacher Association (PTA) is hosting a silent…" at bounding box center [262, 231] width 402 height 67
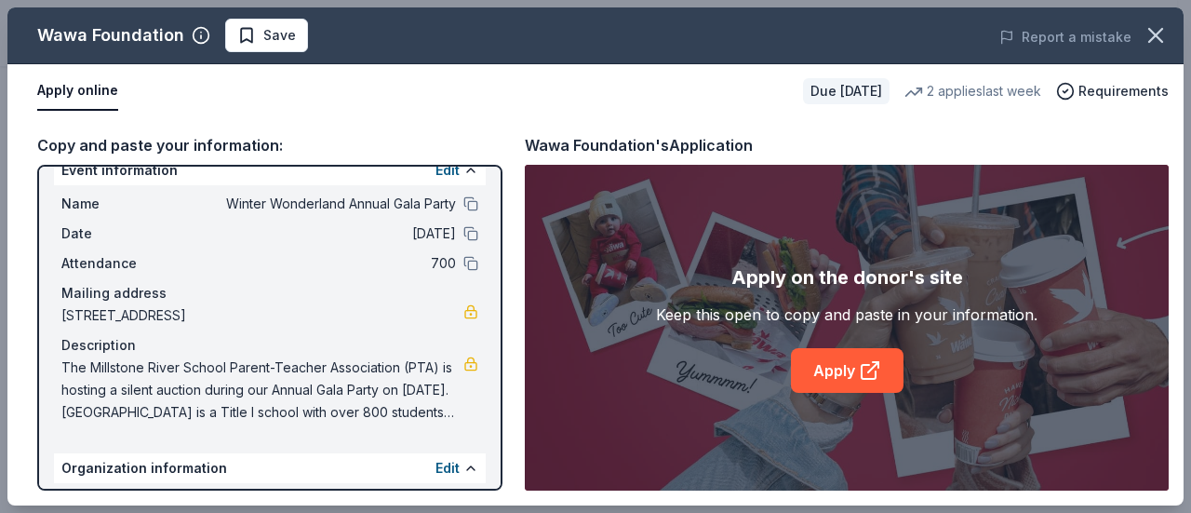
scroll to position [0, 0]
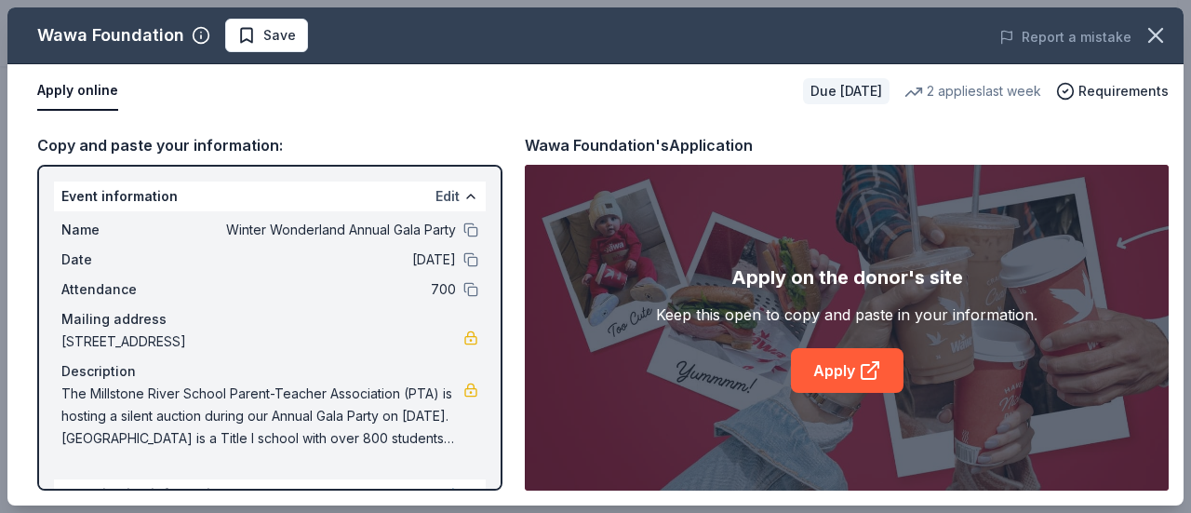
click at [435, 195] on button "Edit" at bounding box center [447, 196] width 24 height 22
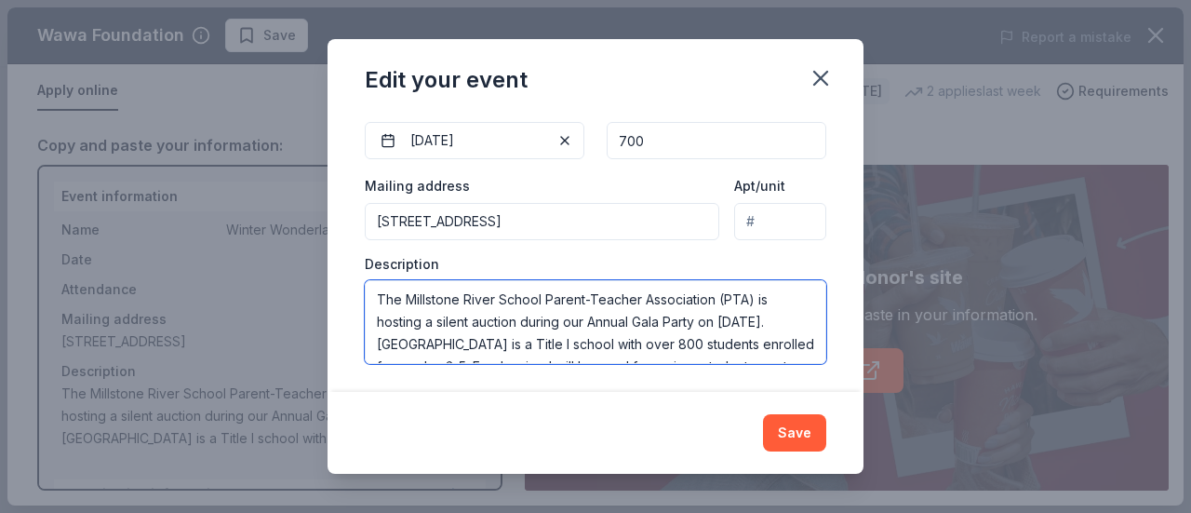
drag, startPoint x: 488, startPoint y: 321, endPoint x: 367, endPoint y: 259, distance: 136.9
click at [367, 259] on div "Description The Millstone River School Parent-Teacher Association (PTA) is host…" at bounding box center [595, 310] width 461 height 110
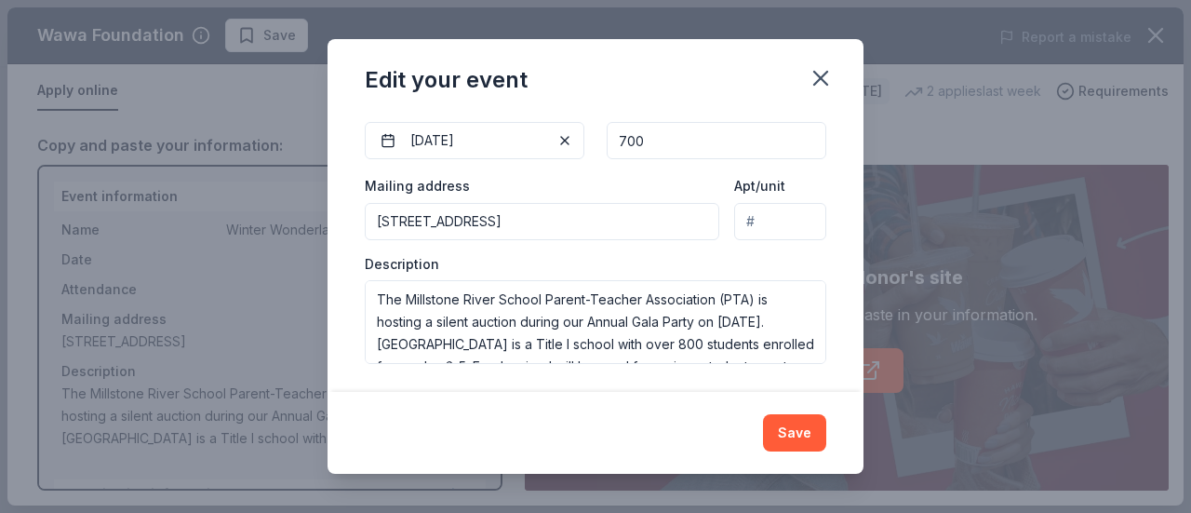
drag, startPoint x: 358, startPoint y: 305, endPoint x: 720, endPoint y: 254, distance: 365.4
click at [608, 311] on div "Changes made here will update the Event too. Update donors you've applied to Le…" at bounding box center [595, 252] width 536 height 278
click at [819, 77] on icon "button" at bounding box center [820, 78] width 26 height 26
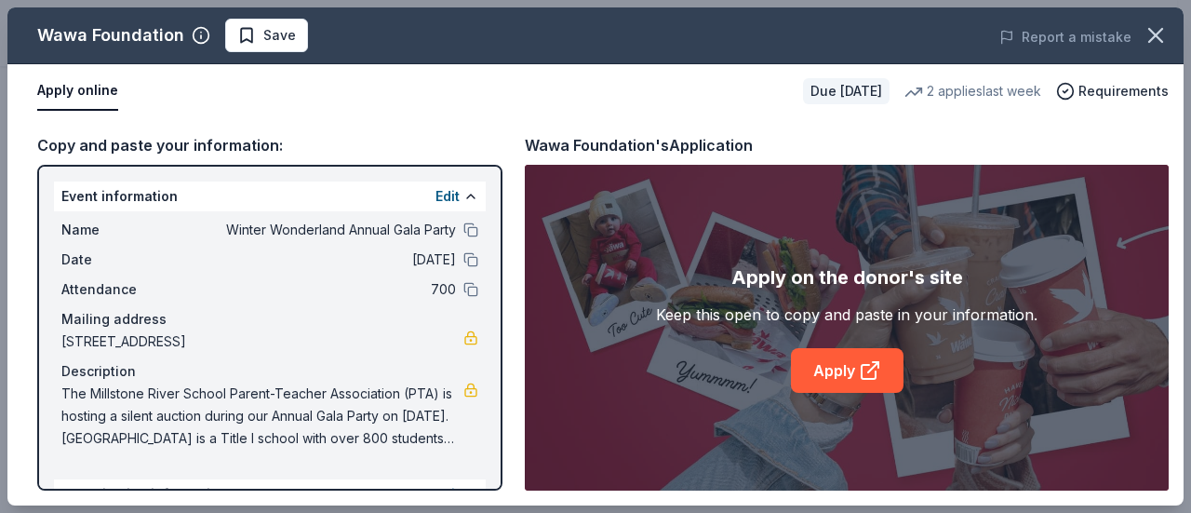
drag, startPoint x: 60, startPoint y: 340, endPoint x: 216, endPoint y: 345, distance: 156.3
click at [232, 347] on div "Name Winter Wonderland Annual Gala Party Date 02/06/26 Attendance 700 Mailing a…" at bounding box center [270, 334] width 432 height 246
click at [97, 333] on span "75 Grovers Mill Road, Plainsboro Township, NJ 08536" at bounding box center [262, 341] width 402 height 22
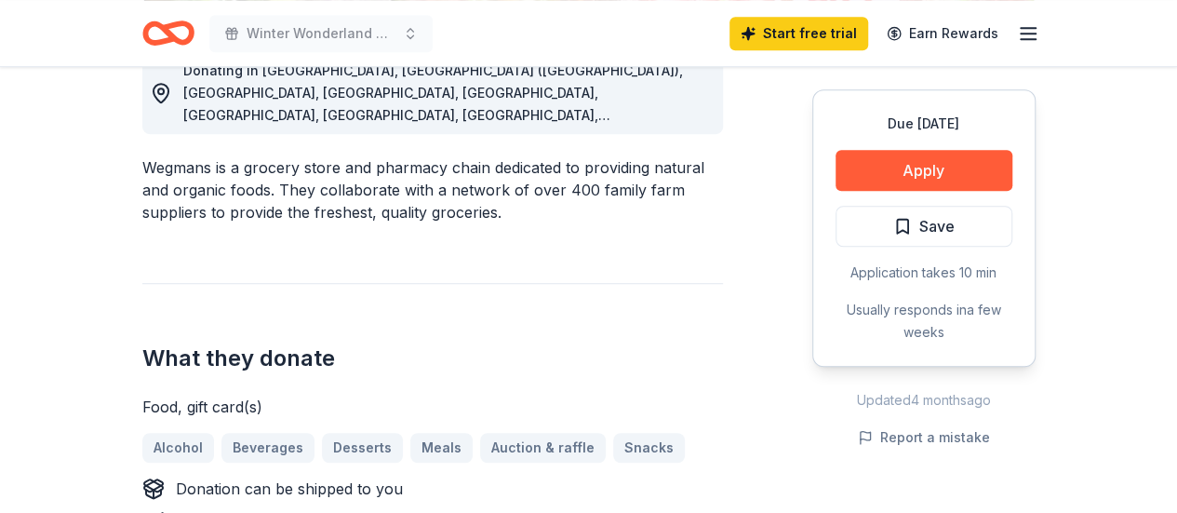
scroll to position [651, 0]
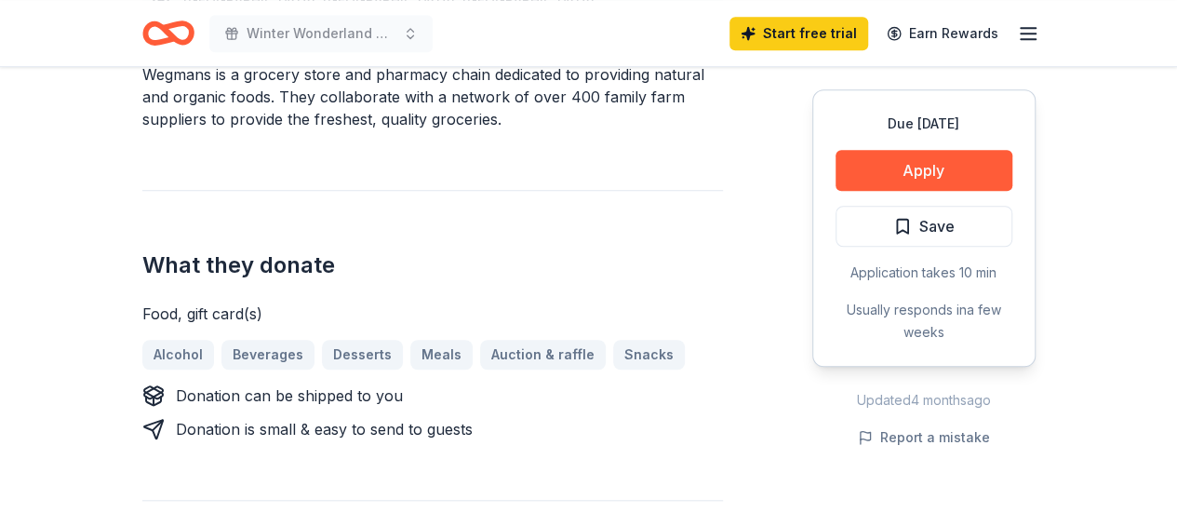
drag, startPoint x: 174, startPoint y: 262, endPoint x: 243, endPoint y: 265, distance: 68.9
click at [241, 302] on div "Food, gift card(s)" at bounding box center [432, 313] width 580 height 22
drag, startPoint x: 950, startPoint y: 401, endPoint x: 977, endPoint y: 402, distance: 27.0
click at [974, 402] on div "Updated [DATE]" at bounding box center [923, 400] width 223 height 22
click at [979, 402] on div "Updated [DATE]" at bounding box center [923, 400] width 223 height 22
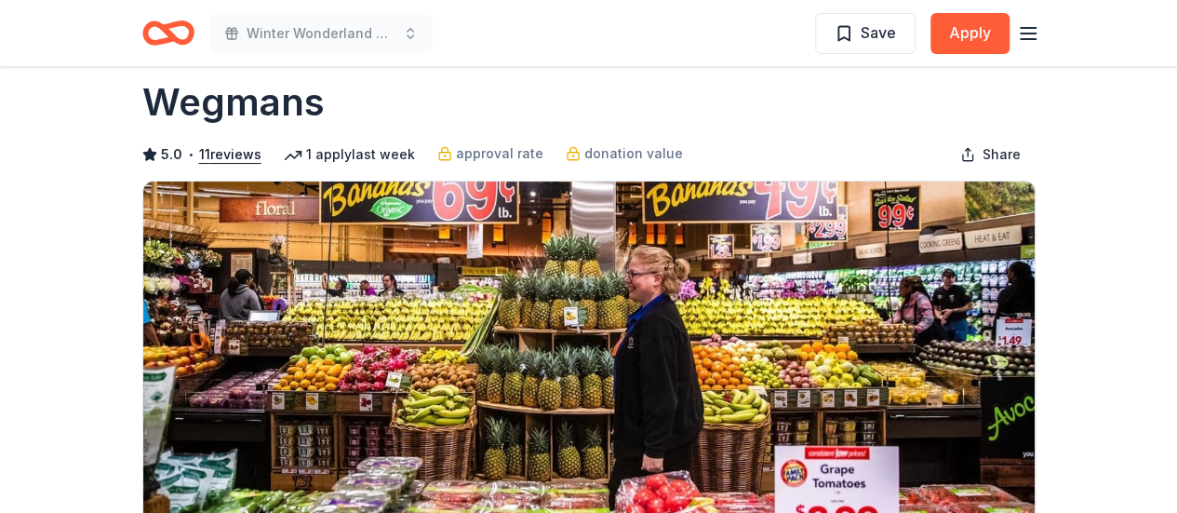
scroll to position [0, 0]
